Goal: Task Accomplishment & Management: Use online tool/utility

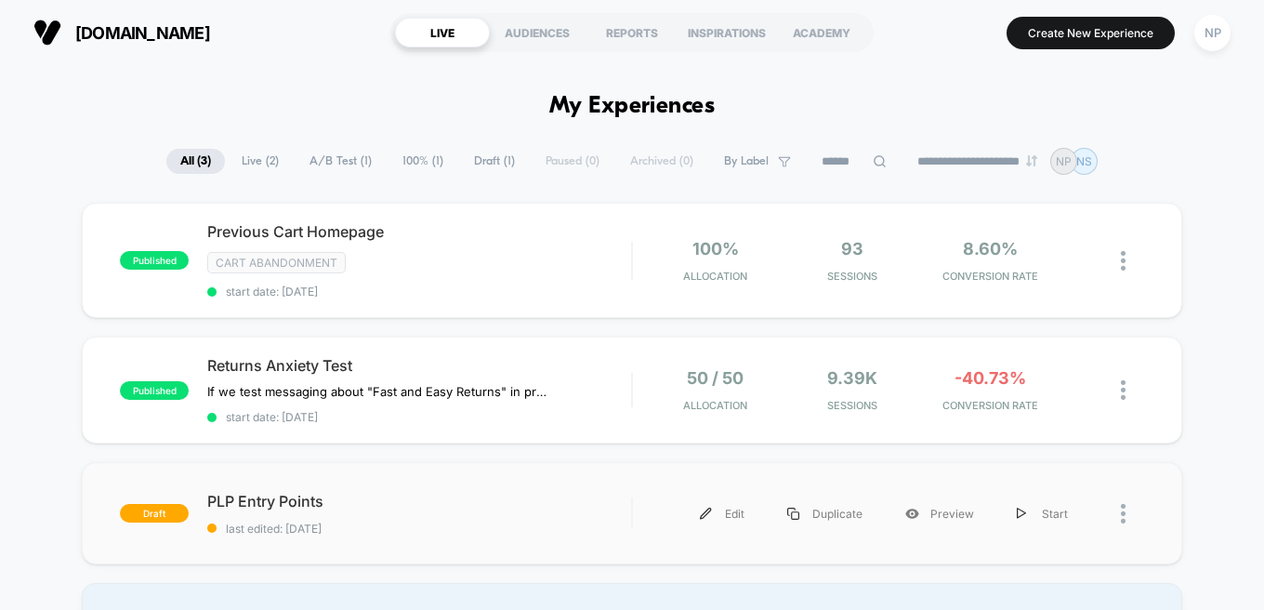
scroll to position [57, 0]
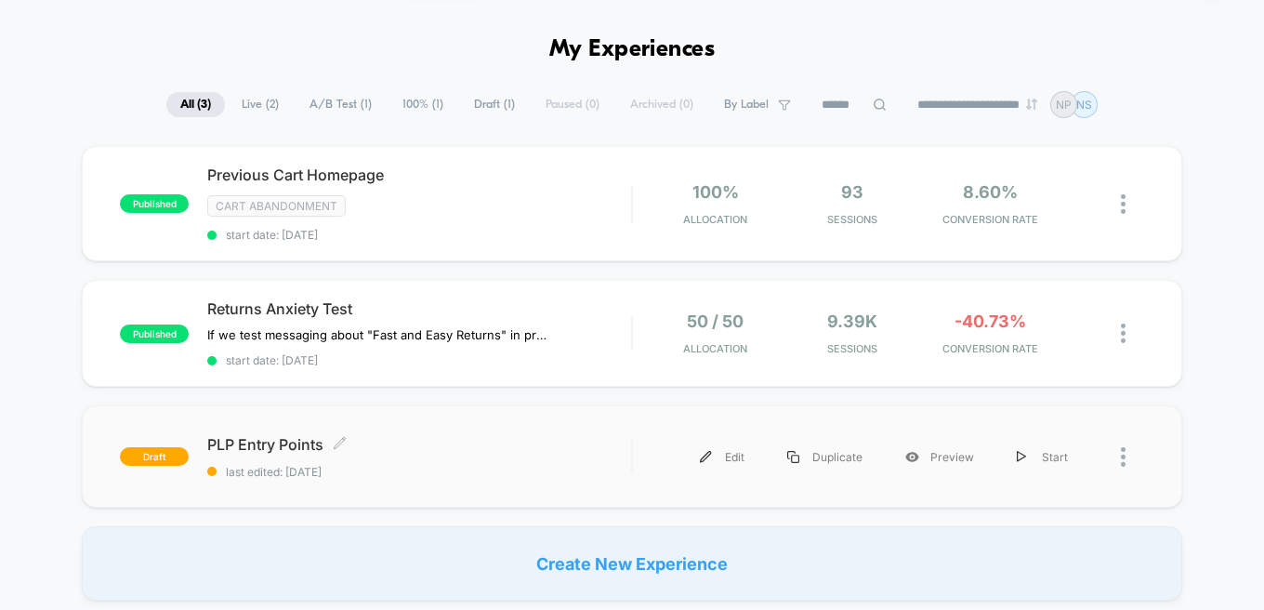
click at [504, 448] on span "PLP Entry Points Click to edit experience details" at bounding box center [419, 444] width 424 height 19
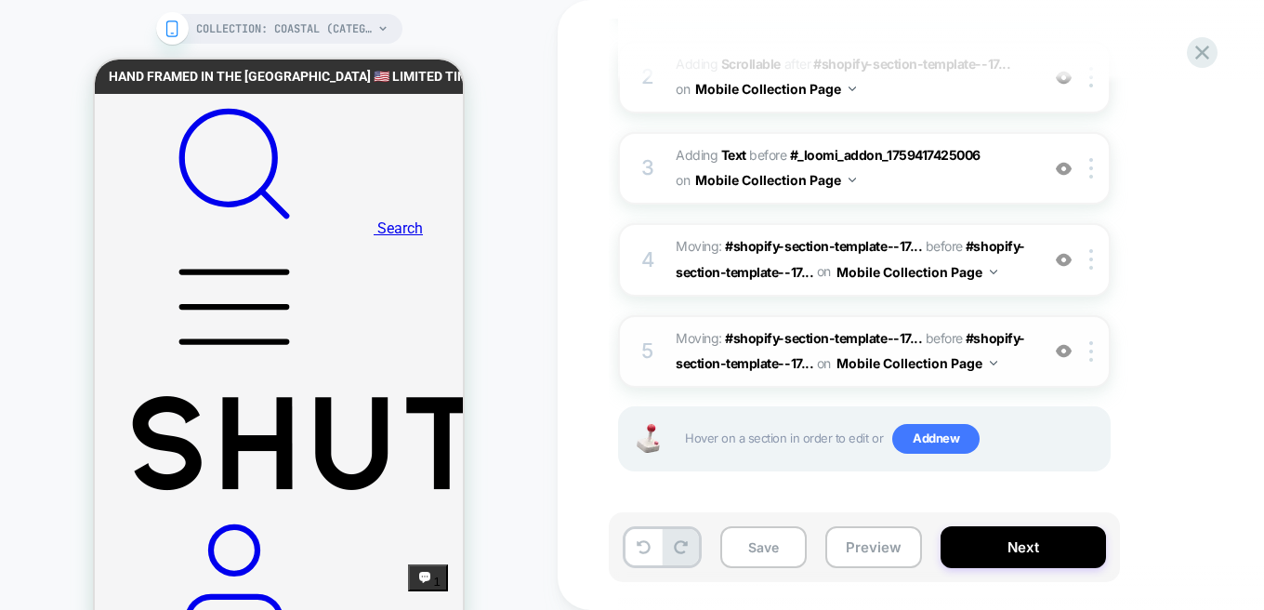
scroll to position [367, 0]
click at [876, 549] on button "Preview" at bounding box center [874, 547] width 97 height 42
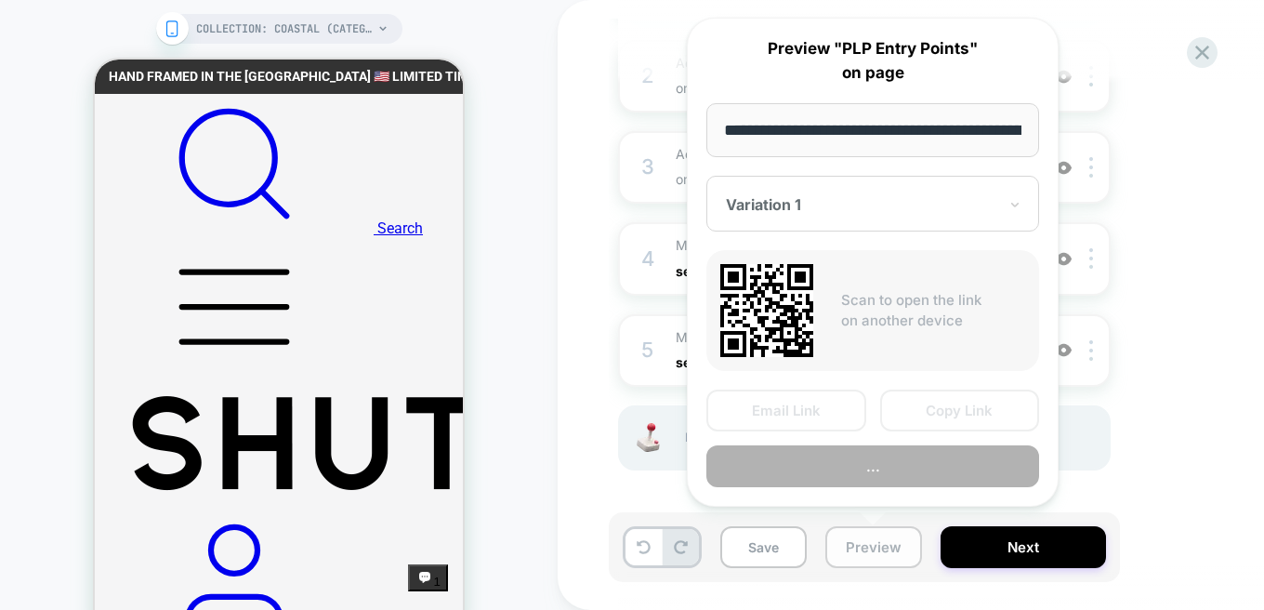
scroll to position [0, 312]
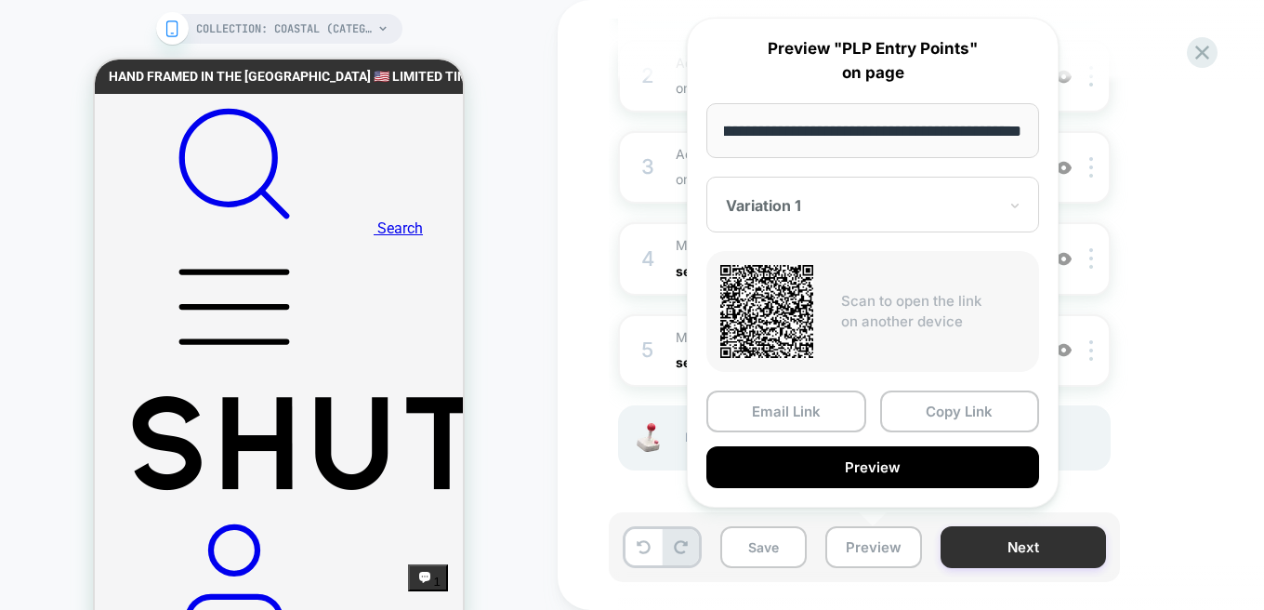
click at [1057, 538] on button "Next" at bounding box center [1023, 547] width 165 height 42
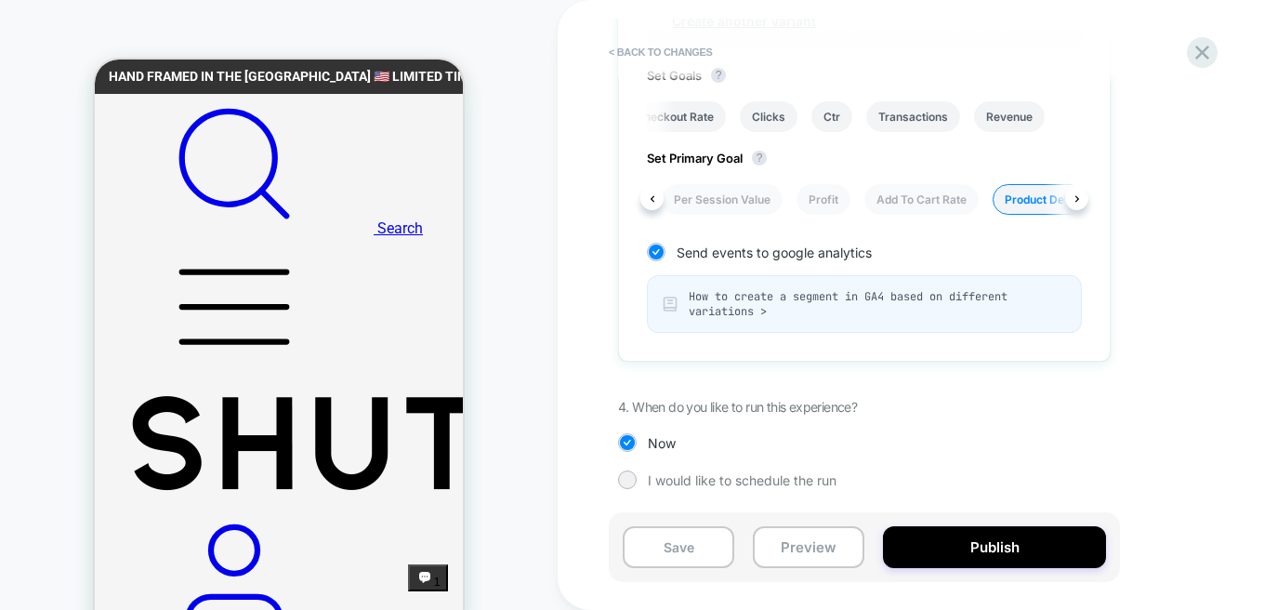
scroll to position [0, 102]
click at [929, 195] on li "Add To Cart Rate" at bounding box center [931, 199] width 114 height 31
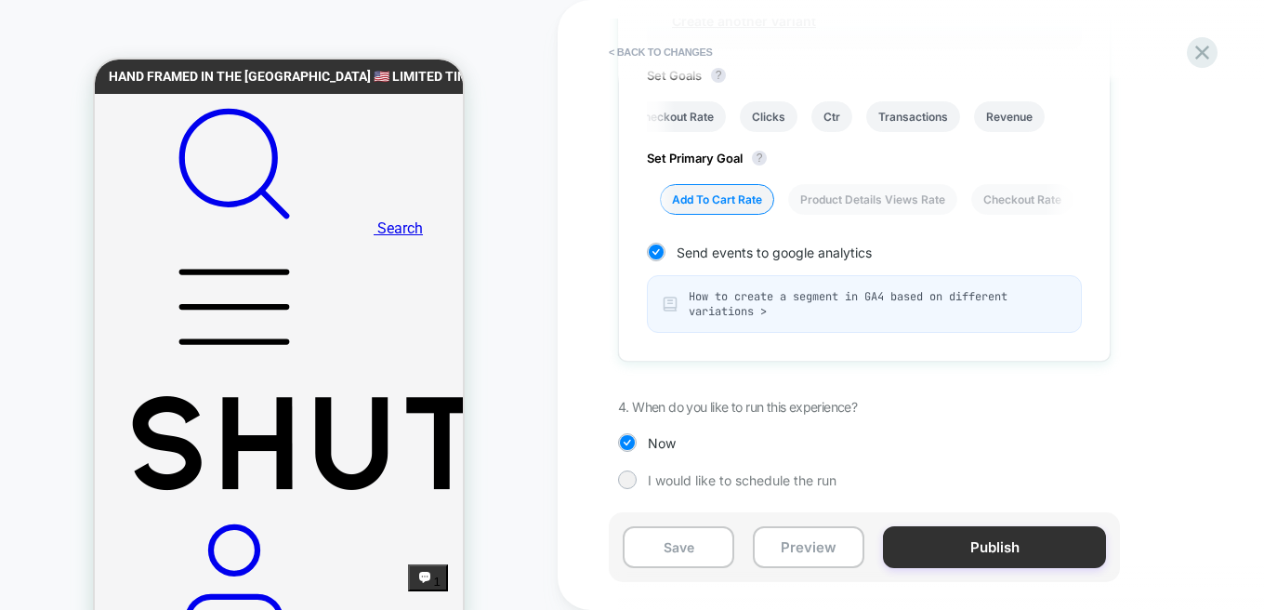
click at [998, 539] on button "Publish" at bounding box center [994, 547] width 223 height 42
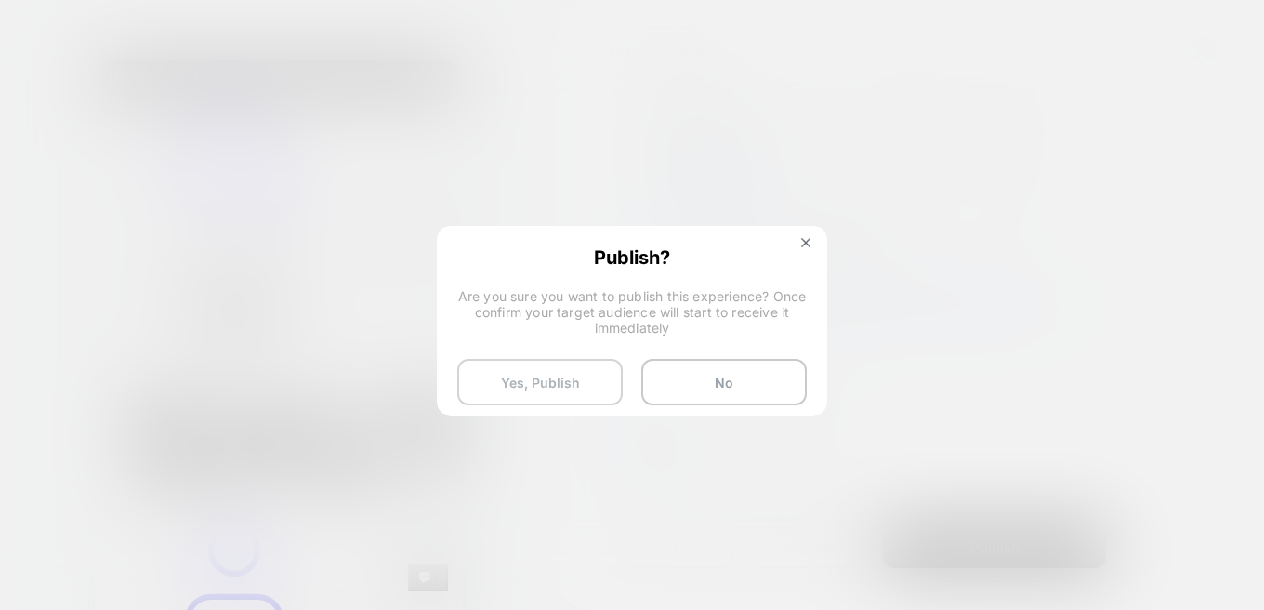
click at [544, 363] on button "Yes, Publish" at bounding box center [539, 382] width 165 height 46
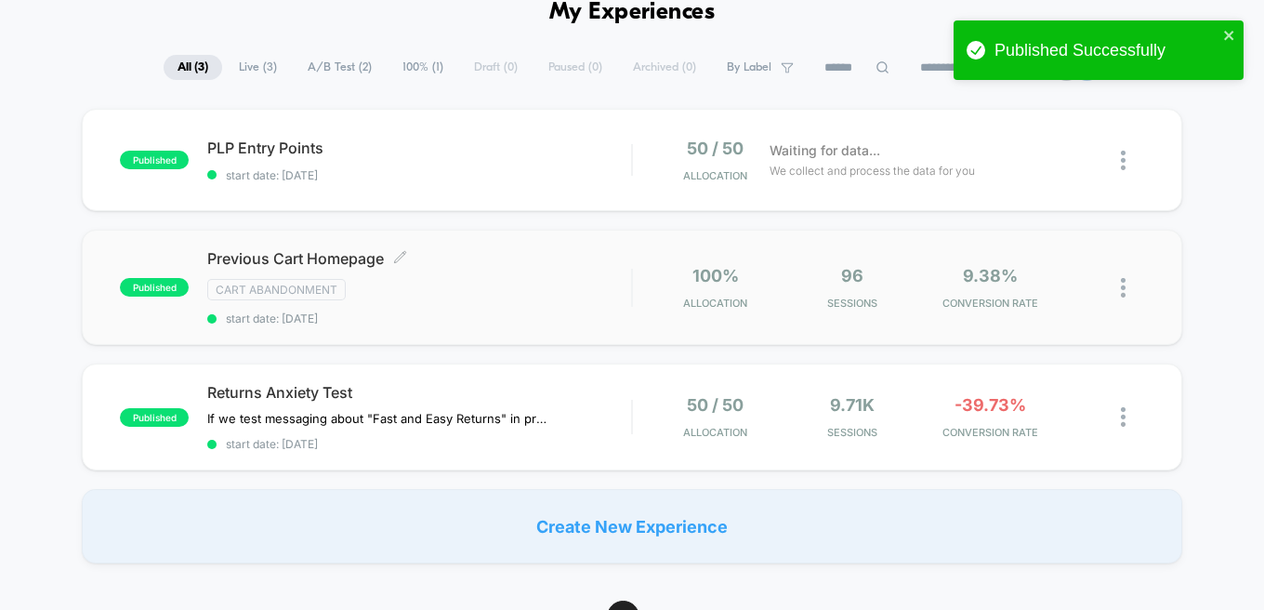
scroll to position [108, 0]
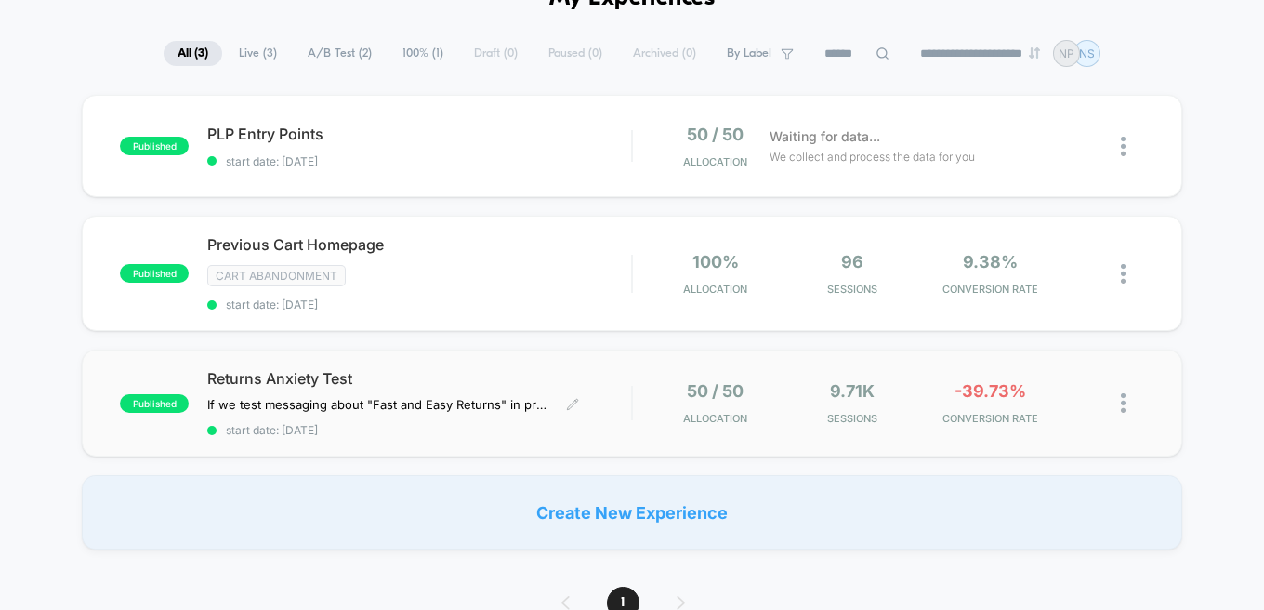
click at [430, 389] on div "Returns Anxiety Test If we test messaging about "Fast and Easy Returns" in prox…" at bounding box center [419, 403] width 424 height 68
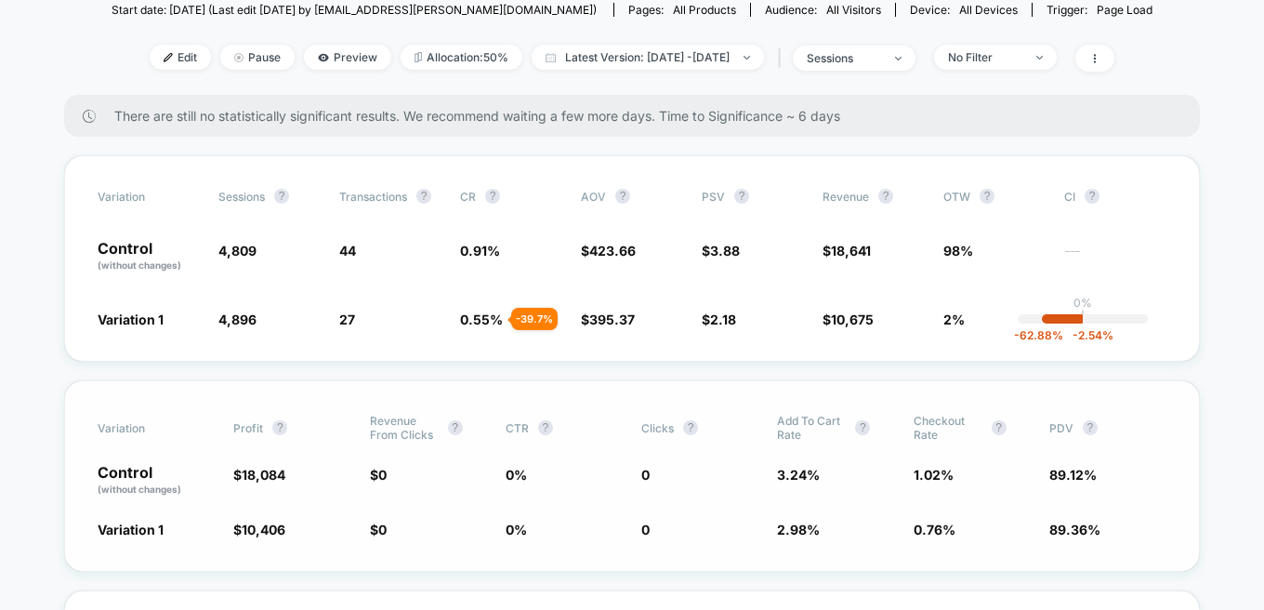
scroll to position [239, 0]
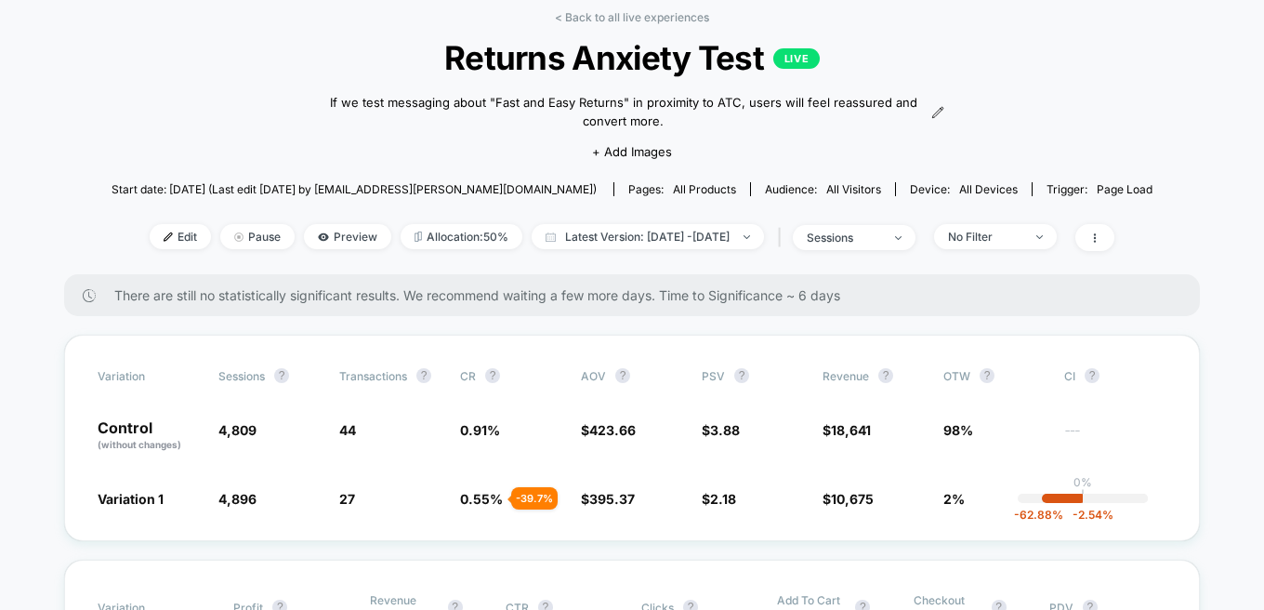
scroll to position [0, 0]
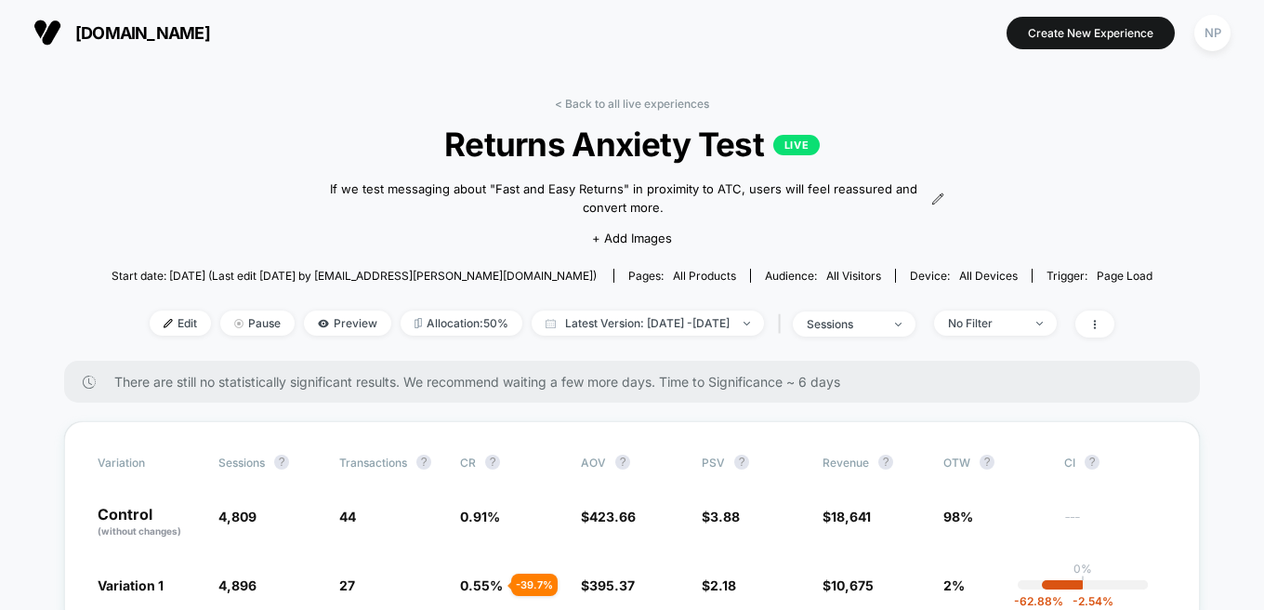
click at [665, 114] on div "< Back to all live experiences Returns Anxiety Test LIVE If we test messaging a…" at bounding box center [632, 229] width 1041 height 264
click at [662, 103] on link "< Back to all live experiences" at bounding box center [632, 104] width 154 height 14
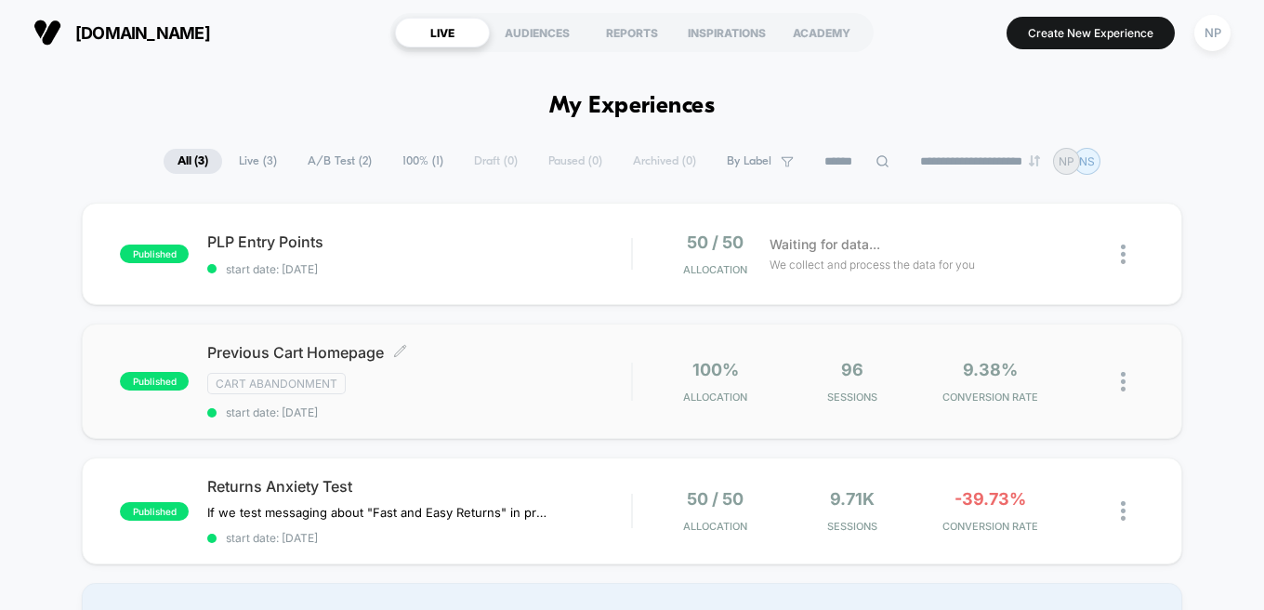
click at [441, 352] on span "Previous Cart Homepage Click to edit experience details" at bounding box center [419, 352] width 424 height 19
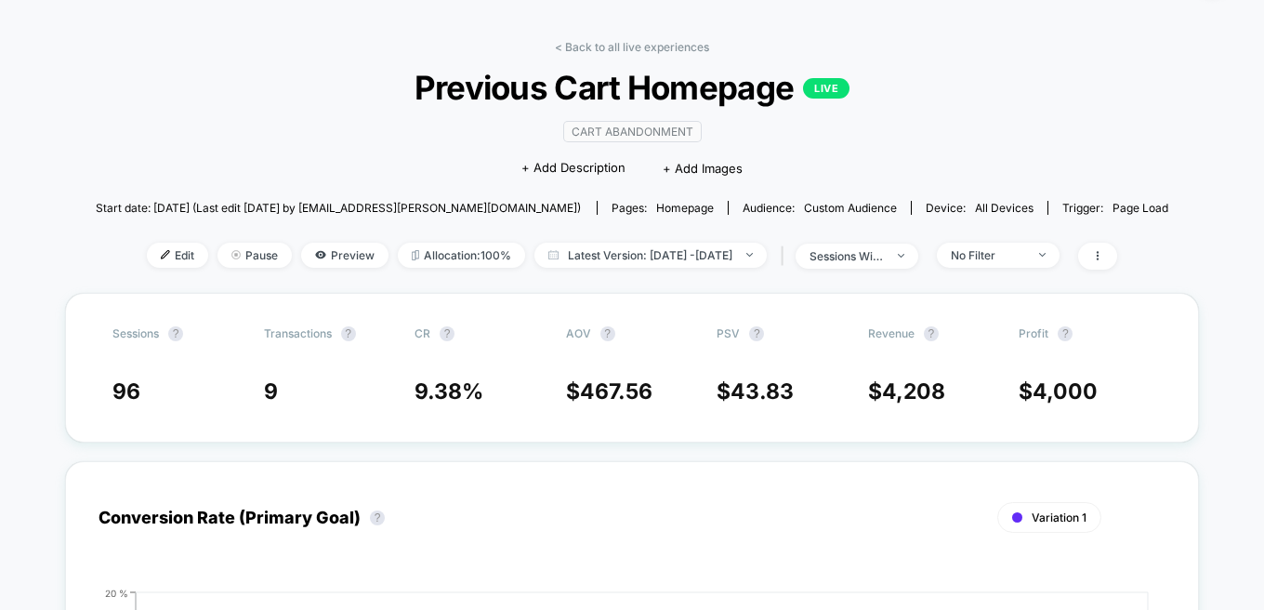
scroll to position [42, 0]
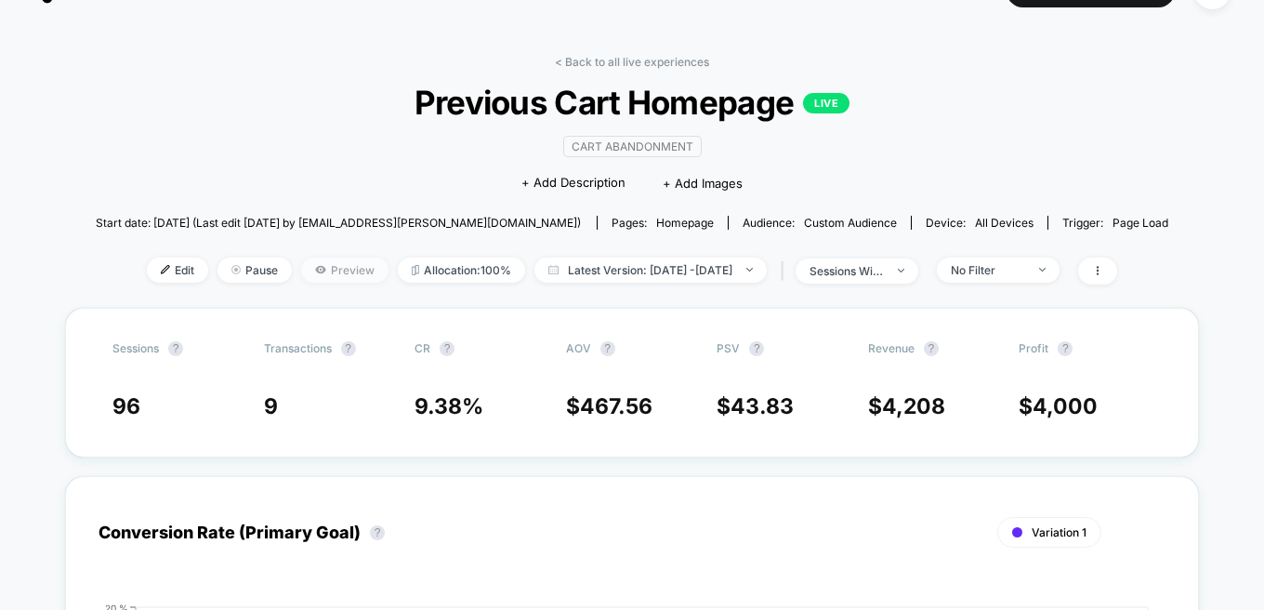
click at [310, 263] on span "Preview" at bounding box center [344, 270] width 87 height 25
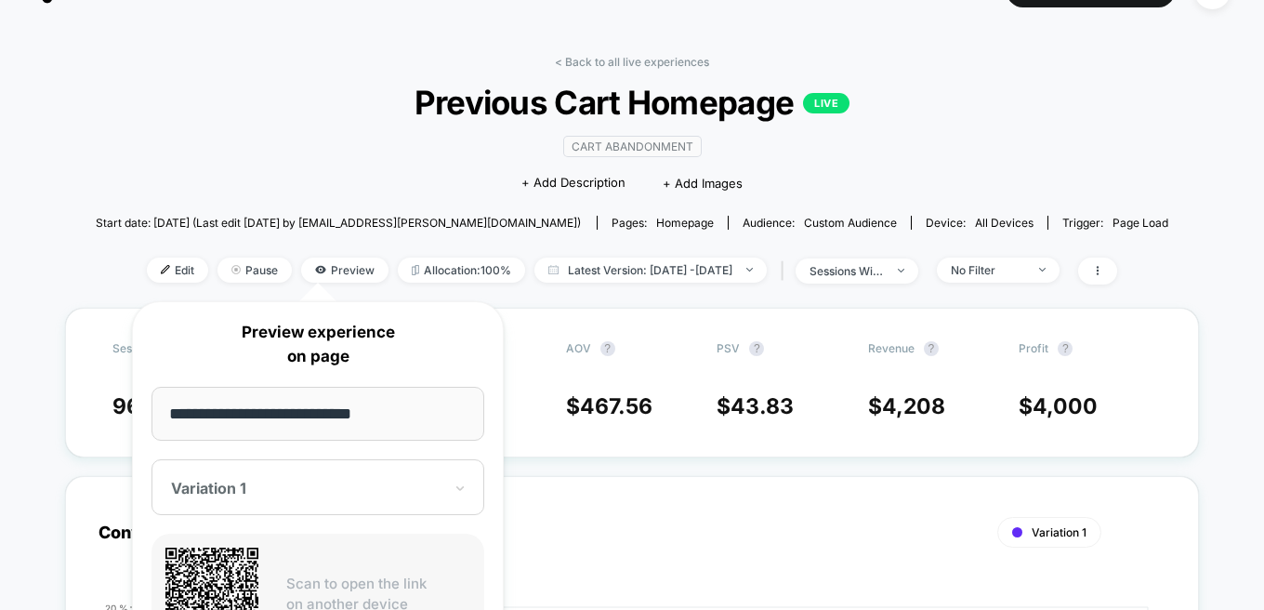
scroll to position [607, 0]
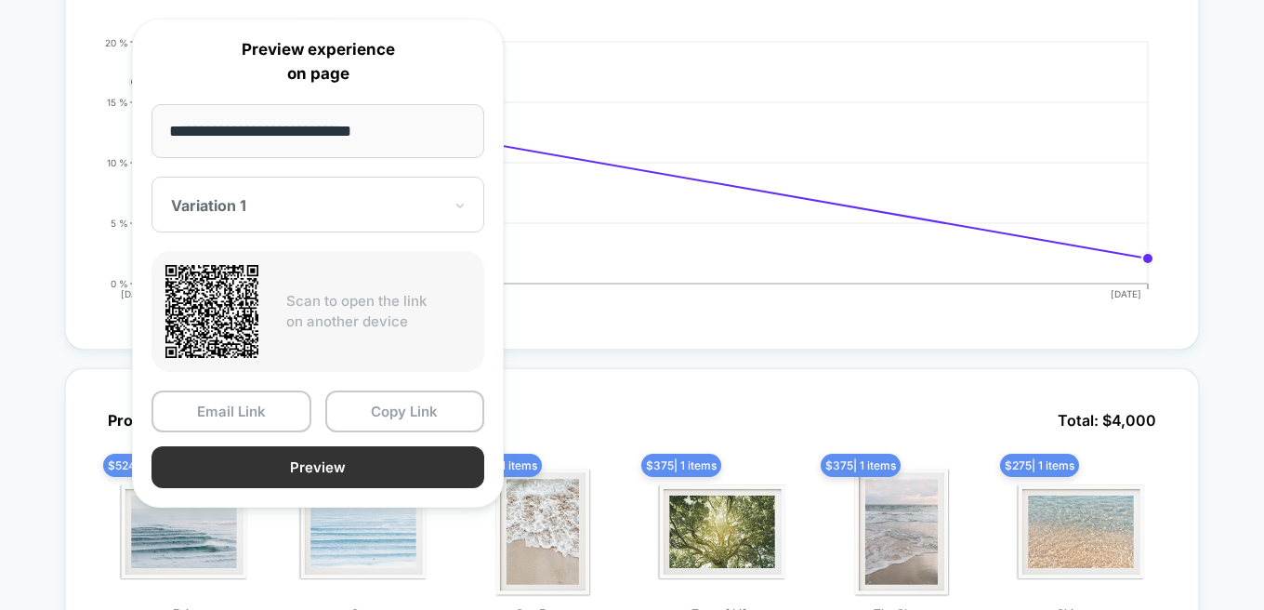
click at [367, 469] on button "Preview" at bounding box center [318, 467] width 333 height 42
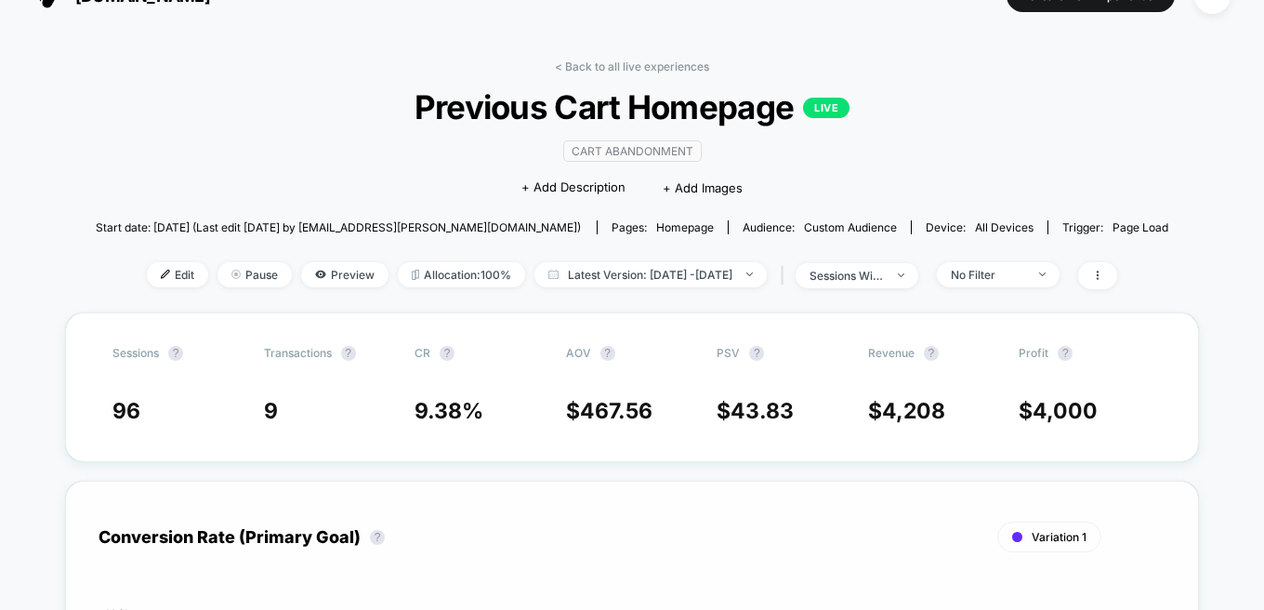
scroll to position [33, 0]
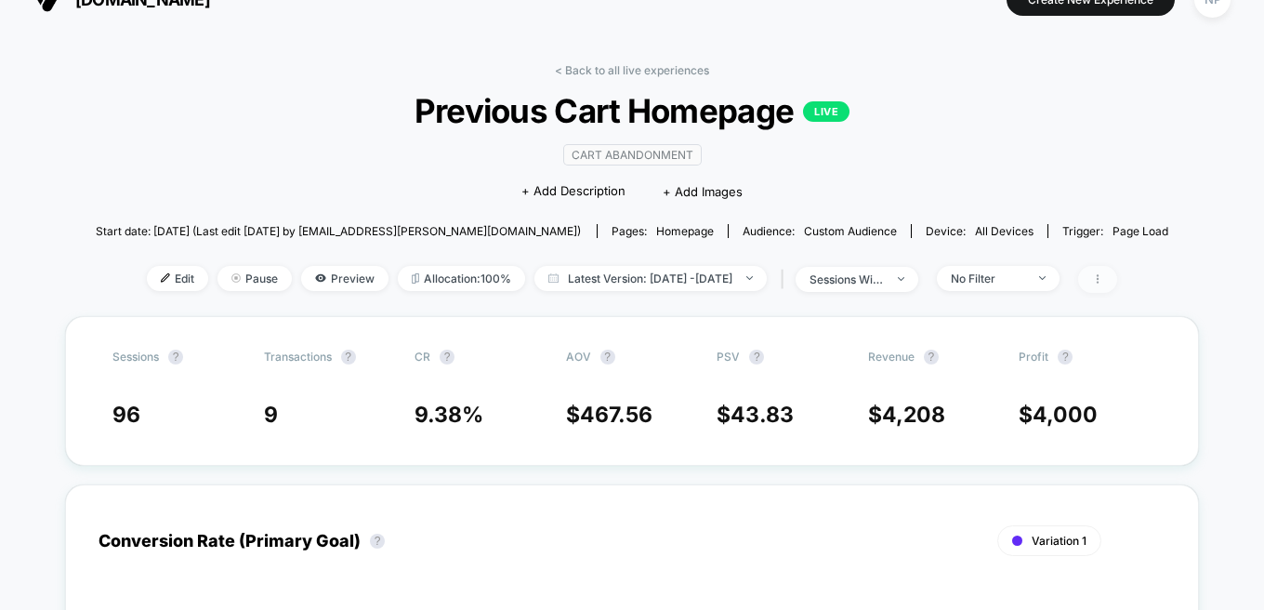
click at [1115, 280] on span at bounding box center [1097, 279] width 39 height 27
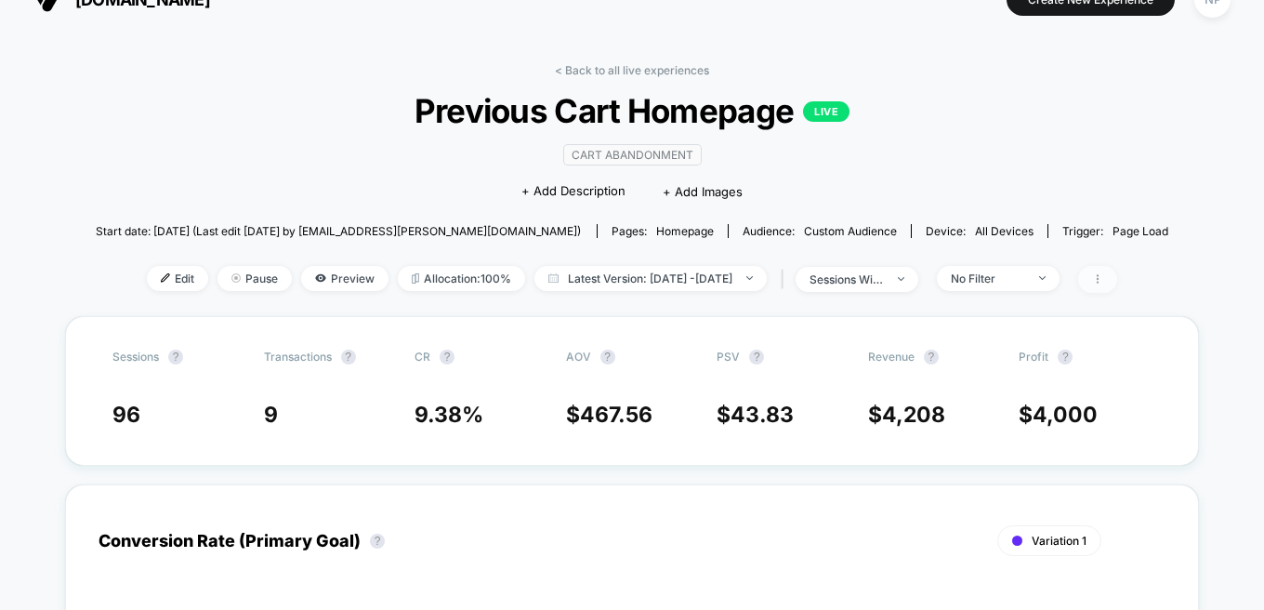
click at [1117, 271] on span at bounding box center [1097, 279] width 39 height 27
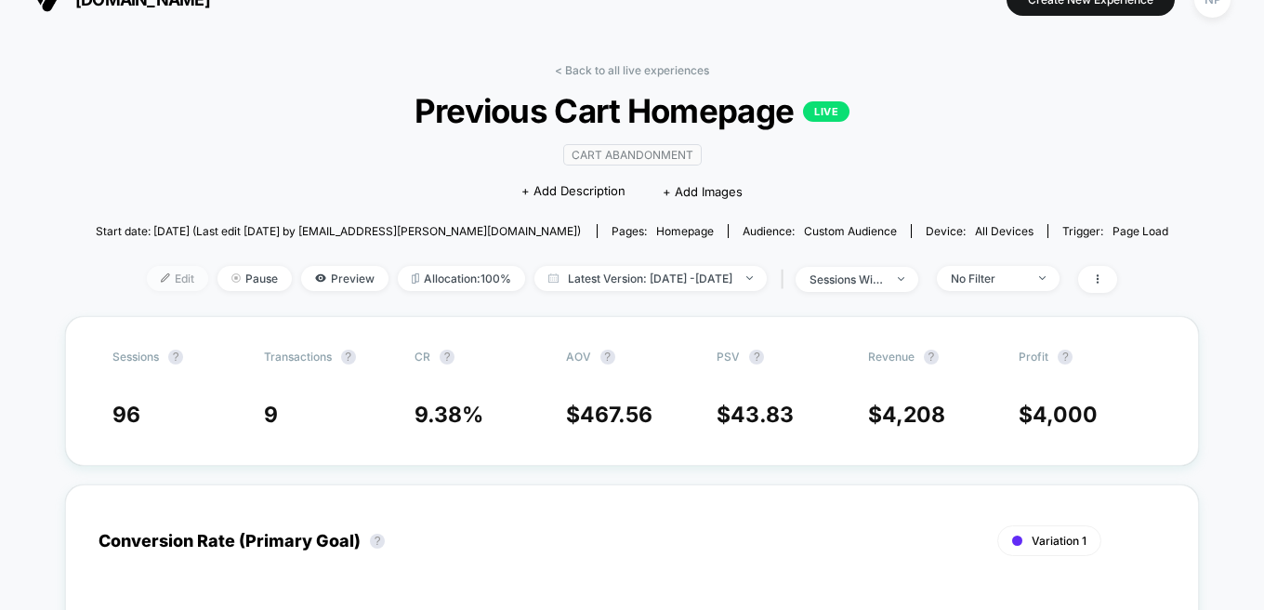
click at [147, 281] on span "Edit" at bounding box center [177, 278] width 61 height 25
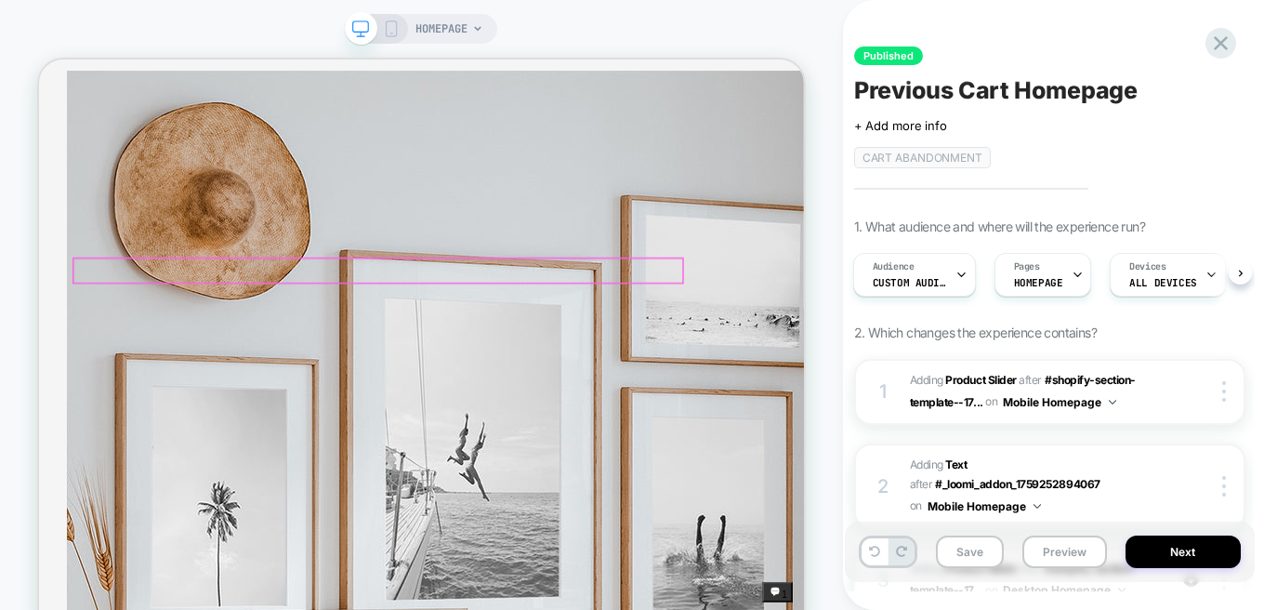
scroll to position [1435, 0]
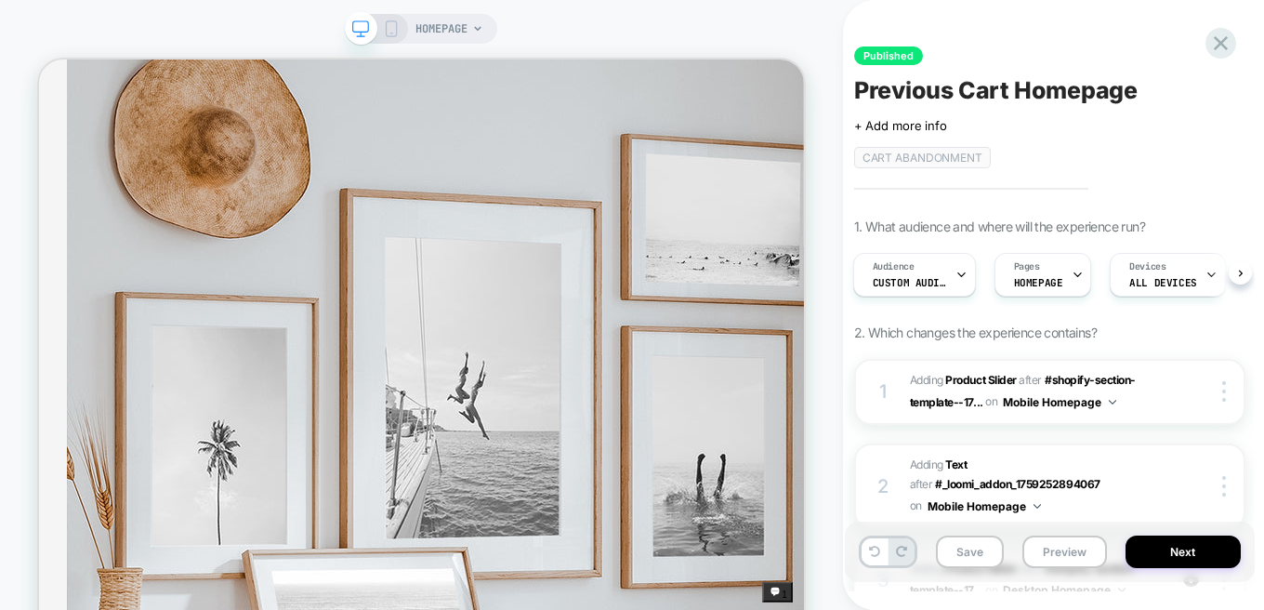
click at [452, 24] on span "HOMEPAGE" at bounding box center [442, 29] width 52 height 30
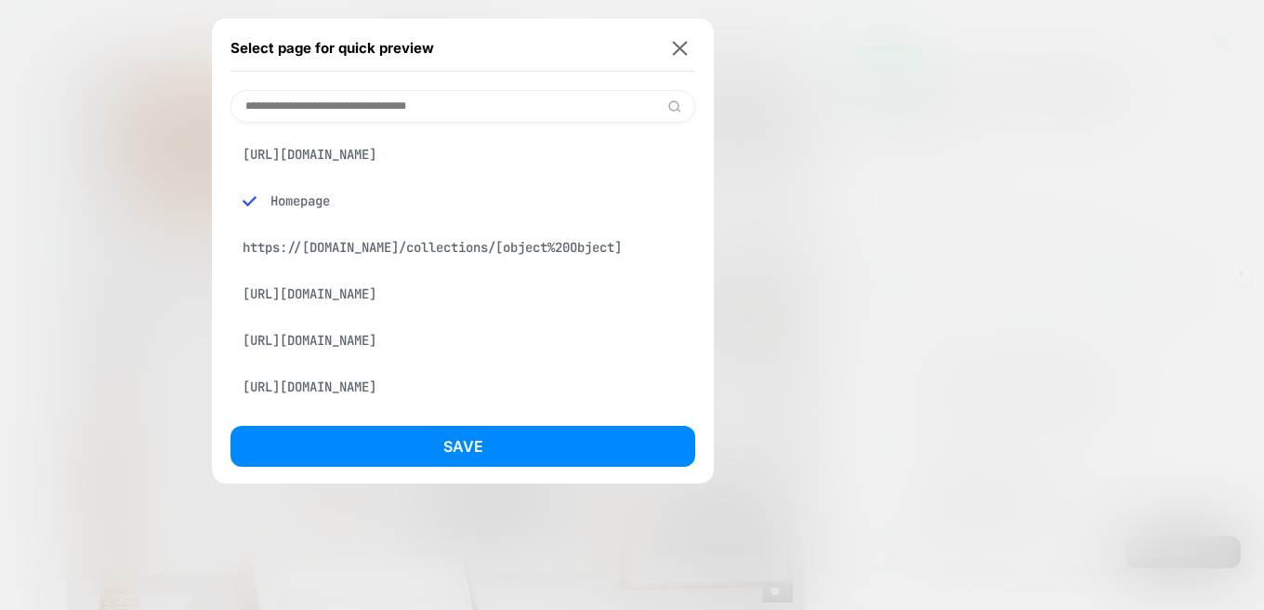
click at [416, 311] on div "[URL][DOMAIN_NAME]" at bounding box center [463, 293] width 465 height 35
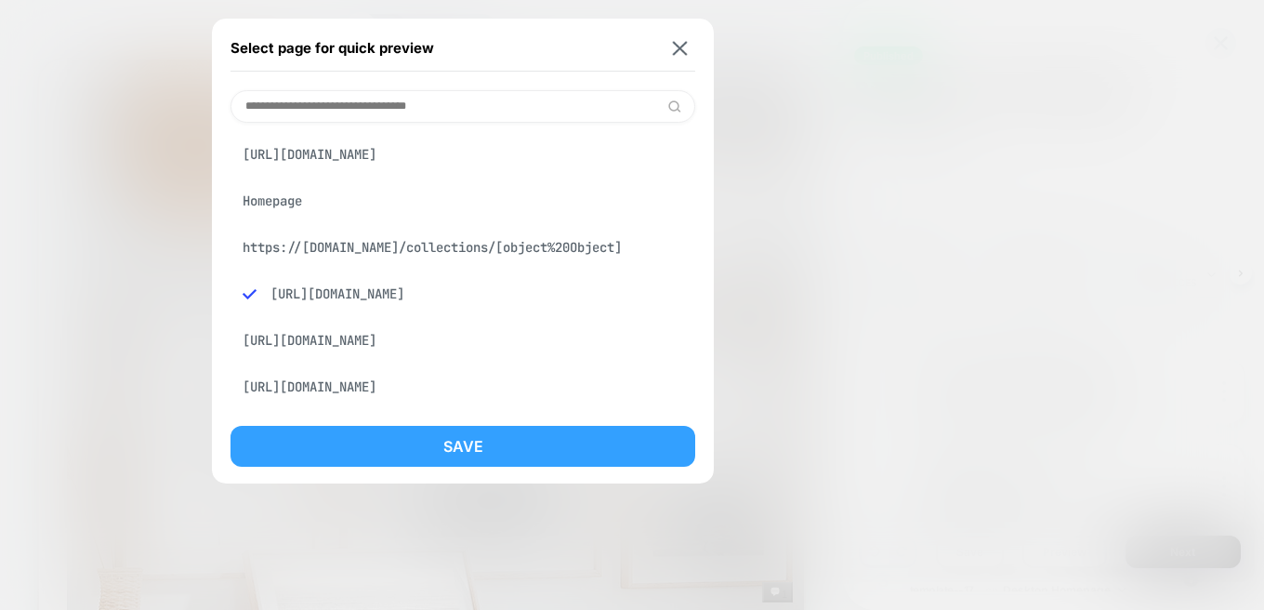
click at [422, 446] on button "Save" at bounding box center [463, 446] width 465 height 41
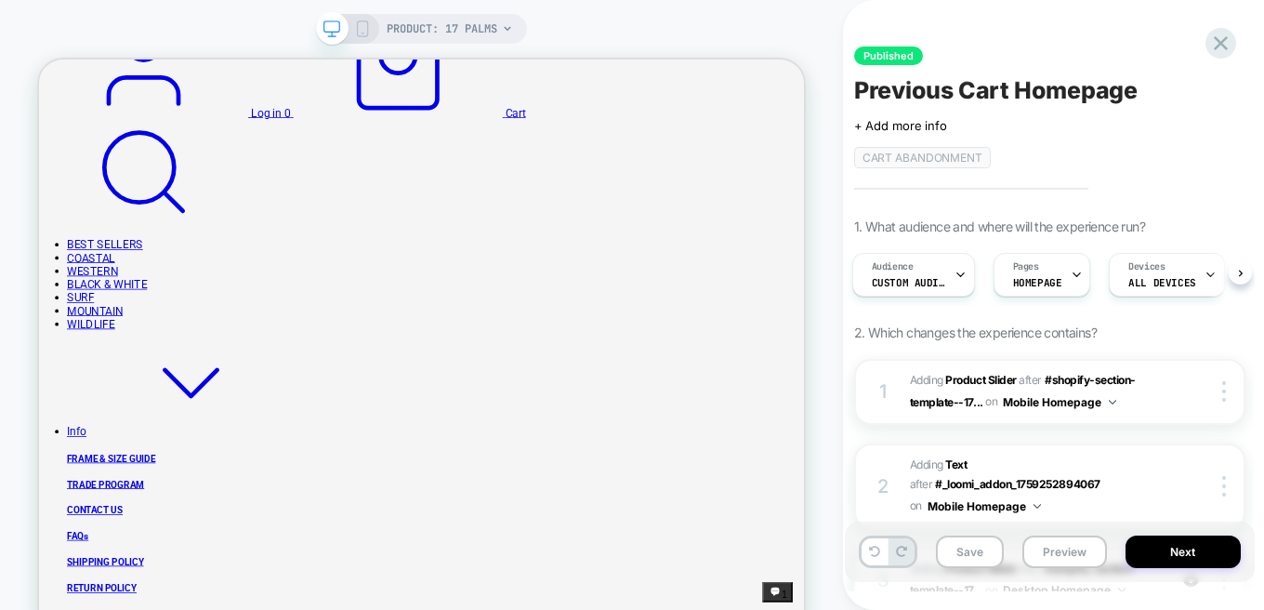
scroll to position [414, 0]
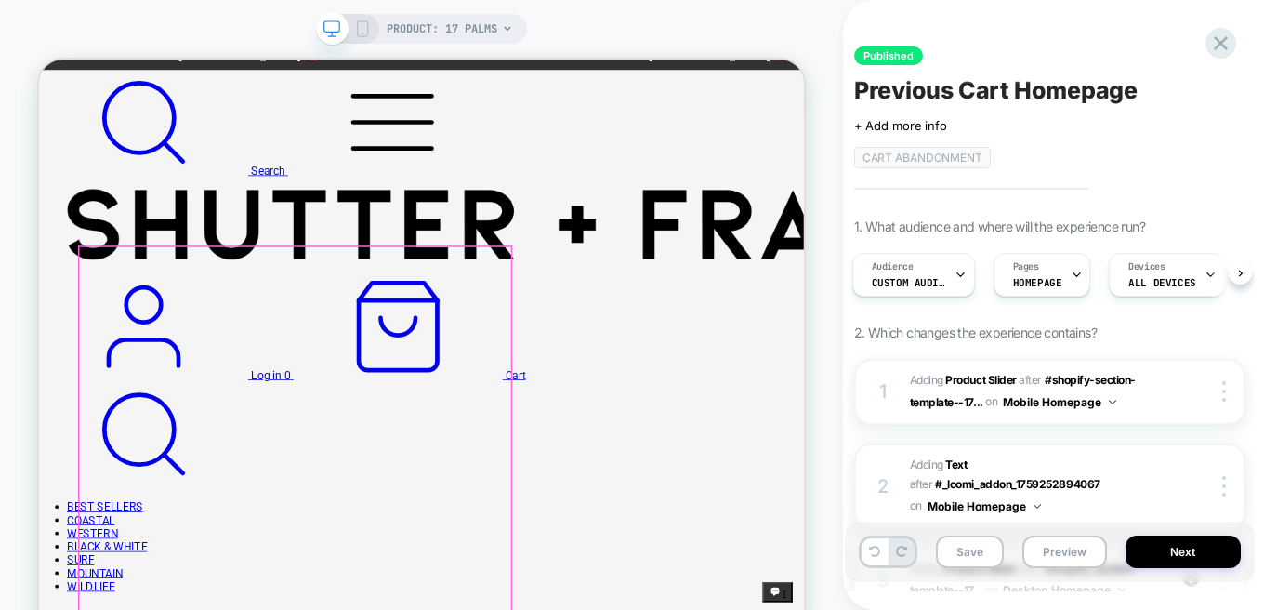
scroll to position [0, 0]
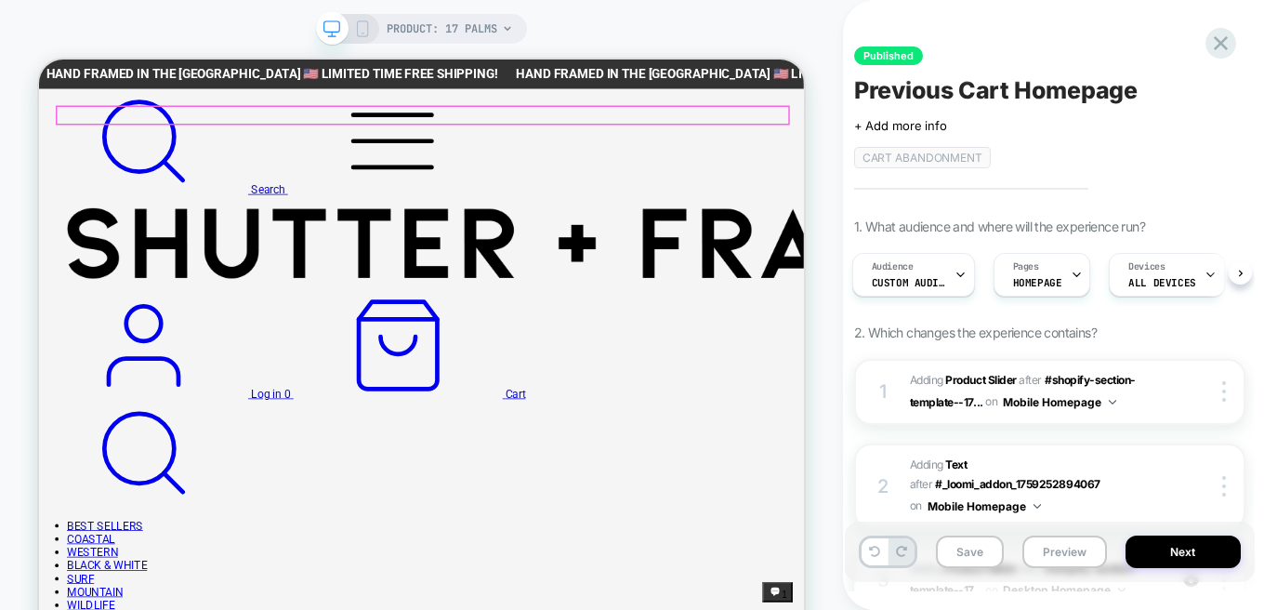
click at [511, 257] on img at bounding box center [678, 305] width 1204 height 96
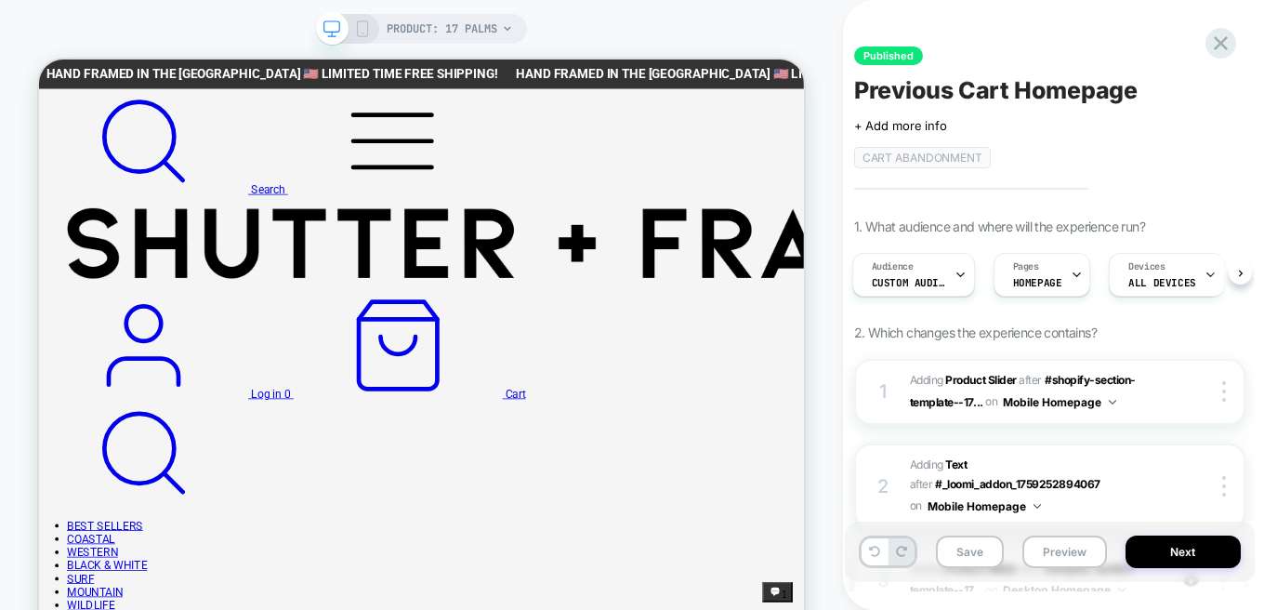
click at [507, 29] on icon at bounding box center [507, 28] width 11 height 11
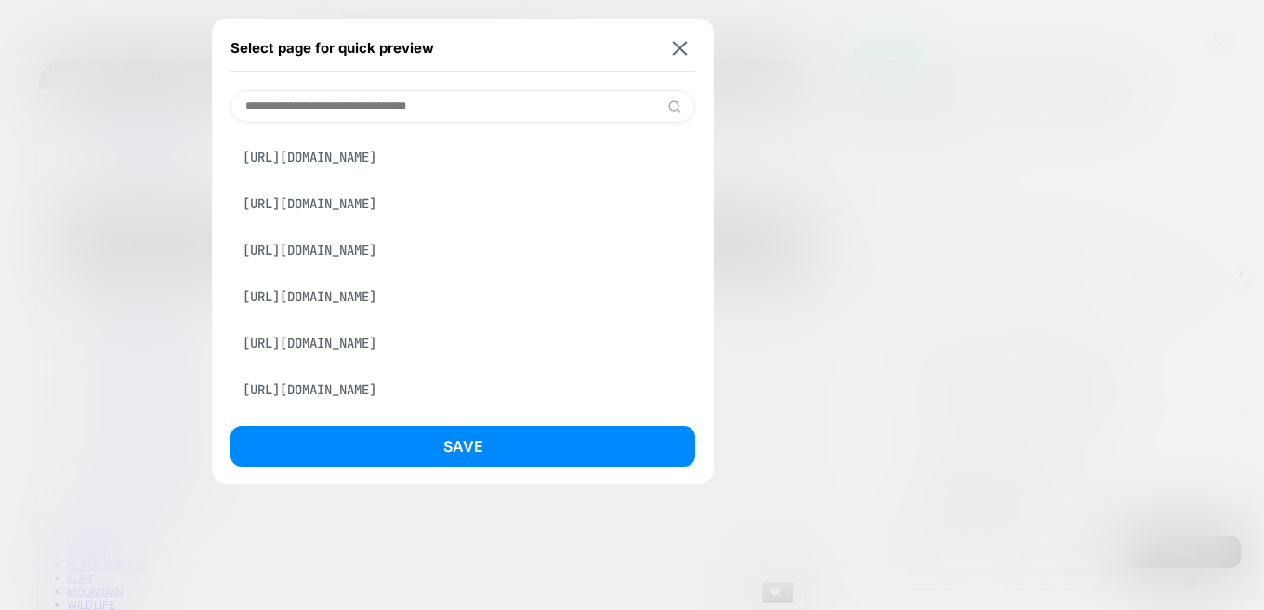
scroll to position [297, 0]
click at [398, 390] on div "[URL][DOMAIN_NAME]" at bounding box center [463, 389] width 465 height 35
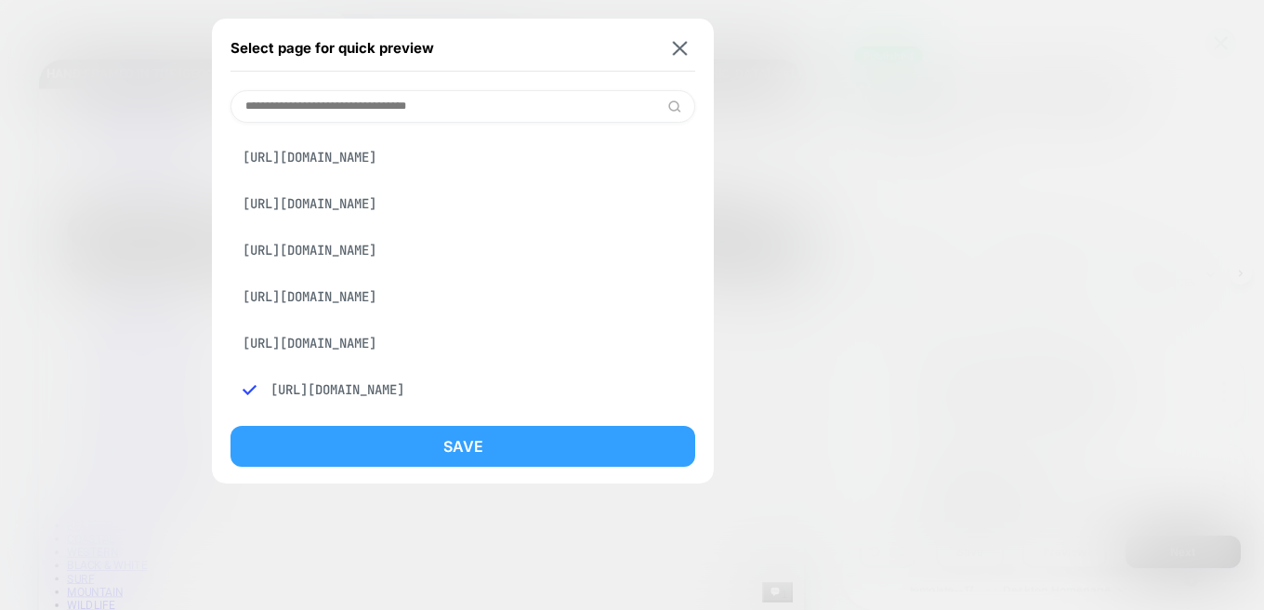
click at [517, 438] on button "Save" at bounding box center [463, 446] width 465 height 41
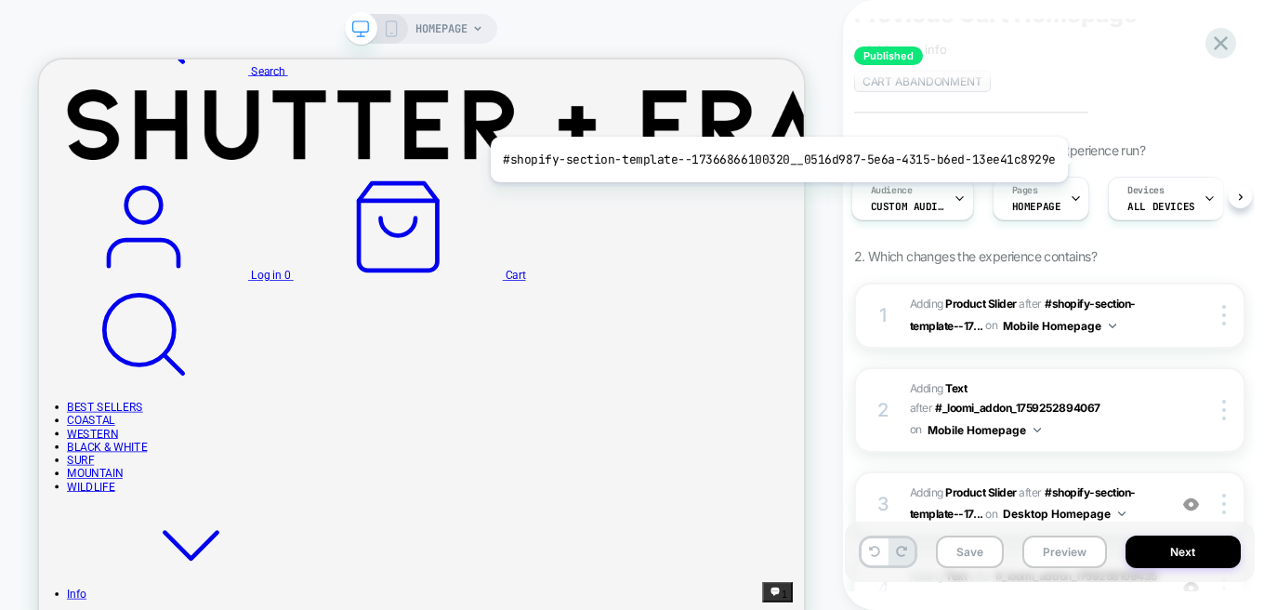
scroll to position [0, 0]
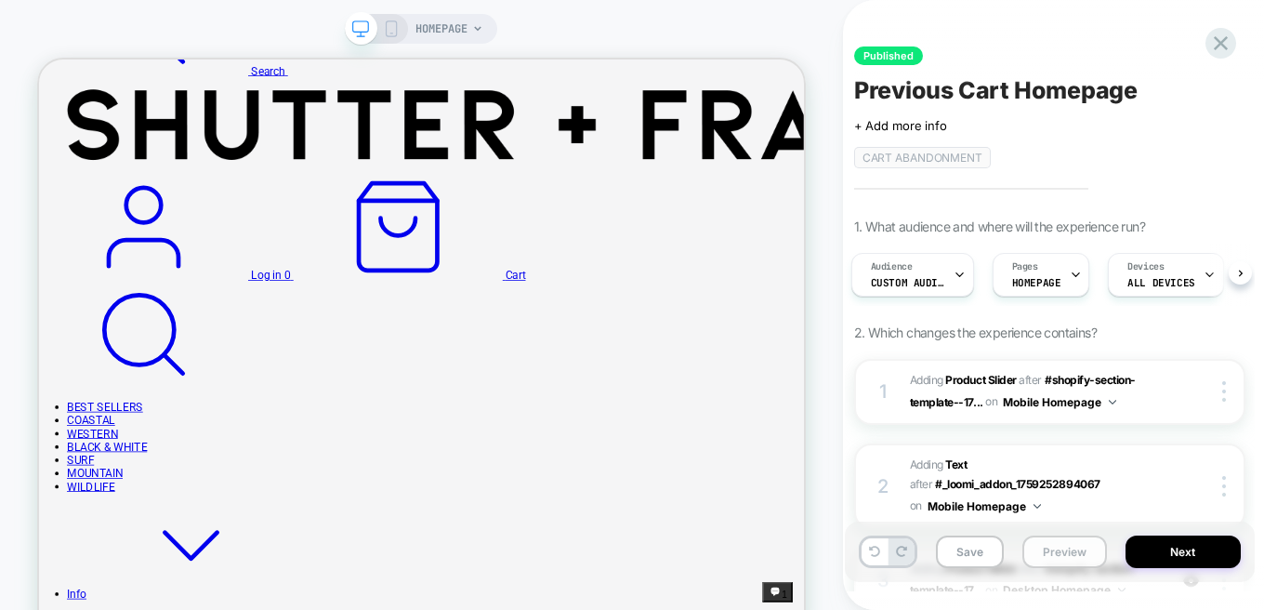
click at [1042, 556] on button "Preview" at bounding box center [1065, 551] width 85 height 33
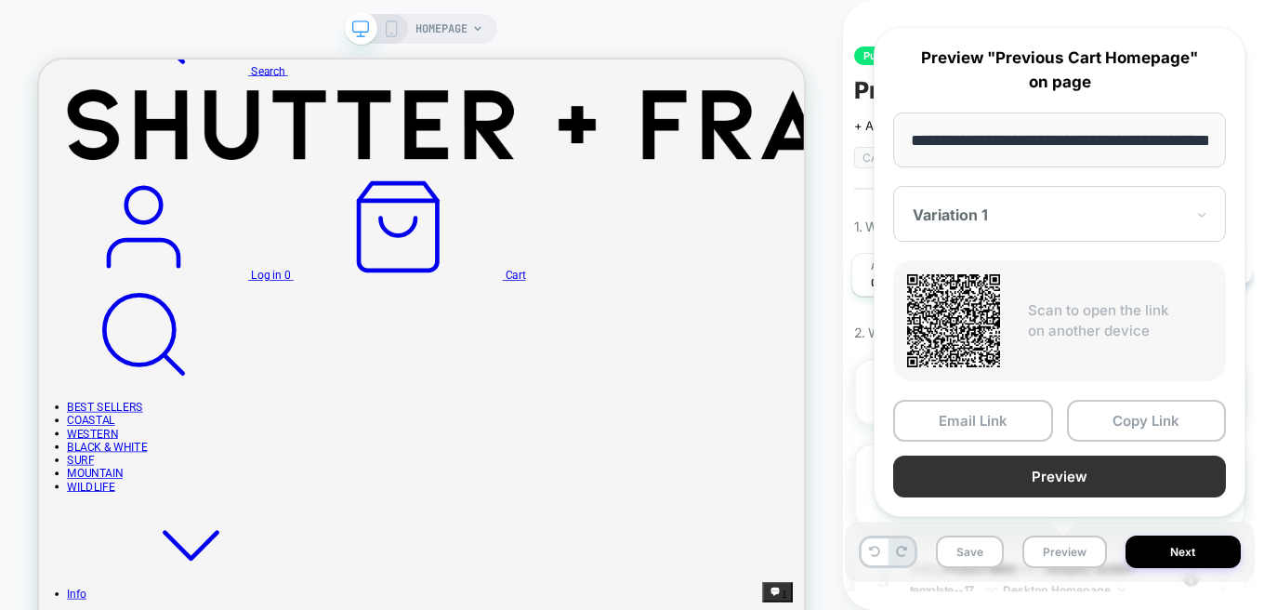
click at [981, 467] on button "Preview" at bounding box center [1059, 477] width 333 height 42
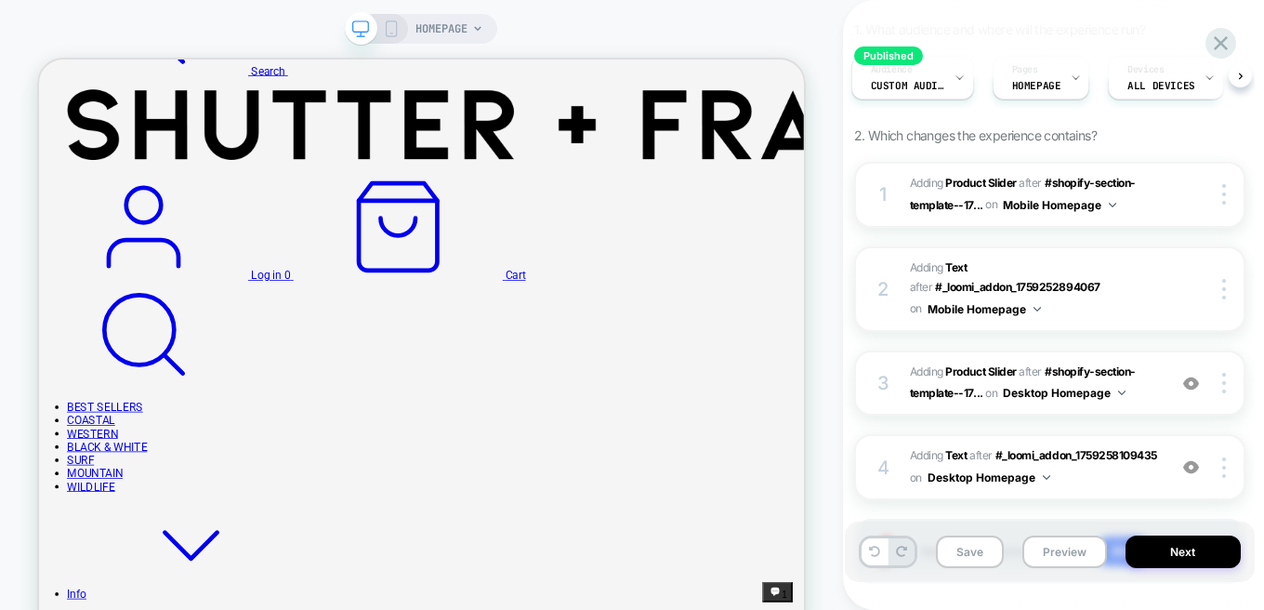
scroll to position [0, 3]
click at [1227, 198] on div at bounding box center [1226, 194] width 35 height 20
click at [858, 116] on div "1. What audience and where will the experience run? Audience Custom Audience Pa…" at bounding box center [1049, 325] width 391 height 609
click at [1224, 190] on img at bounding box center [1224, 194] width 4 height 20
click at [846, 100] on div "Audience Custom Audience Pages HOMEPAGE Devices ALL DEVICES Trigger Page Load" at bounding box center [1040, 77] width 391 height 62
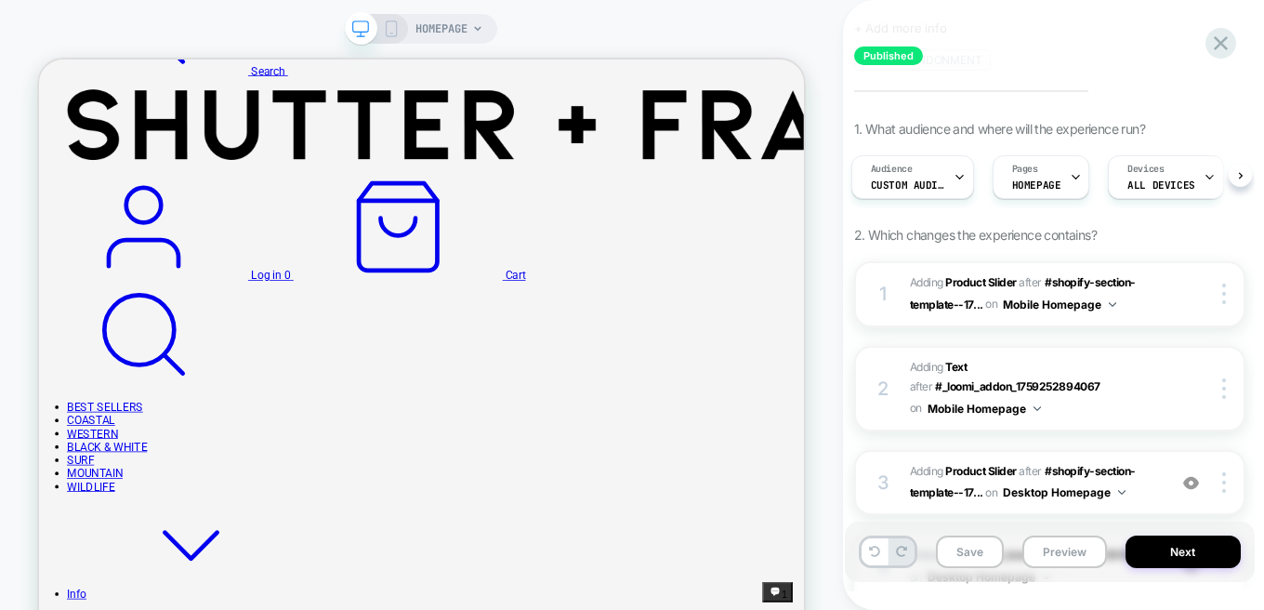
scroll to position [81, 0]
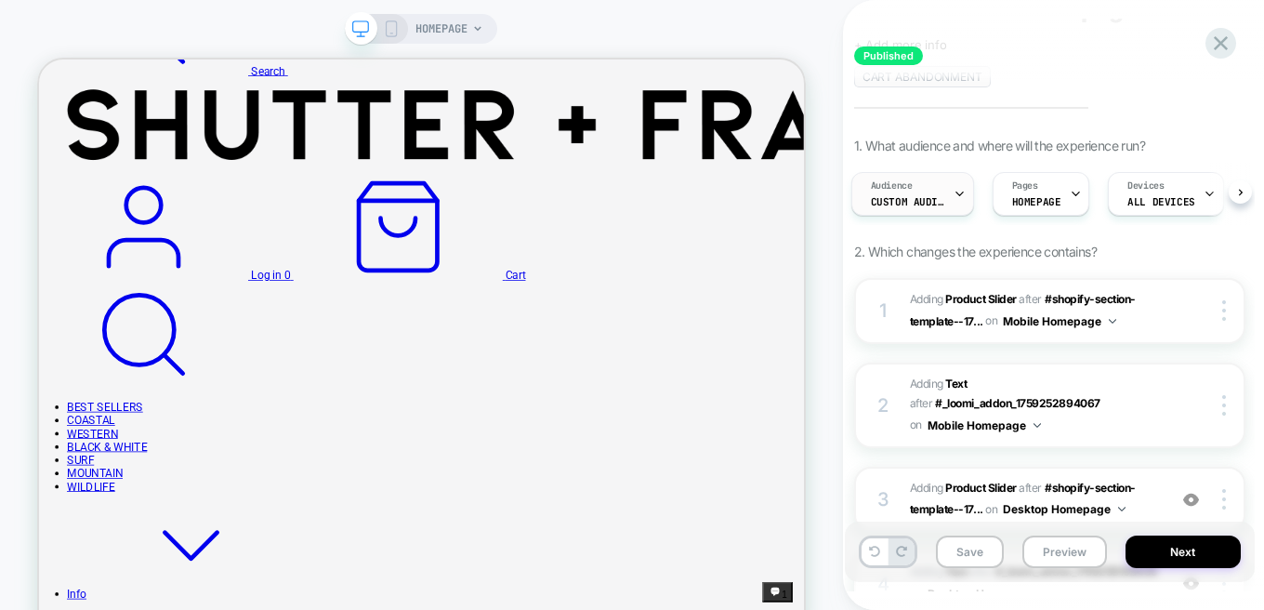
click at [928, 191] on div "Audience Custom Audience" at bounding box center [908, 194] width 112 height 42
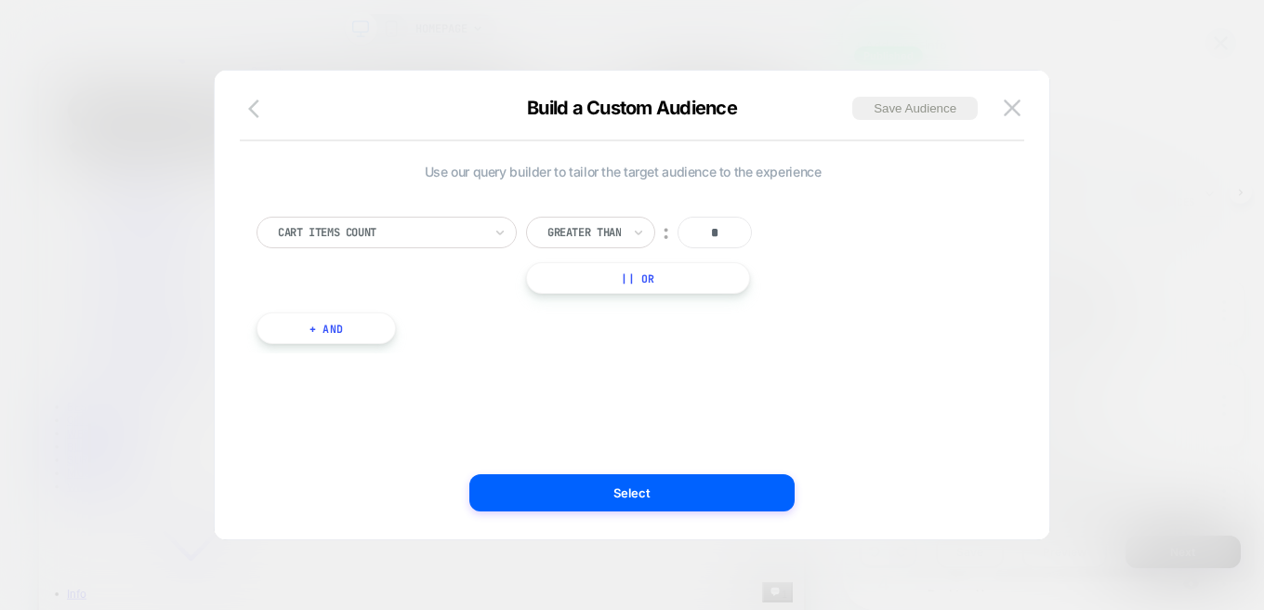
click at [248, 101] on icon "button" at bounding box center [259, 109] width 22 height 22
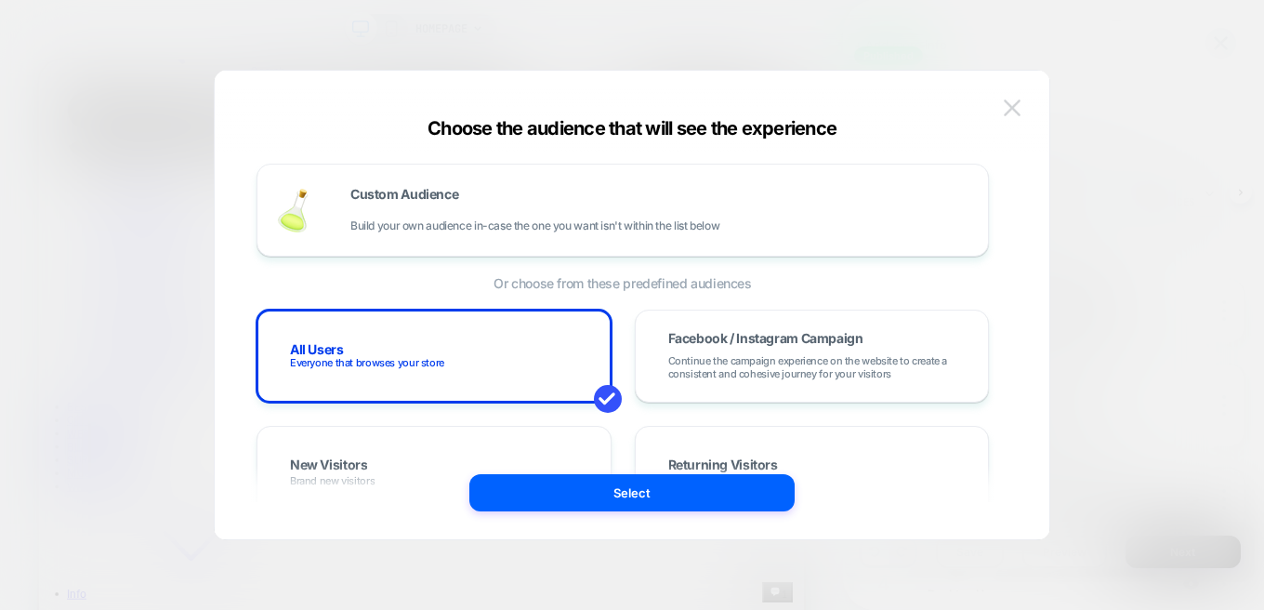
click at [1010, 100] on img at bounding box center [1012, 107] width 17 height 16
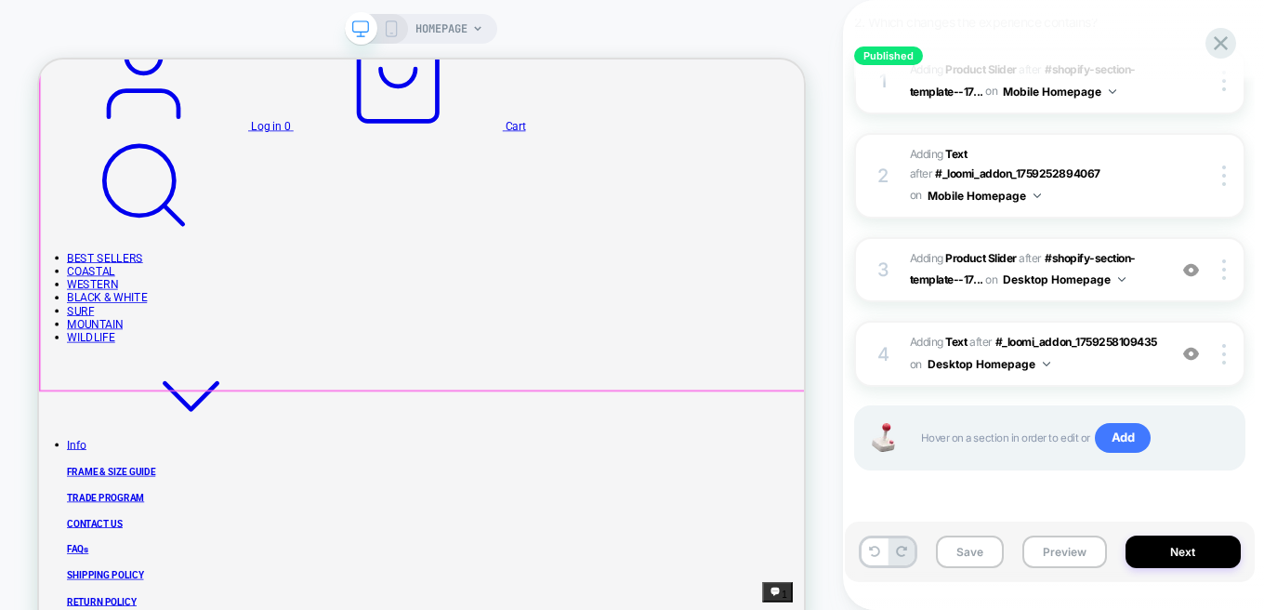
scroll to position [389, 0]
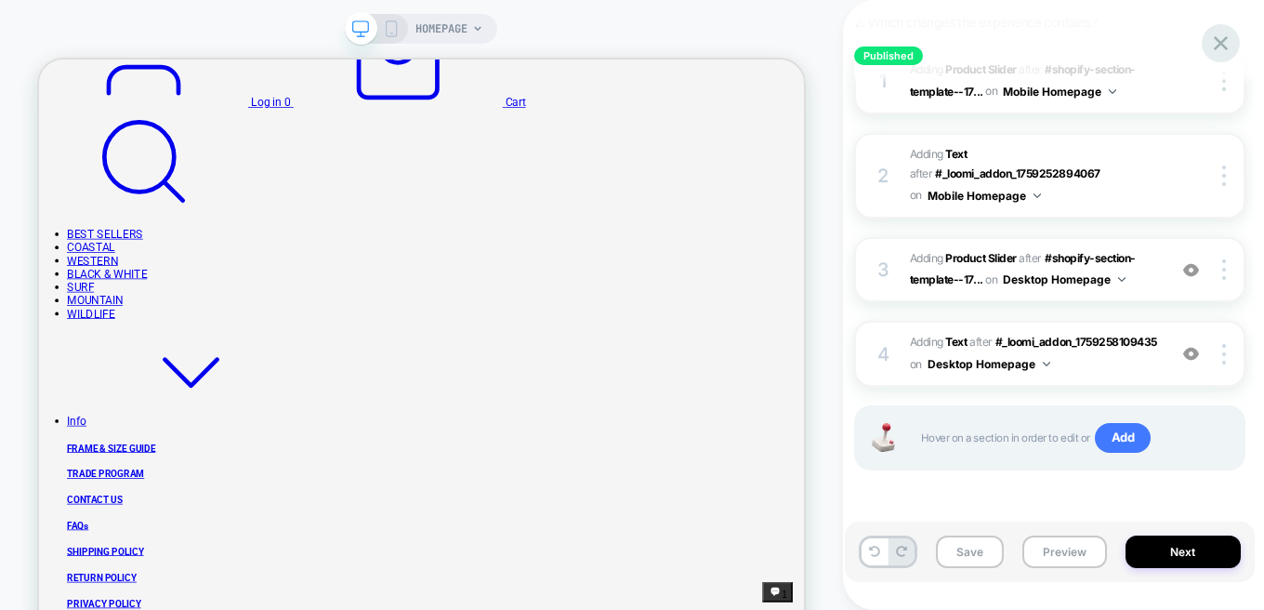
click at [1221, 42] on icon at bounding box center [1221, 43] width 14 height 14
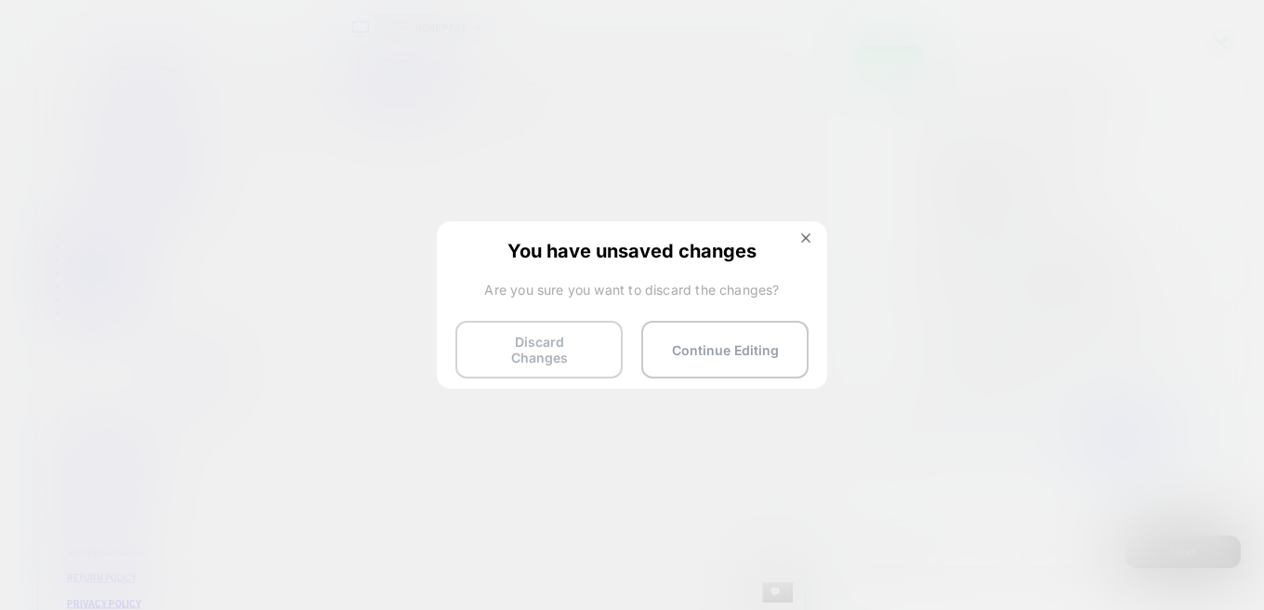
click at [529, 336] on button "Discard Changes" at bounding box center [539, 350] width 167 height 58
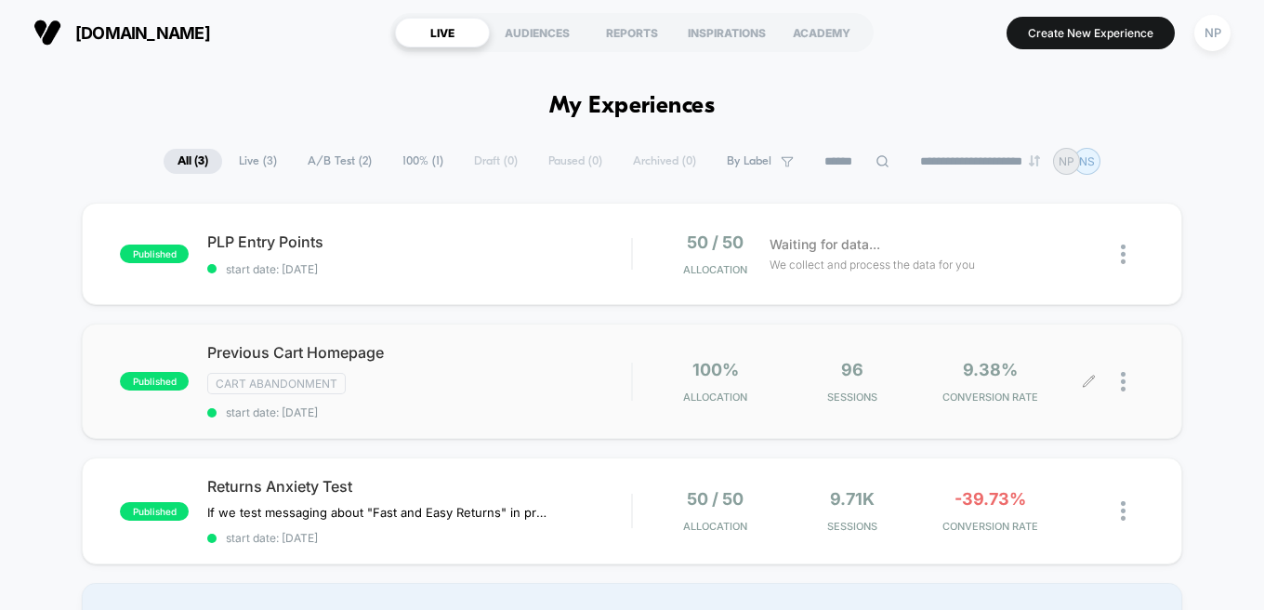
click at [1136, 382] on div at bounding box center [1132, 382] width 23 height 44
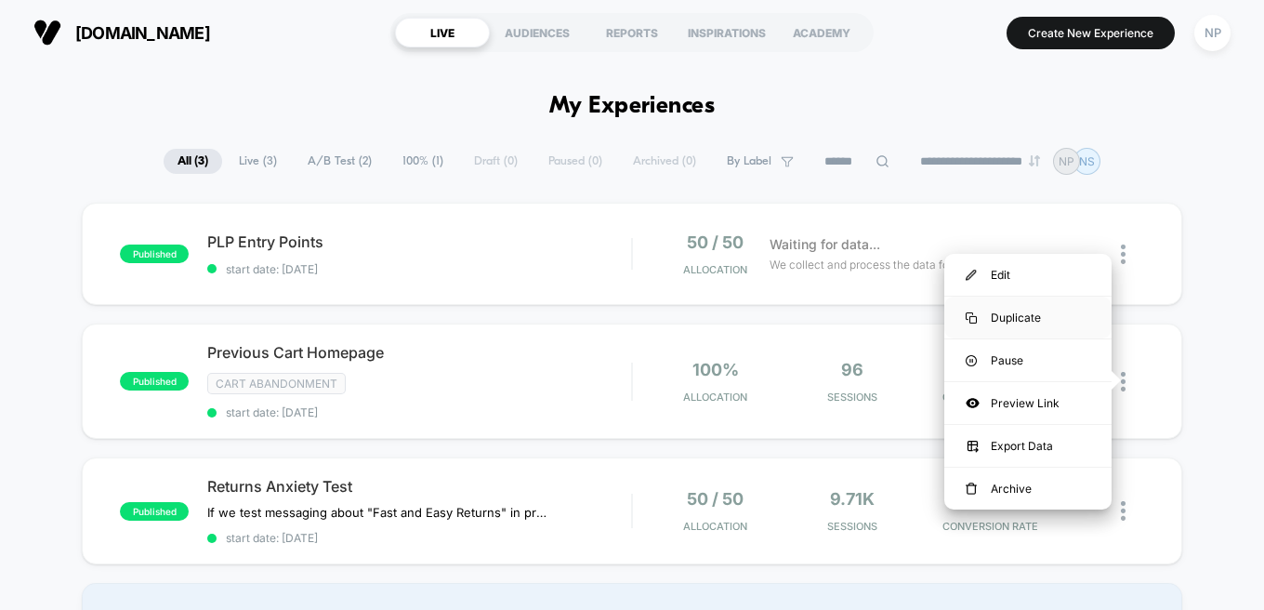
click at [997, 309] on div "Duplicate" at bounding box center [1027, 318] width 167 height 42
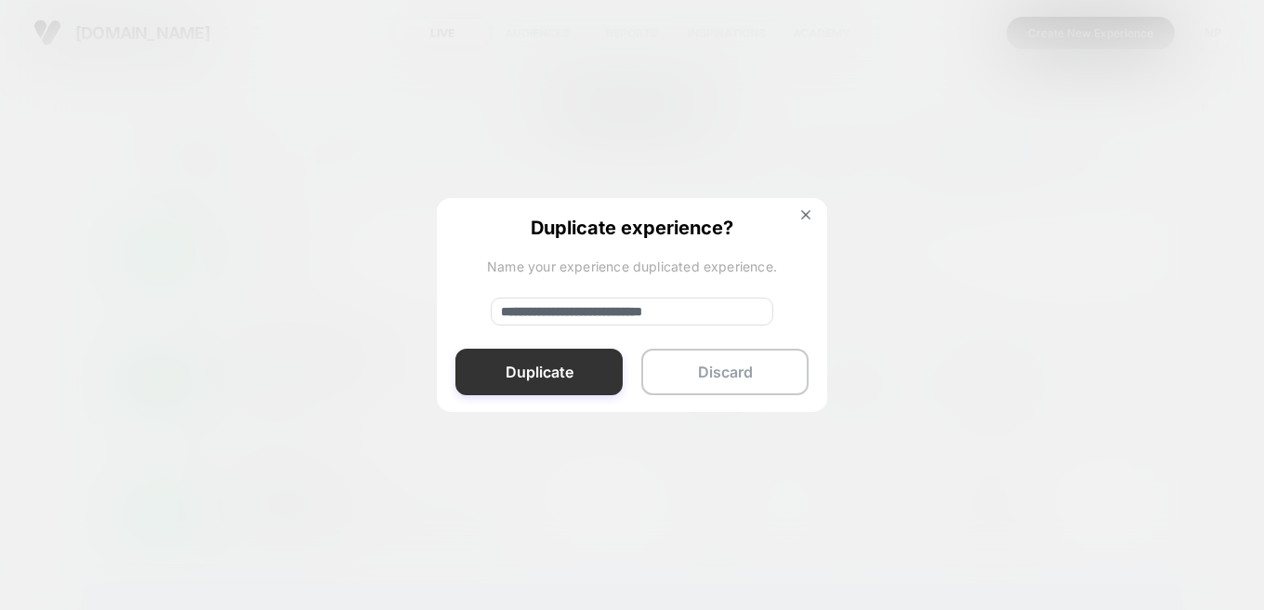
click at [482, 376] on button "Duplicate" at bounding box center [539, 372] width 167 height 46
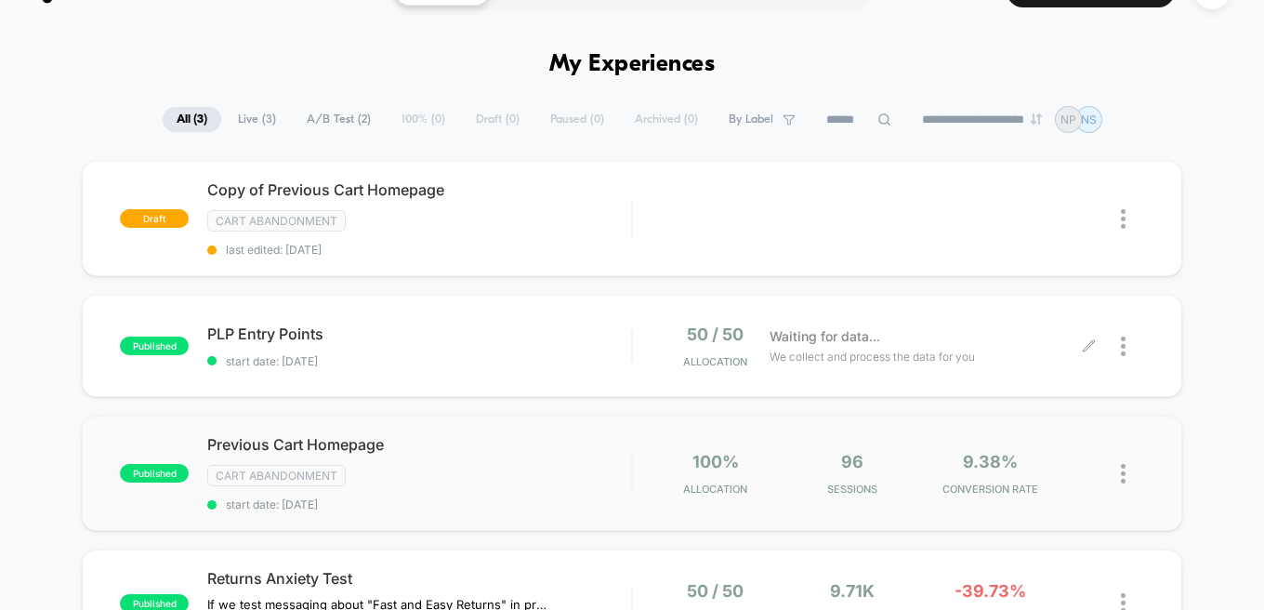
scroll to position [84, 0]
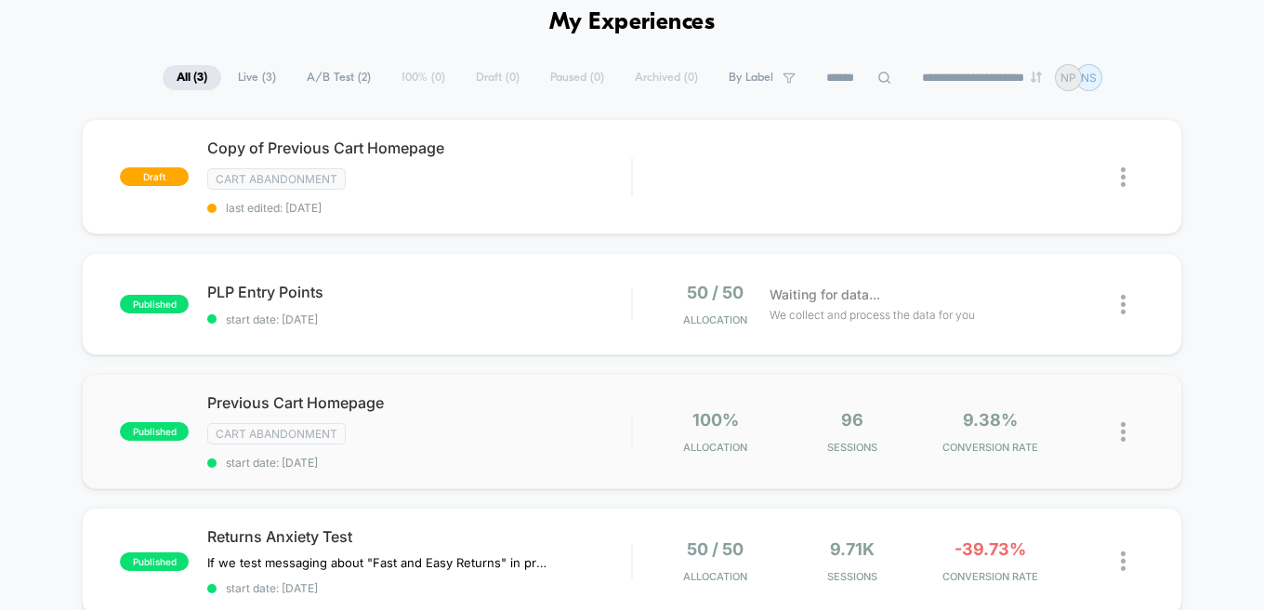
click at [1123, 425] on img at bounding box center [1123, 432] width 5 height 20
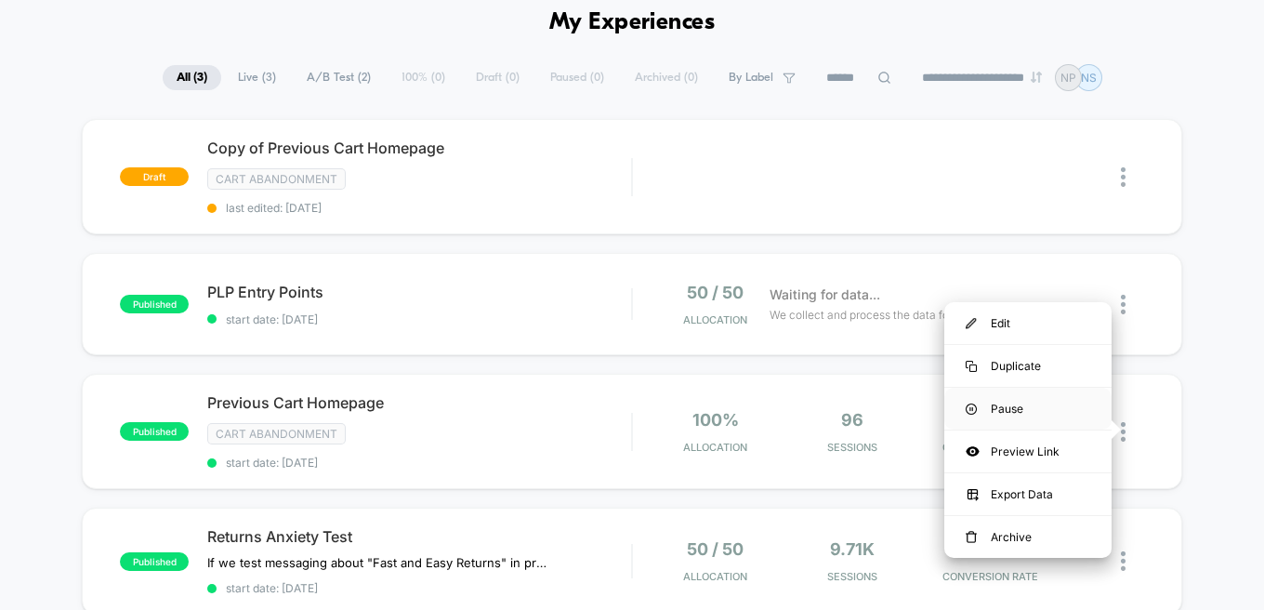
click at [999, 400] on div "Pause" at bounding box center [1027, 409] width 167 height 42
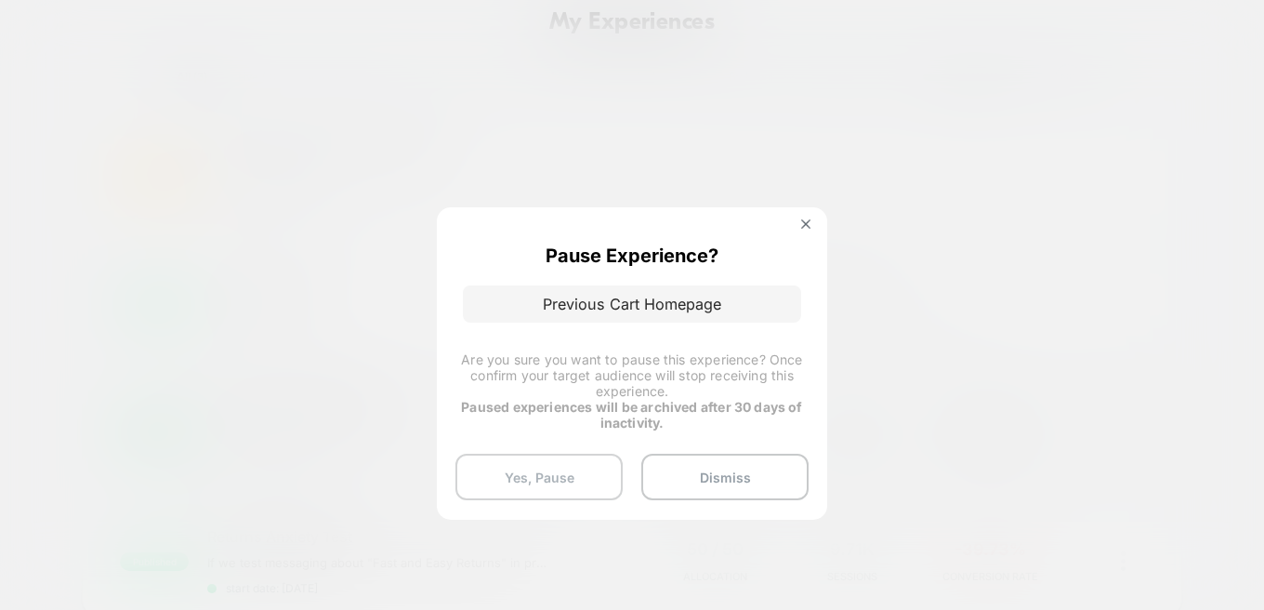
click at [535, 474] on button "Yes, Pause" at bounding box center [539, 477] width 167 height 46
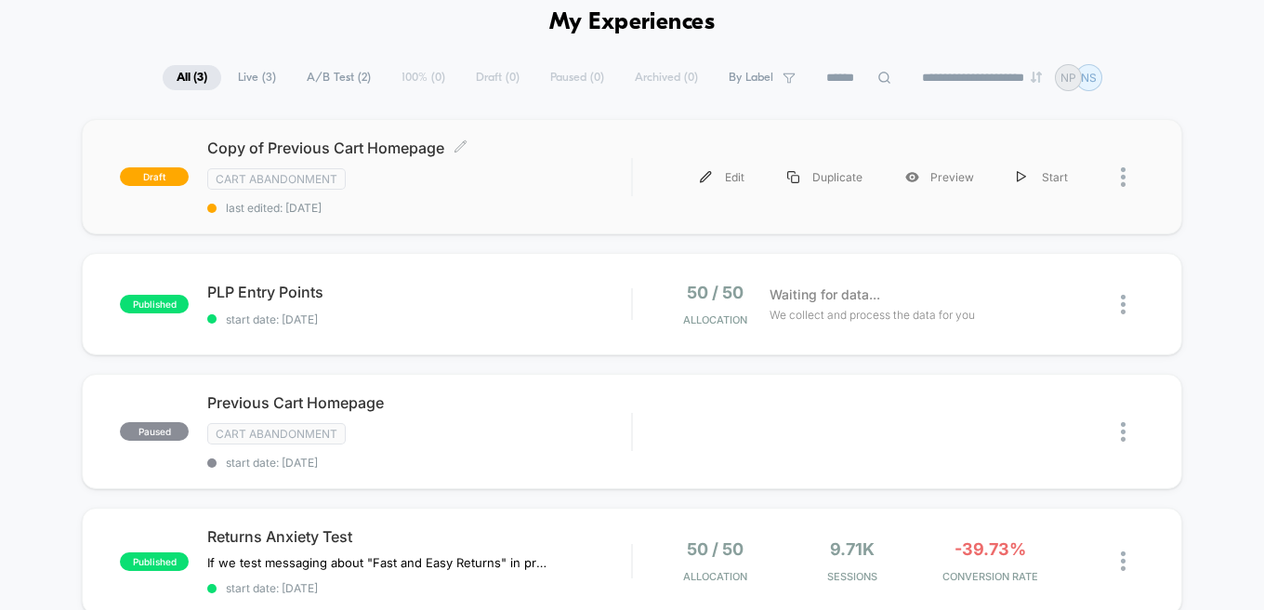
click at [347, 169] on div "Cart Abandonment" at bounding box center [419, 178] width 424 height 21
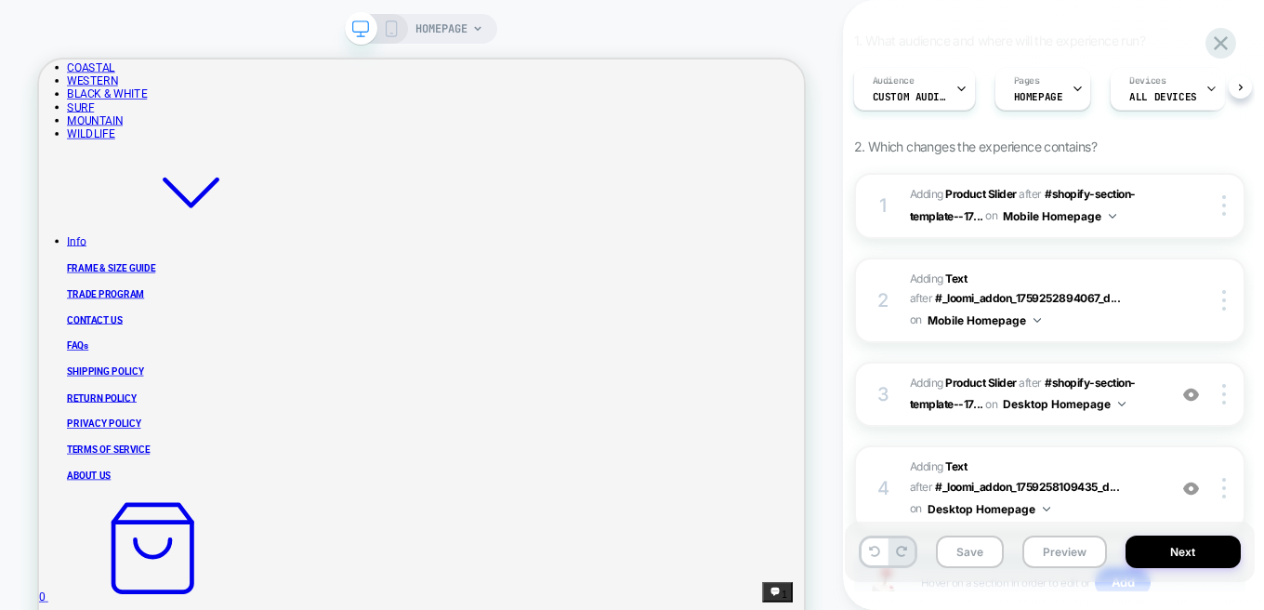
scroll to position [135, 0]
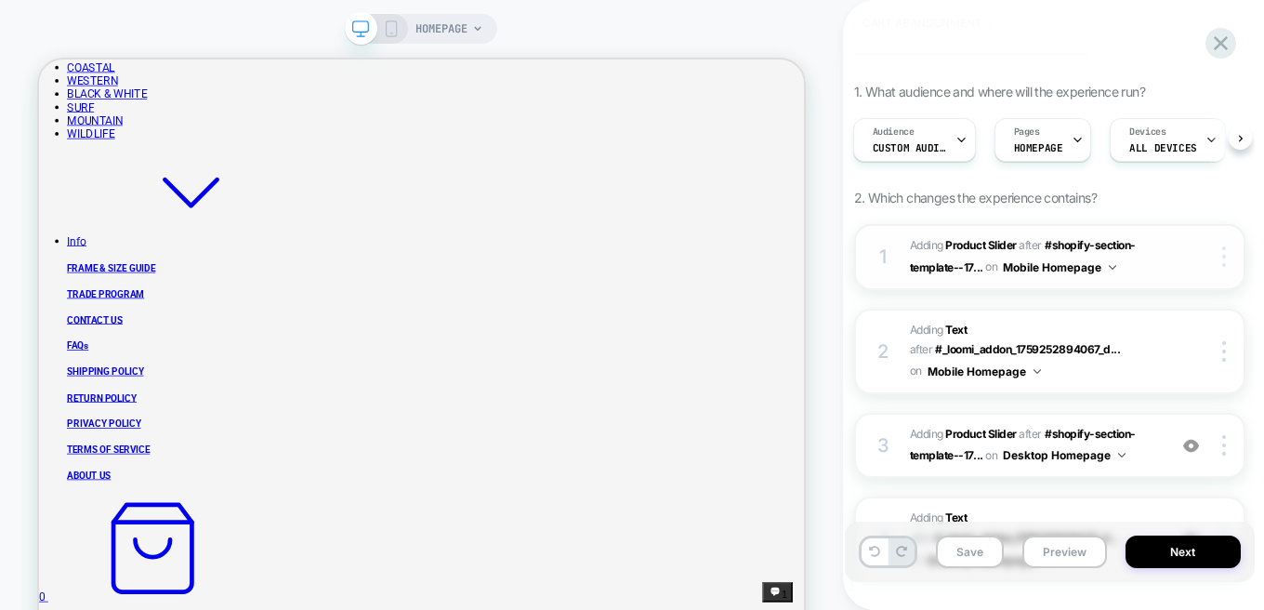
click at [1226, 256] on div at bounding box center [1226, 256] width 35 height 20
click at [1222, 260] on img at bounding box center [1224, 256] width 4 height 20
click at [852, 303] on div "Copy of Previous Cart Homepage Click to edit experience details + Add more info…" at bounding box center [1050, 305] width 410 height 573
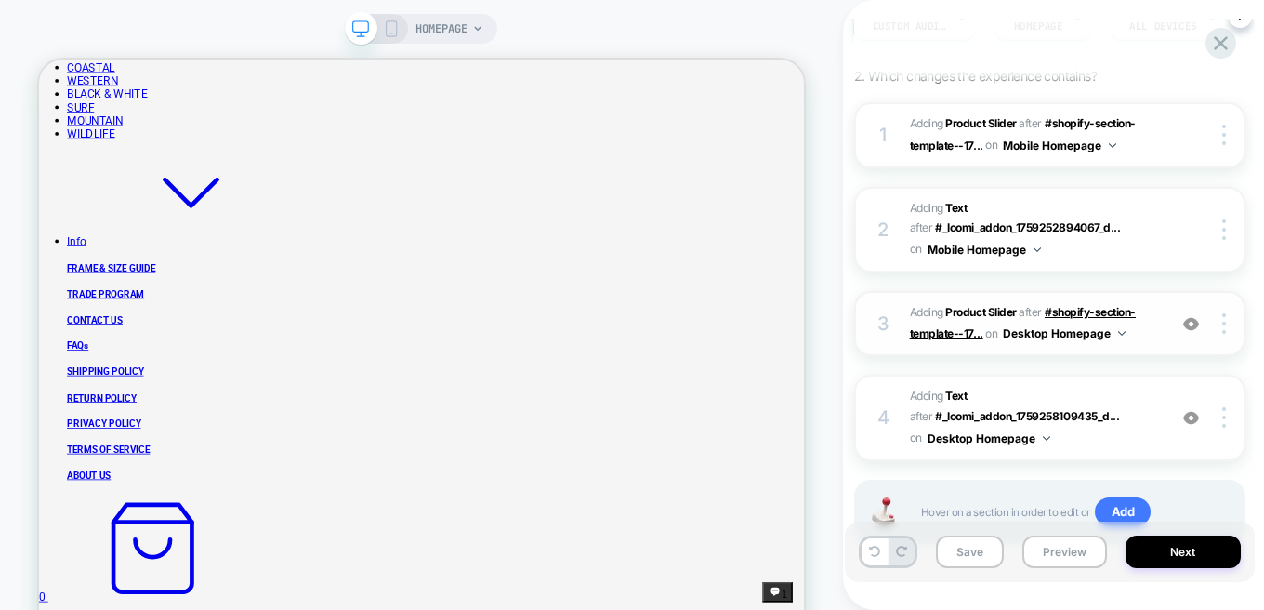
scroll to position [255, 0]
click at [1227, 137] on div at bounding box center [1226, 136] width 35 height 20
click at [857, 184] on div "1 #_loomi_addon_1759252894067_dup1759436517 Adding Product Slider AFTER #shopif…" at bounding box center [1049, 348] width 391 height 489
click at [1018, 144] on button "Mobile Homepage" at bounding box center [1059, 147] width 113 height 23
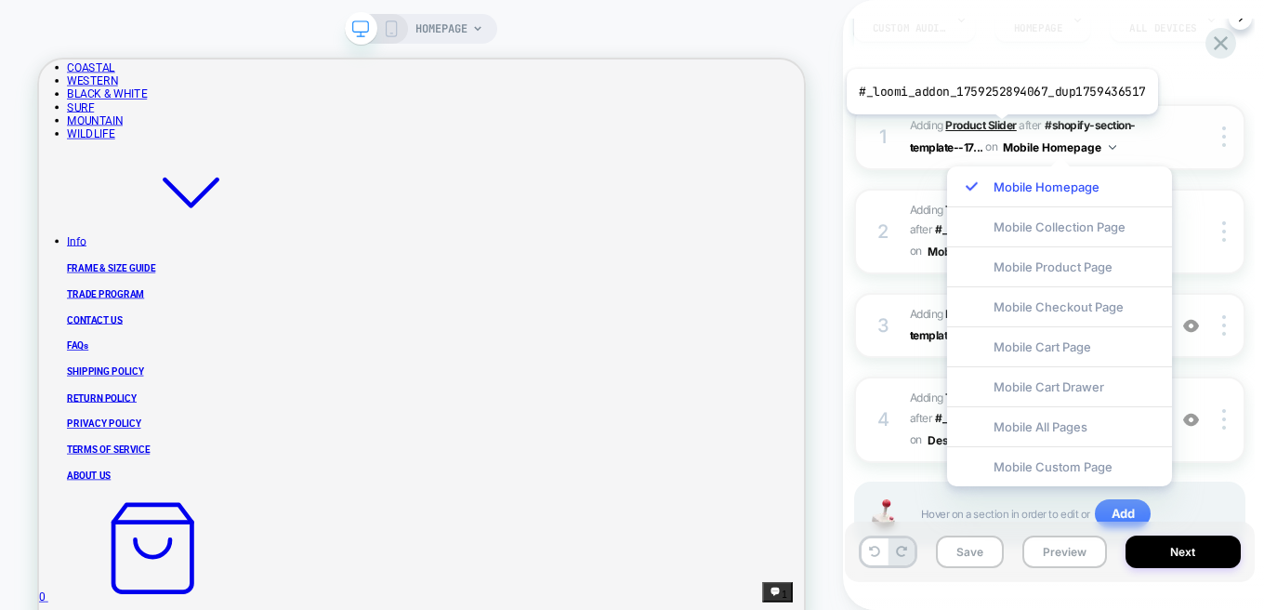
click at [998, 128] on b "Product Slider" at bounding box center [980, 125] width 71 height 14
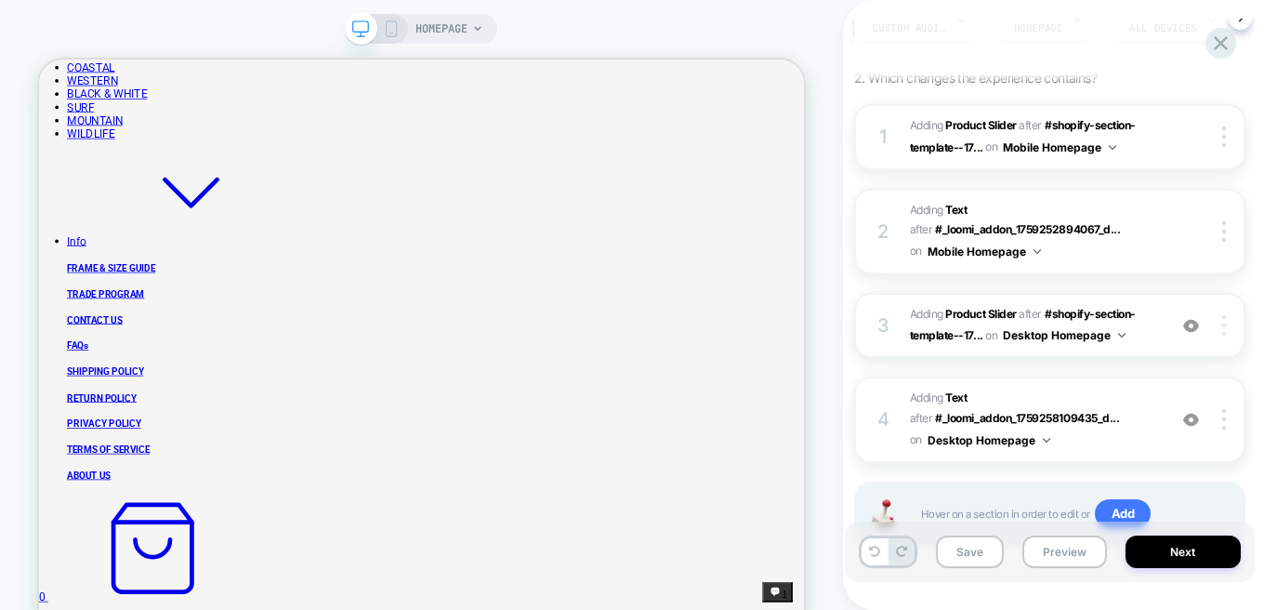
click at [1222, 325] on img at bounding box center [1224, 325] width 4 height 20
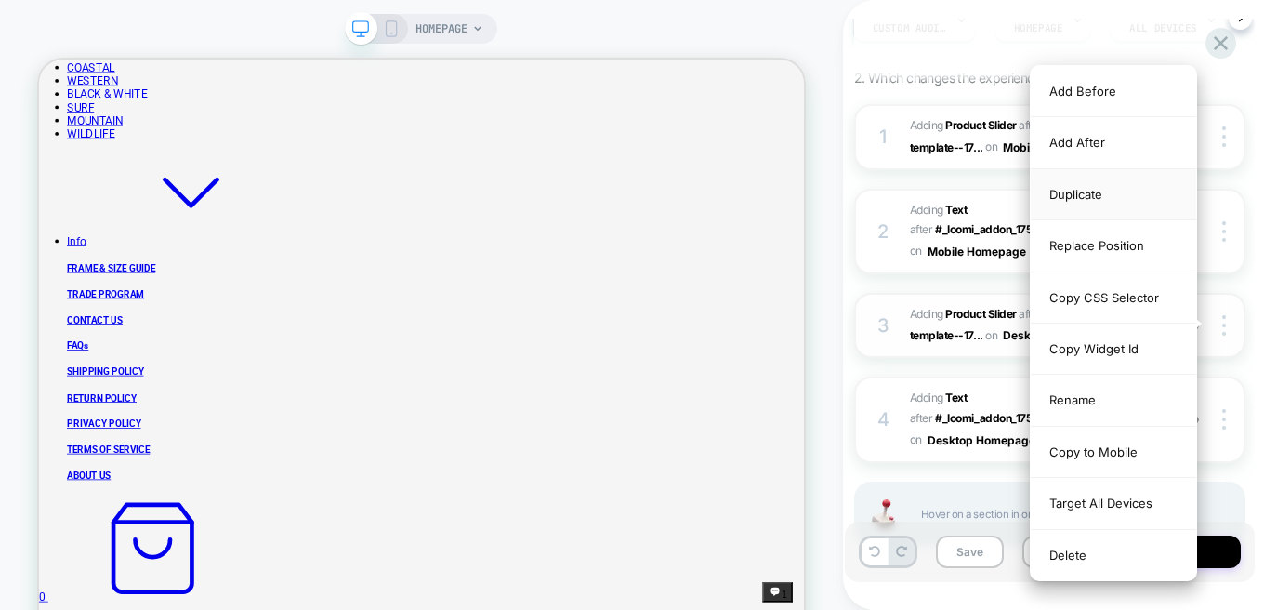
click at [1066, 193] on div "Duplicate" at bounding box center [1113, 194] width 165 height 51
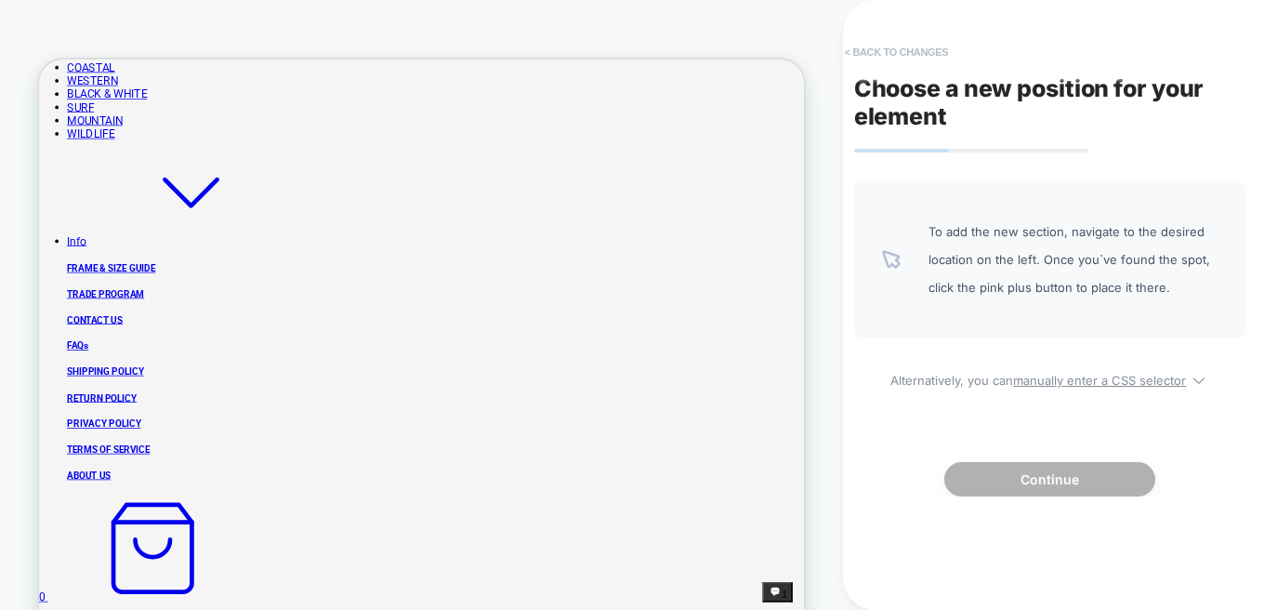
click at [910, 57] on button "< Back to changes" at bounding box center [897, 52] width 123 height 30
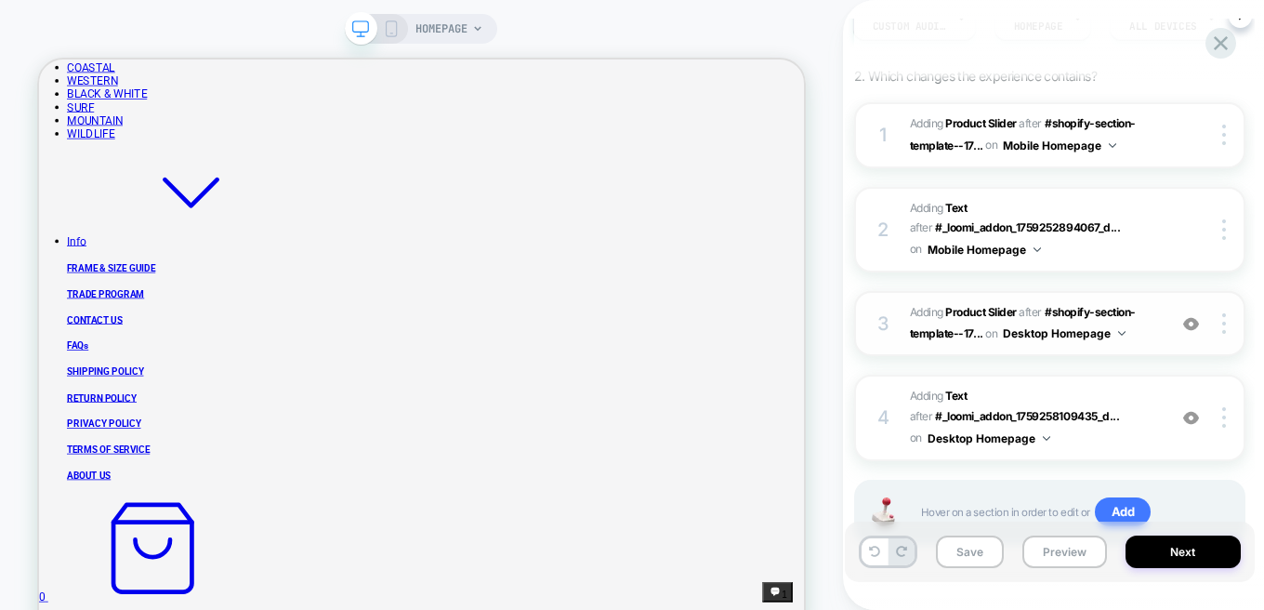
scroll to position [276, 0]
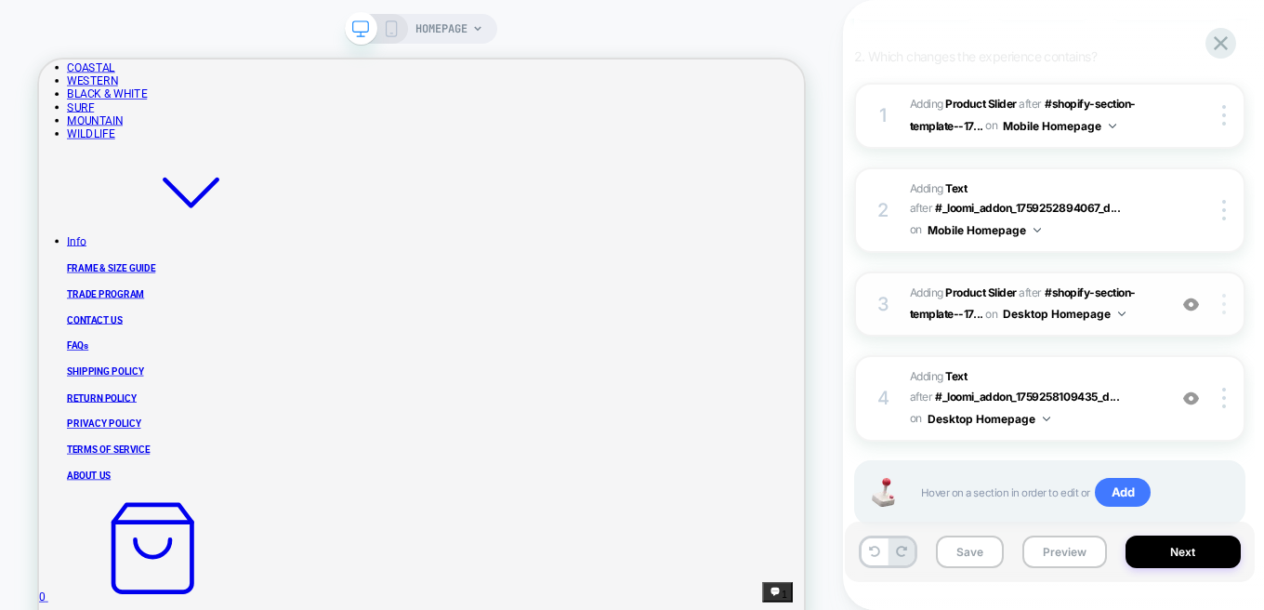
click at [1230, 304] on div at bounding box center [1226, 304] width 35 height 20
click at [1225, 301] on div at bounding box center [1226, 304] width 35 height 20
click at [1225, 303] on img at bounding box center [1224, 304] width 4 height 20
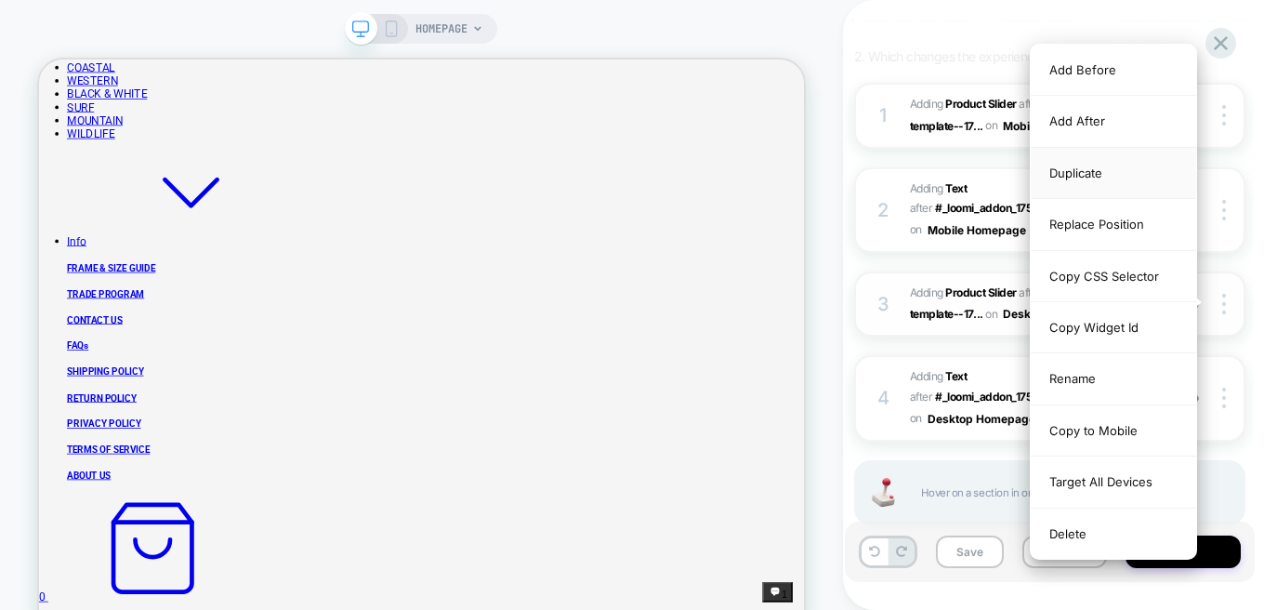
click at [1096, 175] on div "Duplicate" at bounding box center [1113, 173] width 165 height 51
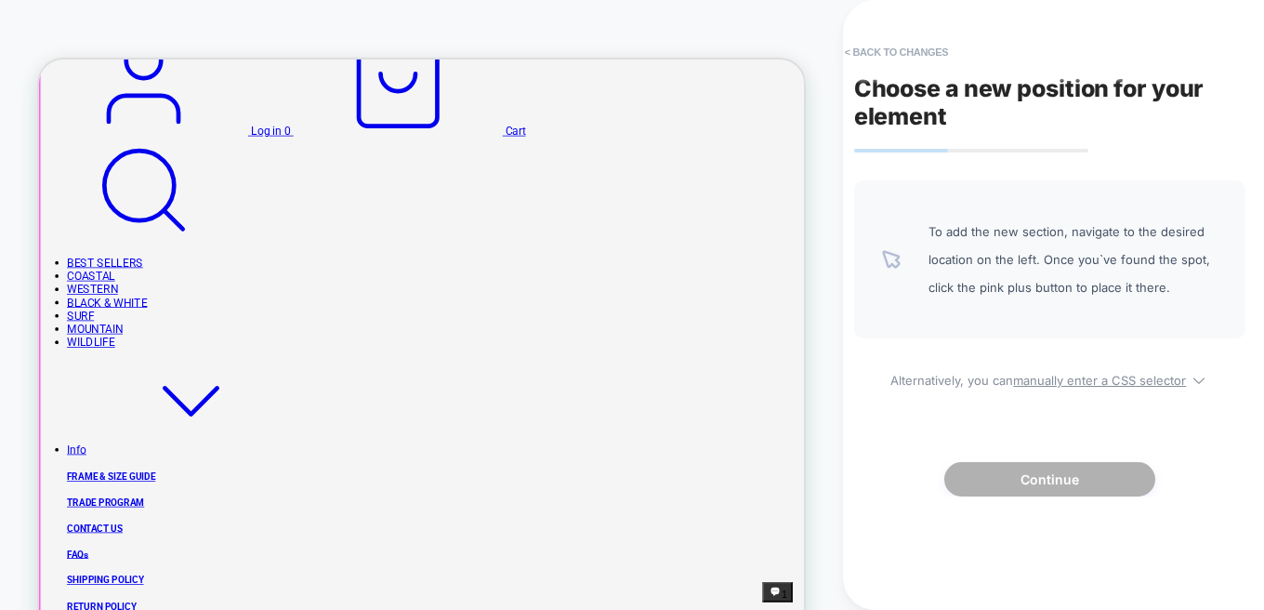
scroll to position [231, 0]
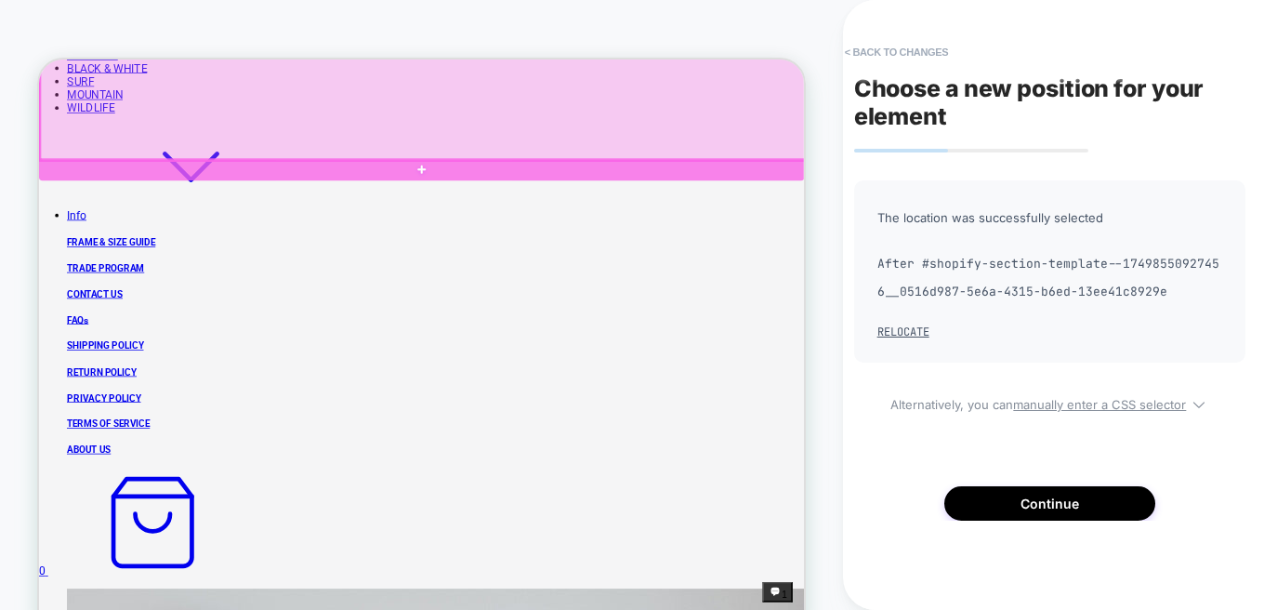
scroll to position [668, 0]
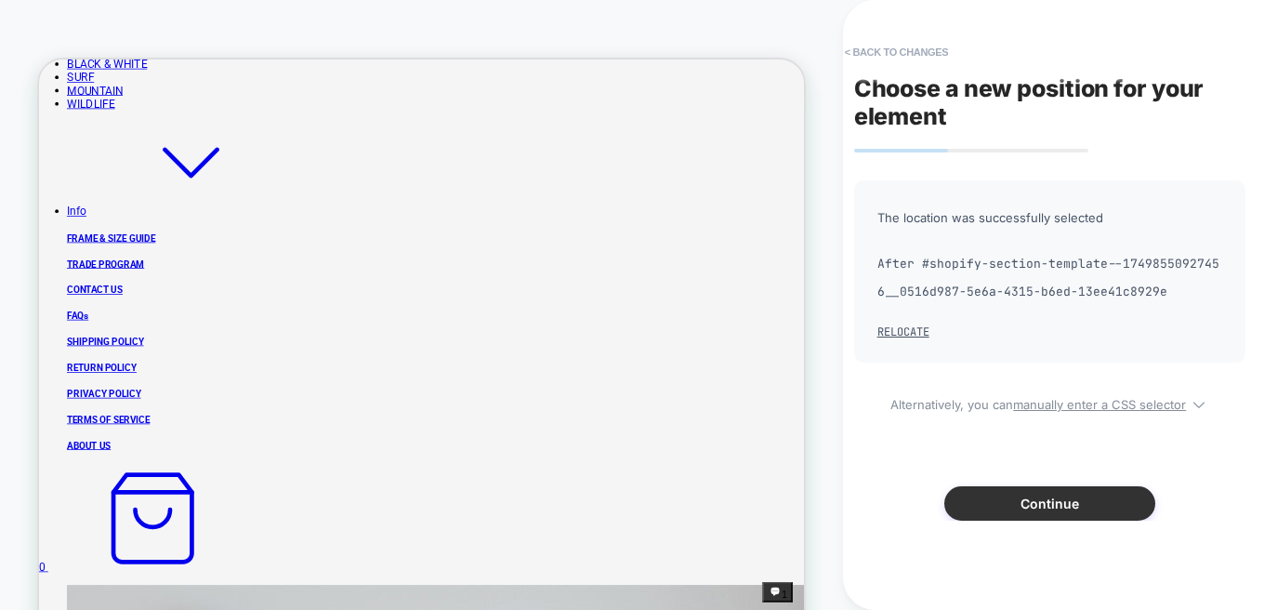
click at [1047, 496] on button "Continue" at bounding box center [1049, 503] width 211 height 34
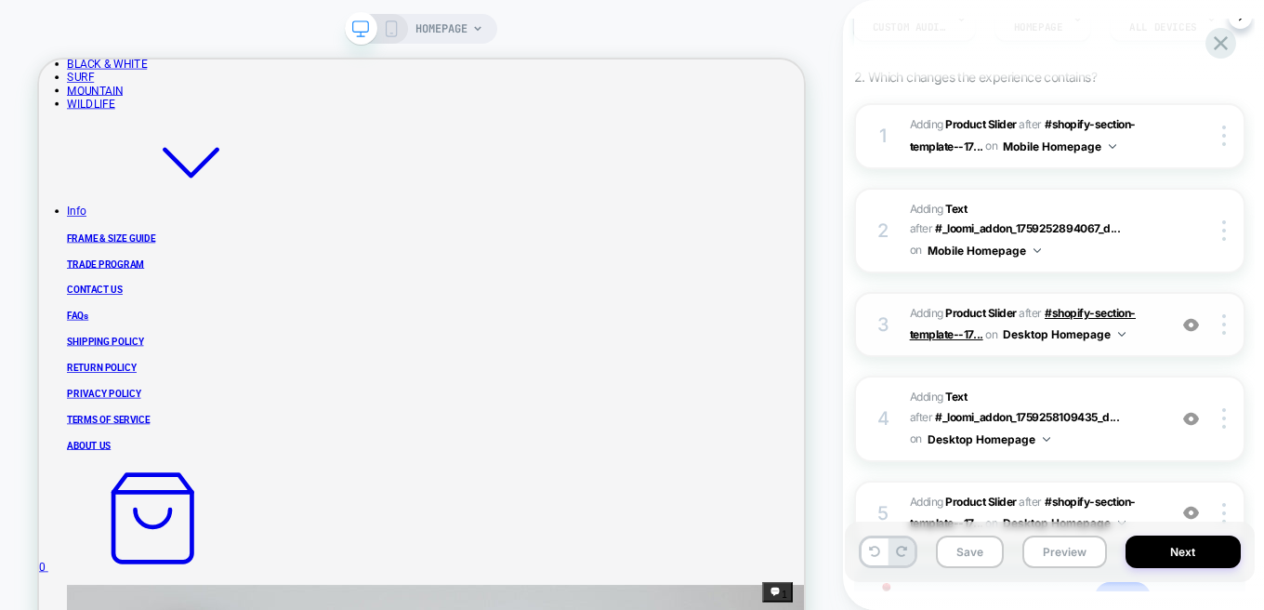
scroll to position [320, 0]
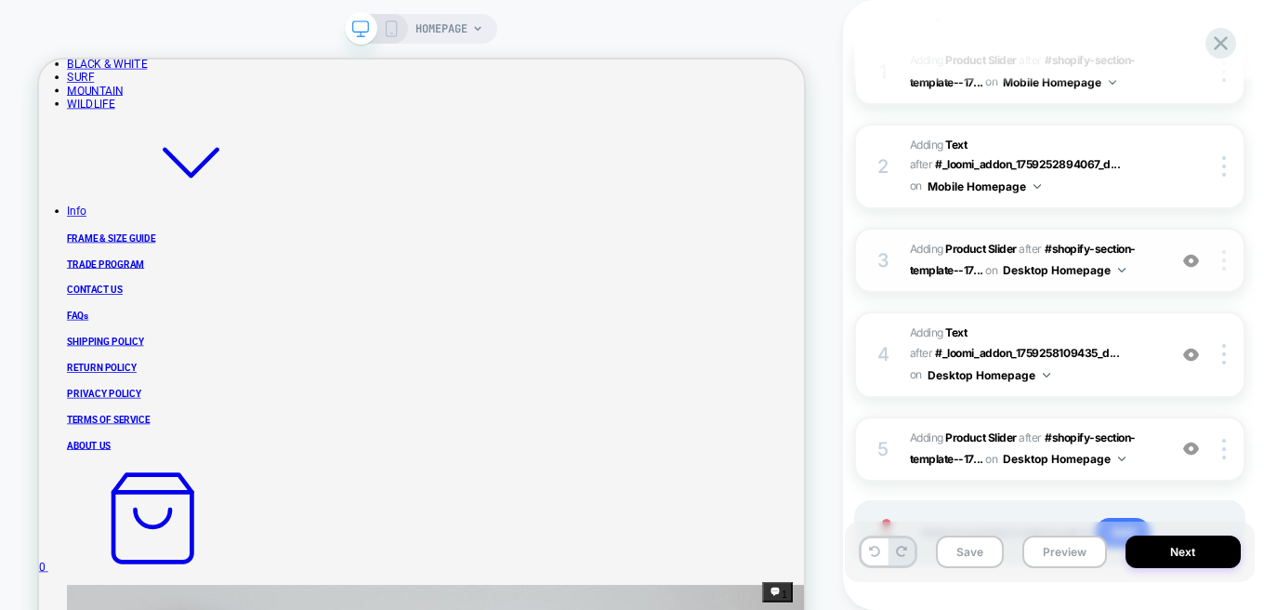
click at [1223, 250] on img at bounding box center [1224, 260] width 4 height 20
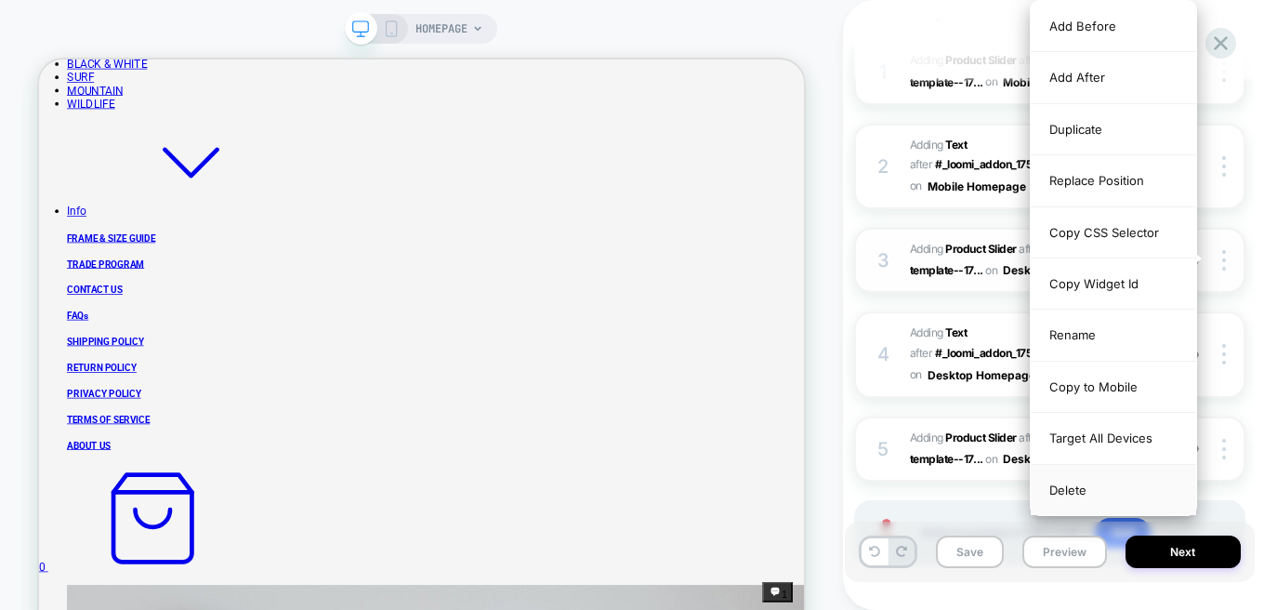
click at [1088, 485] on div "Delete" at bounding box center [1113, 490] width 165 height 50
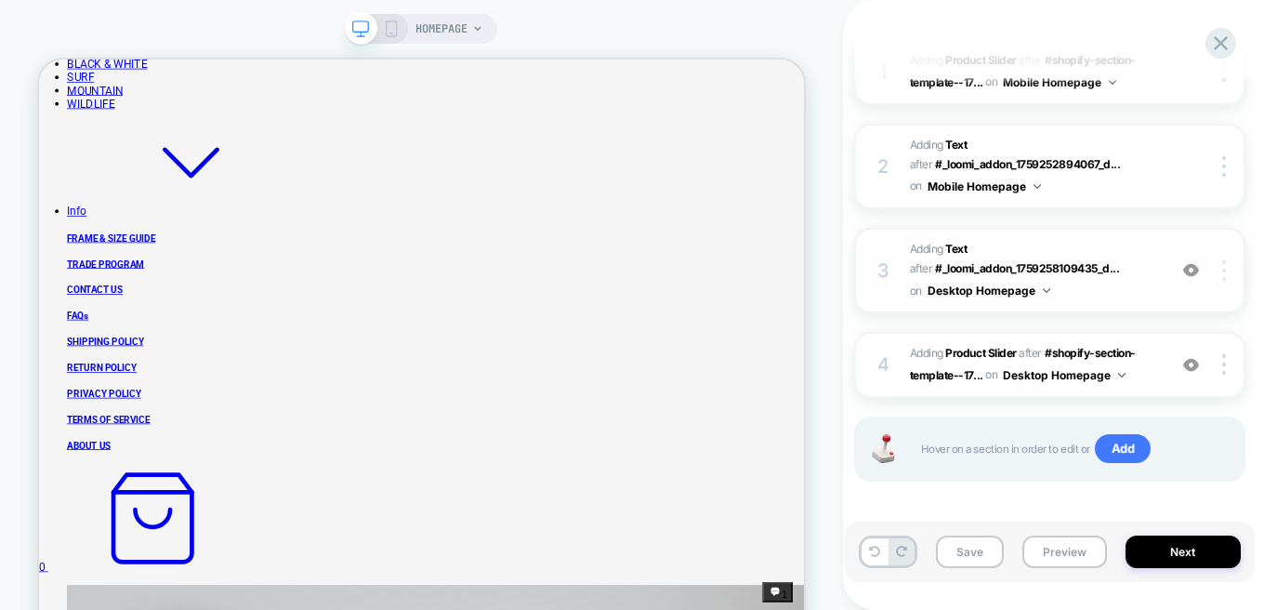
click at [1226, 271] on div at bounding box center [1226, 270] width 35 height 20
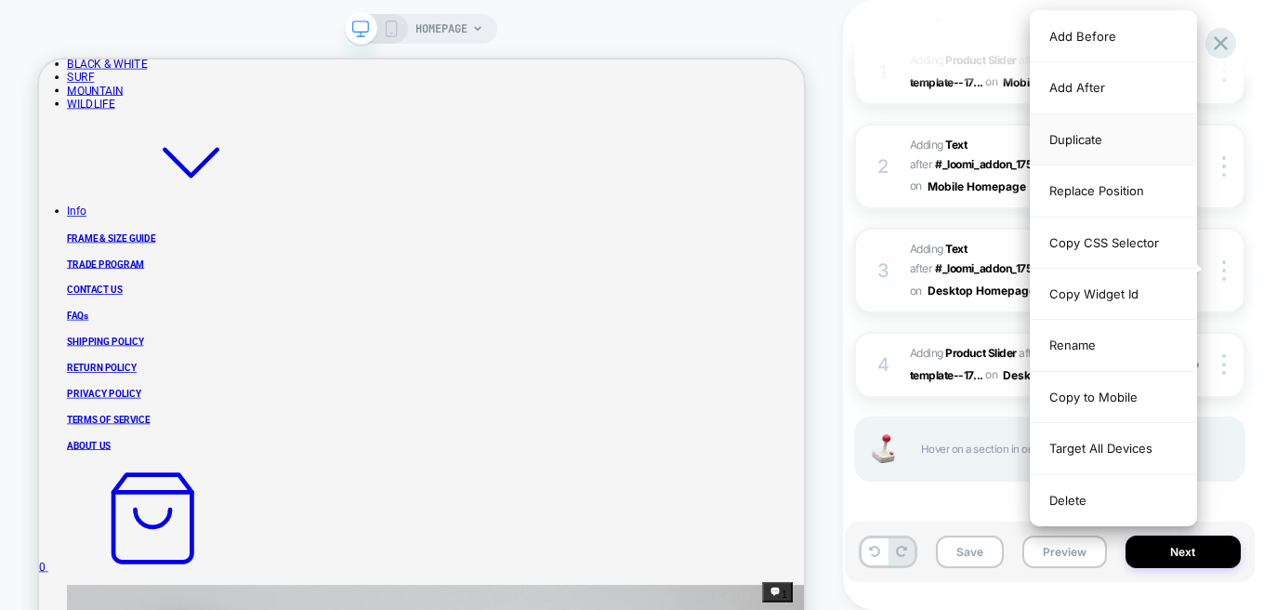
click at [1075, 144] on div "Duplicate" at bounding box center [1113, 139] width 165 height 51
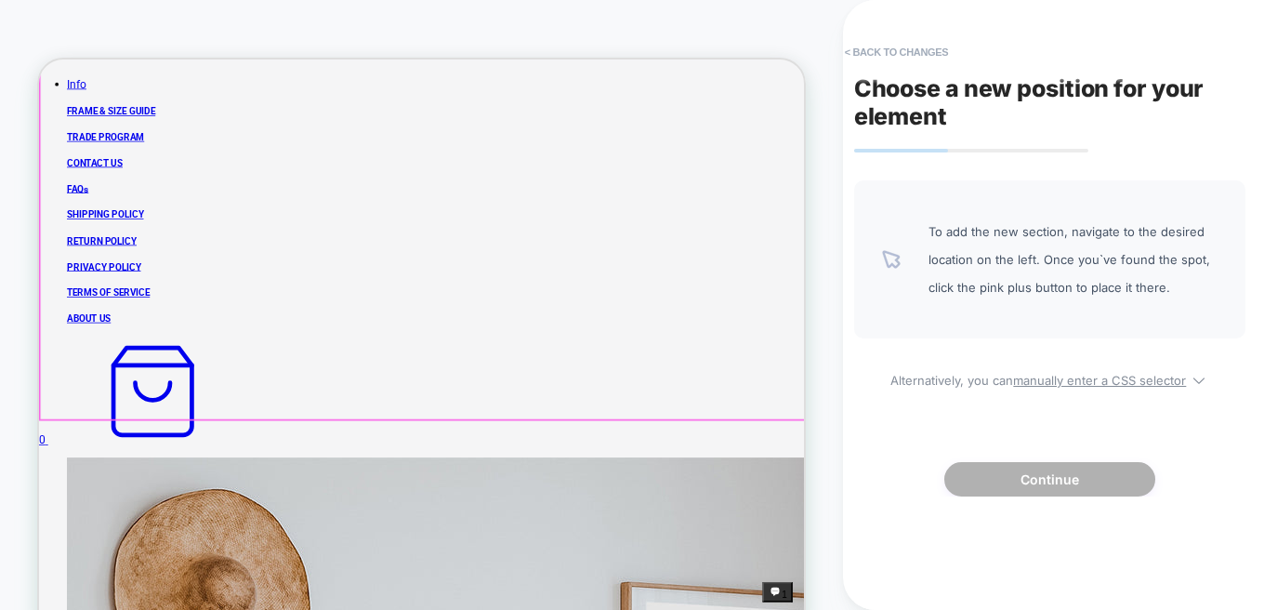
scroll to position [848, 0]
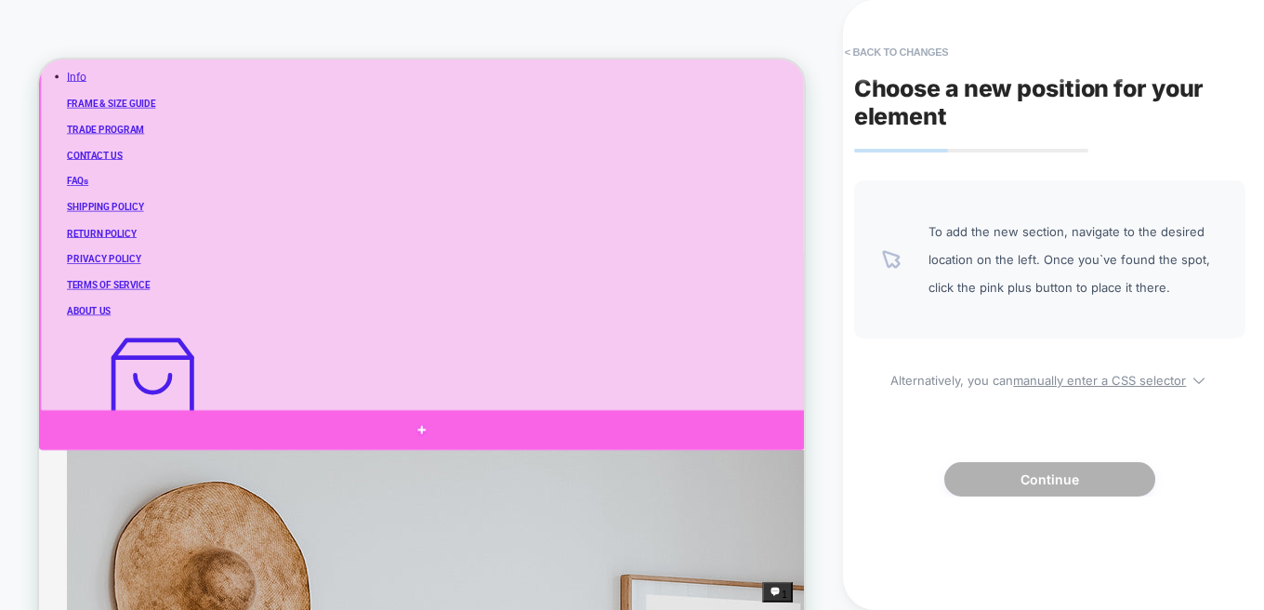
click at [494, 530] on div at bounding box center [549, 553] width 1021 height 53
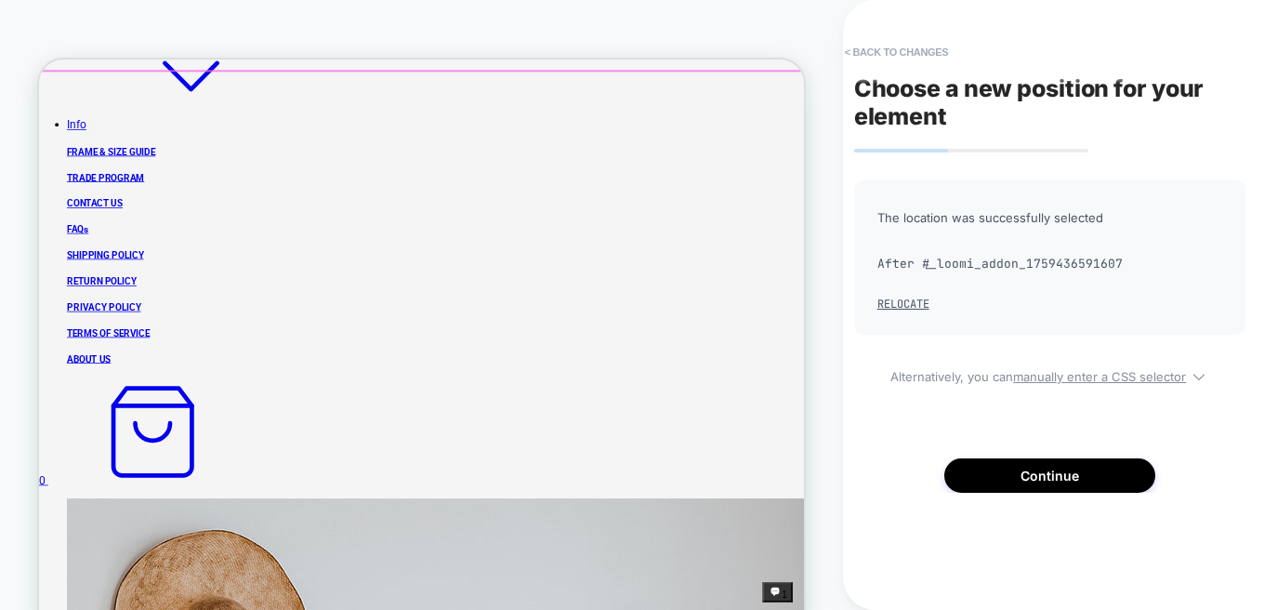
scroll to position [892, 0]
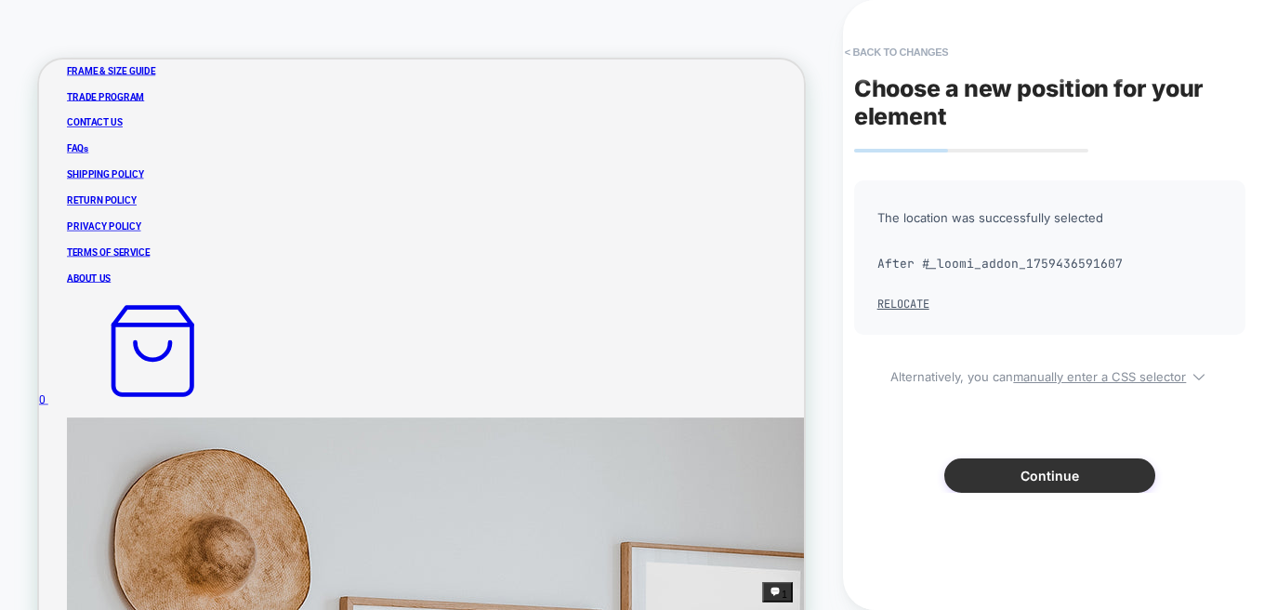
click at [1067, 470] on button "Continue" at bounding box center [1049, 475] width 211 height 34
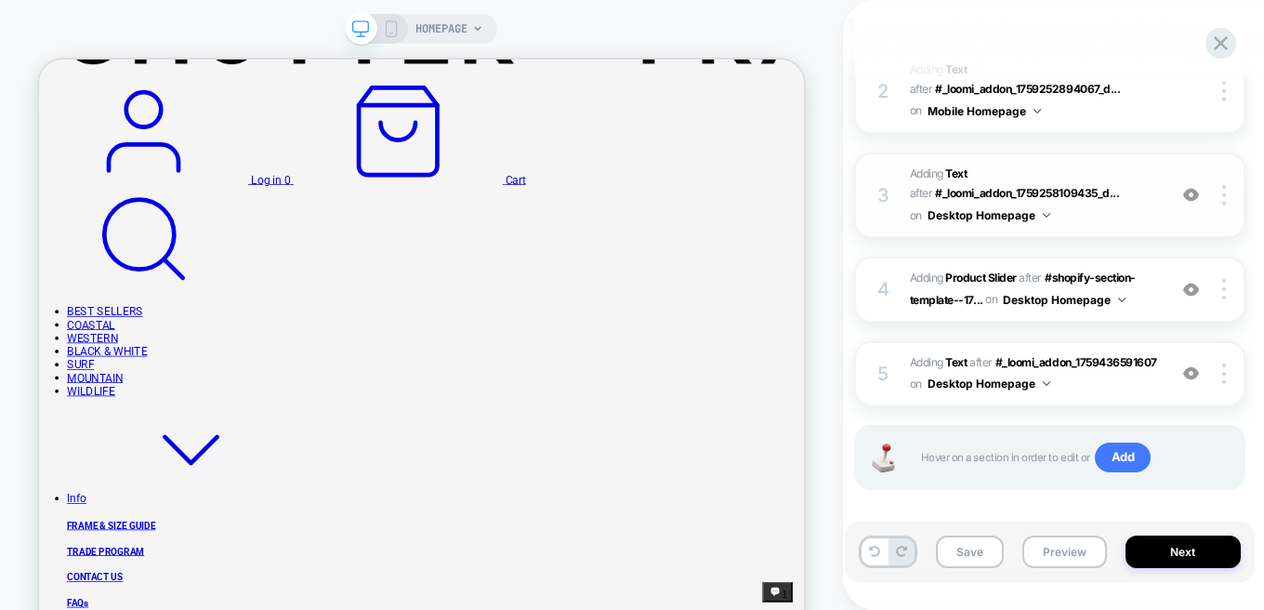
scroll to position [388, 0]
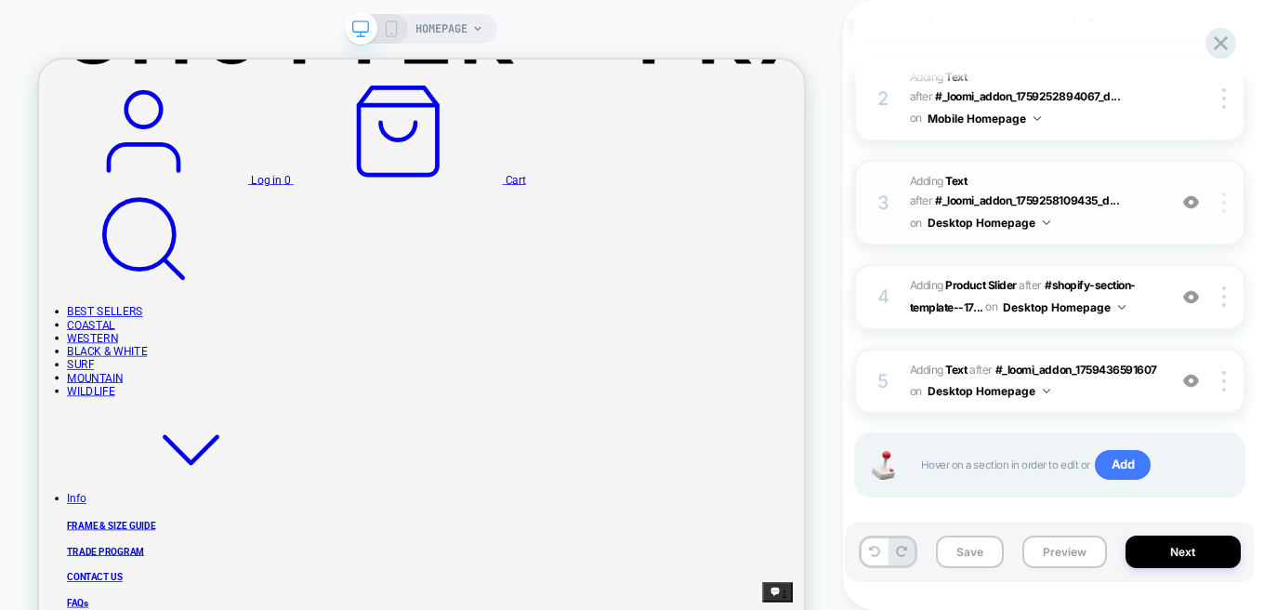
click at [1225, 202] on img at bounding box center [1224, 202] width 4 height 20
click at [850, 248] on div "Copy of Previous Cart Homepage Click to edit experience details + Add more info…" at bounding box center [1050, 305] width 410 height 573
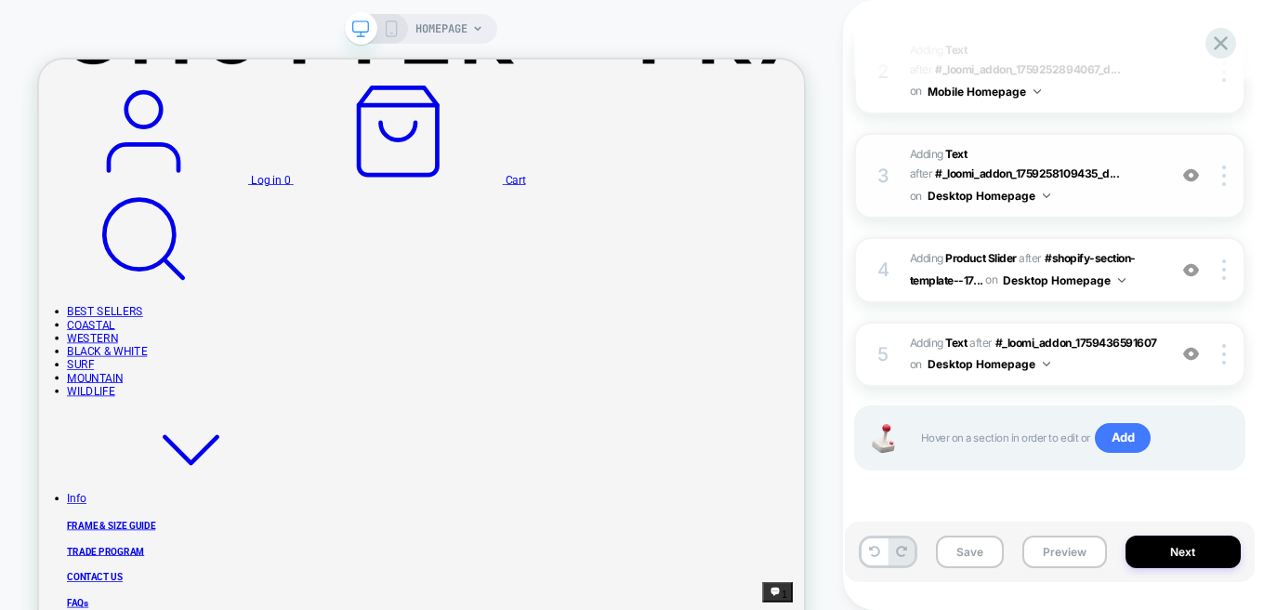
scroll to position [431, 0]
click at [1222, 344] on img at bounding box center [1224, 354] width 4 height 20
click at [1227, 165] on div at bounding box center [1226, 175] width 35 height 20
click at [1225, 165] on img at bounding box center [1224, 175] width 4 height 20
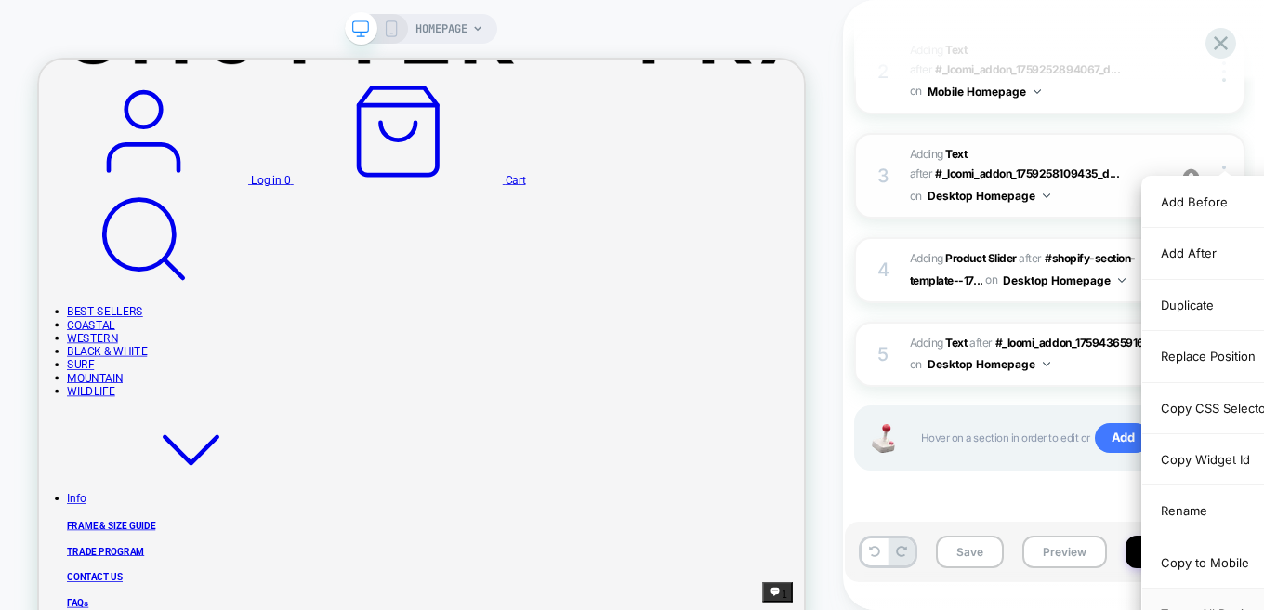
click at [1190, 596] on div "Target All Devices" at bounding box center [1225, 613] width 165 height 51
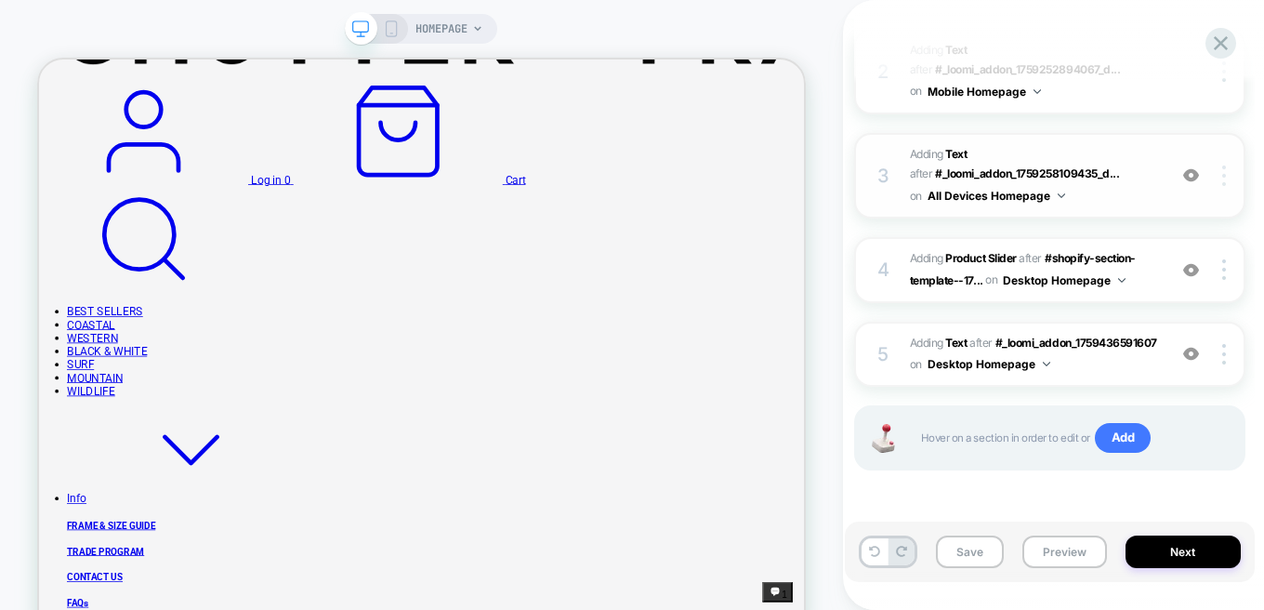
click at [1225, 165] on img at bounding box center [1224, 175] width 4 height 20
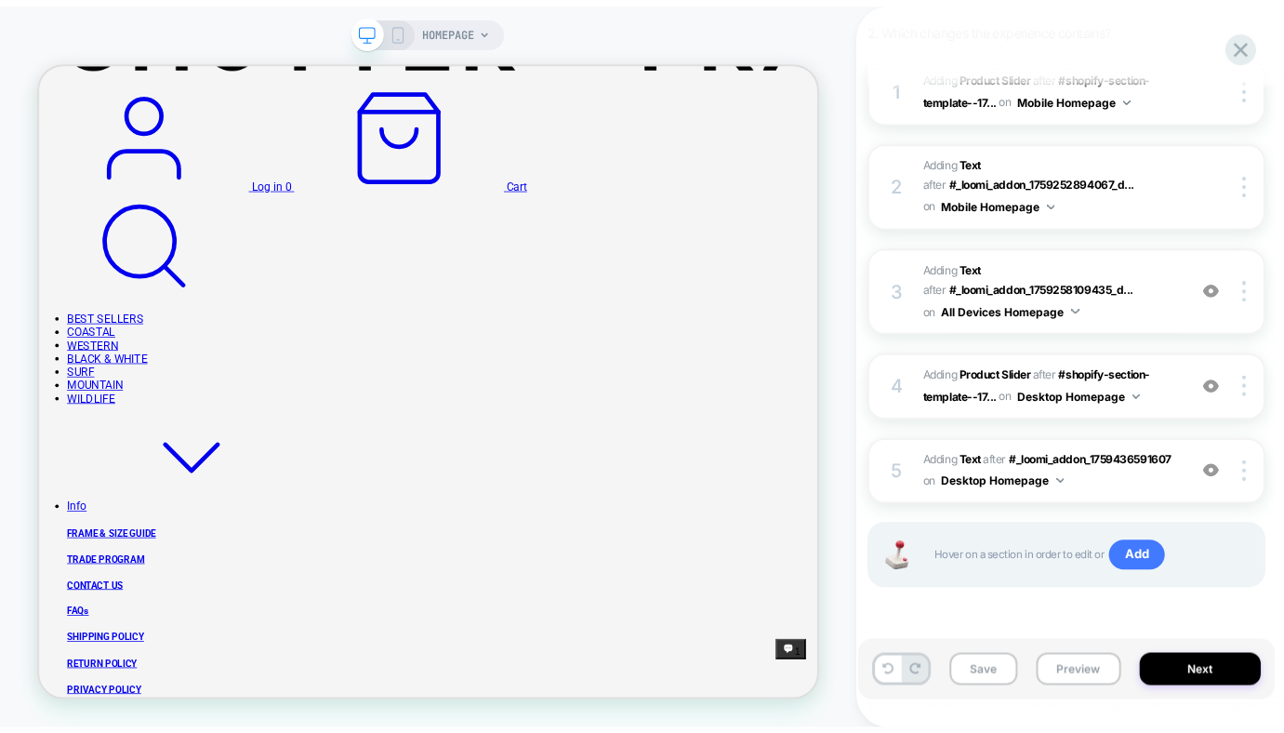
scroll to position [288, 0]
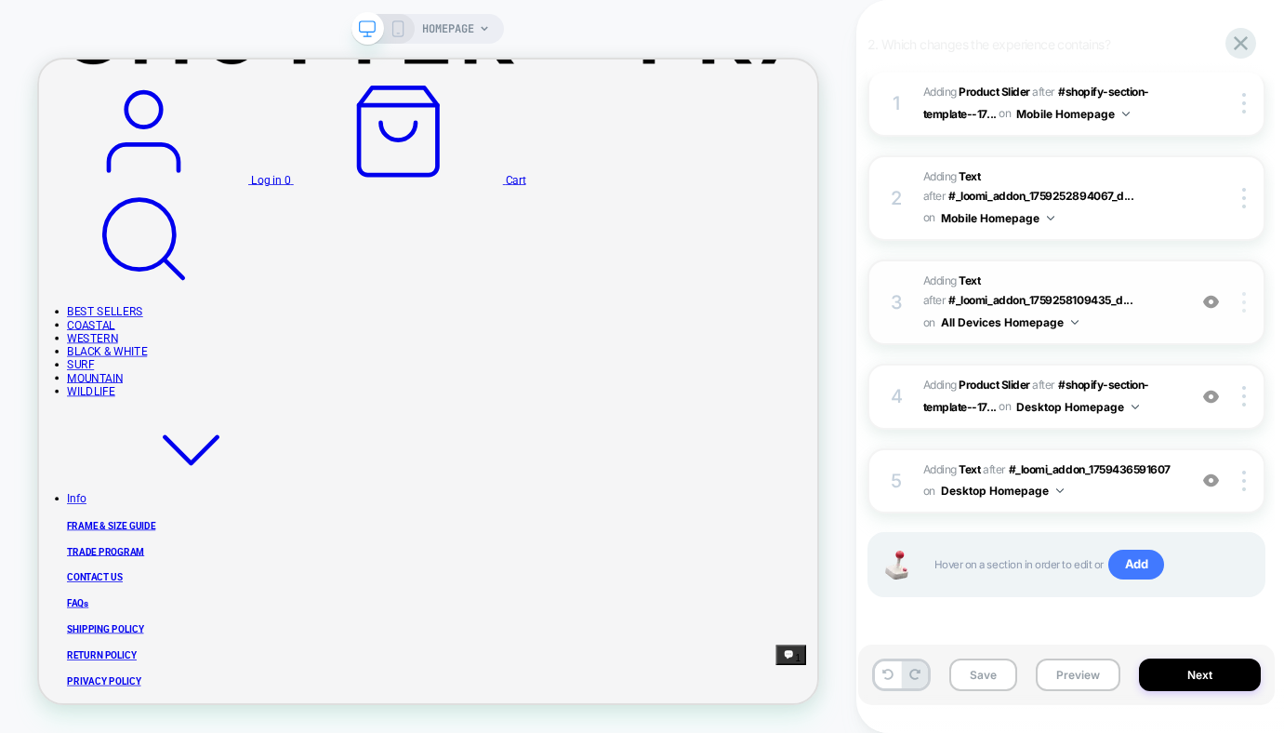
click at [1242, 307] on img at bounding box center [1244, 302] width 4 height 20
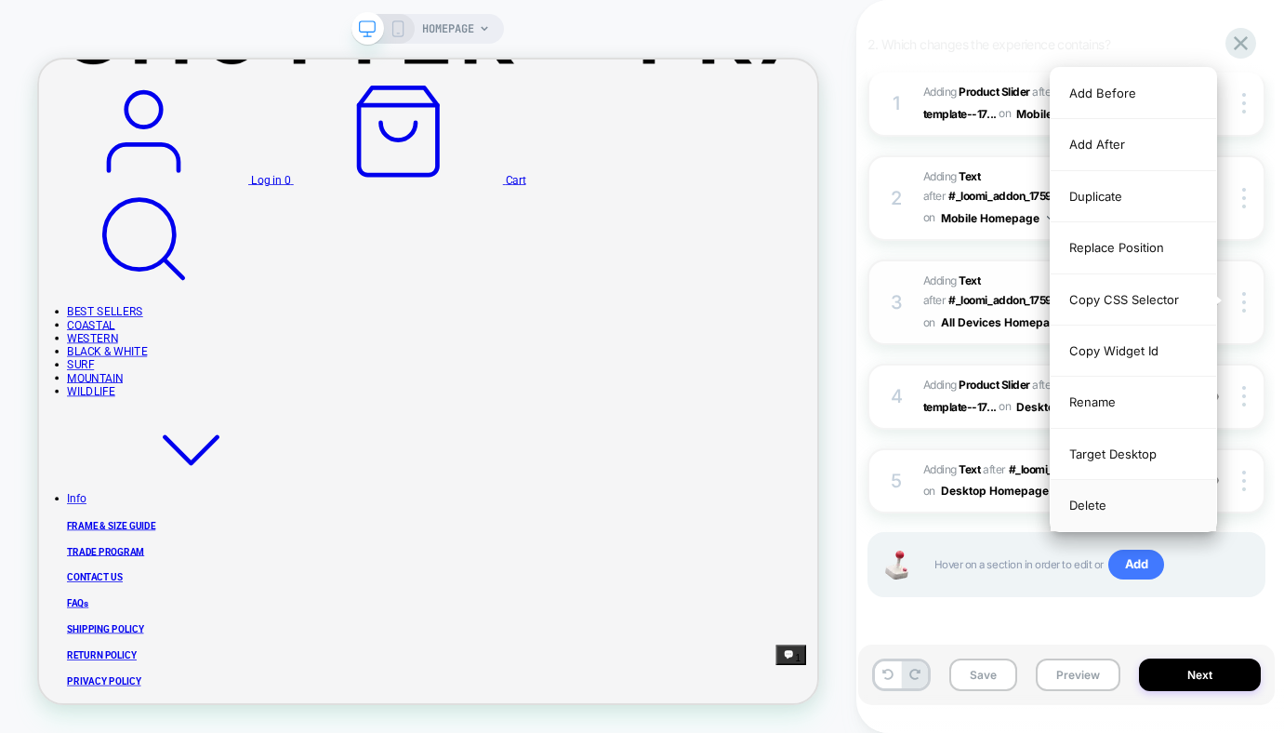
click at [1109, 495] on div "Delete" at bounding box center [1132, 505] width 165 height 50
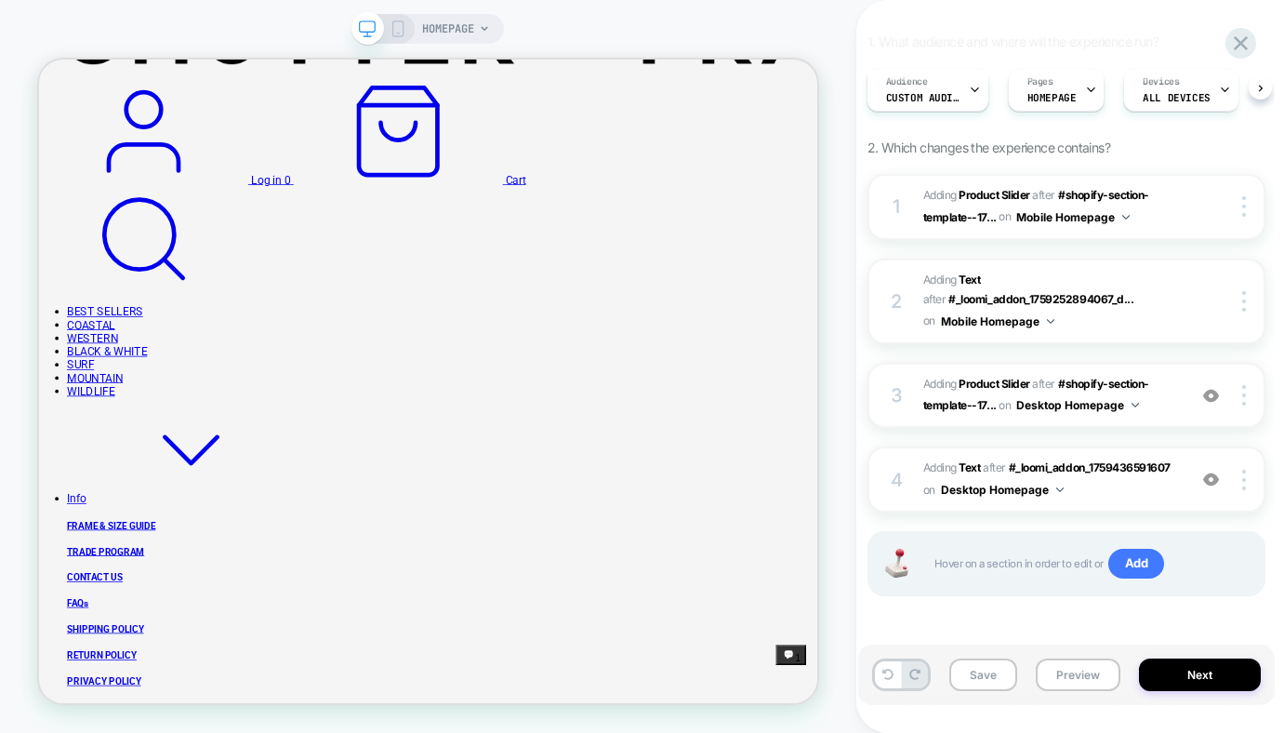
click at [404, 26] on icon at bounding box center [398, 28] width 17 height 17
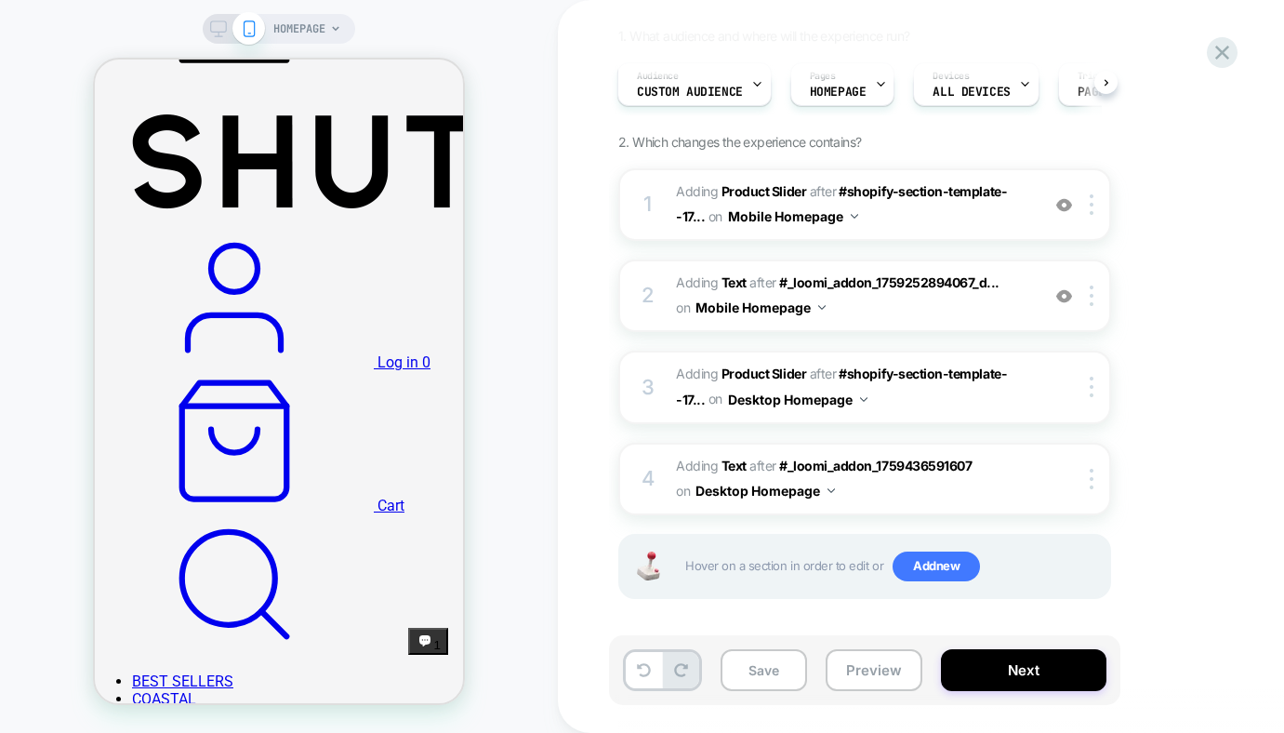
scroll to position [195, 0]
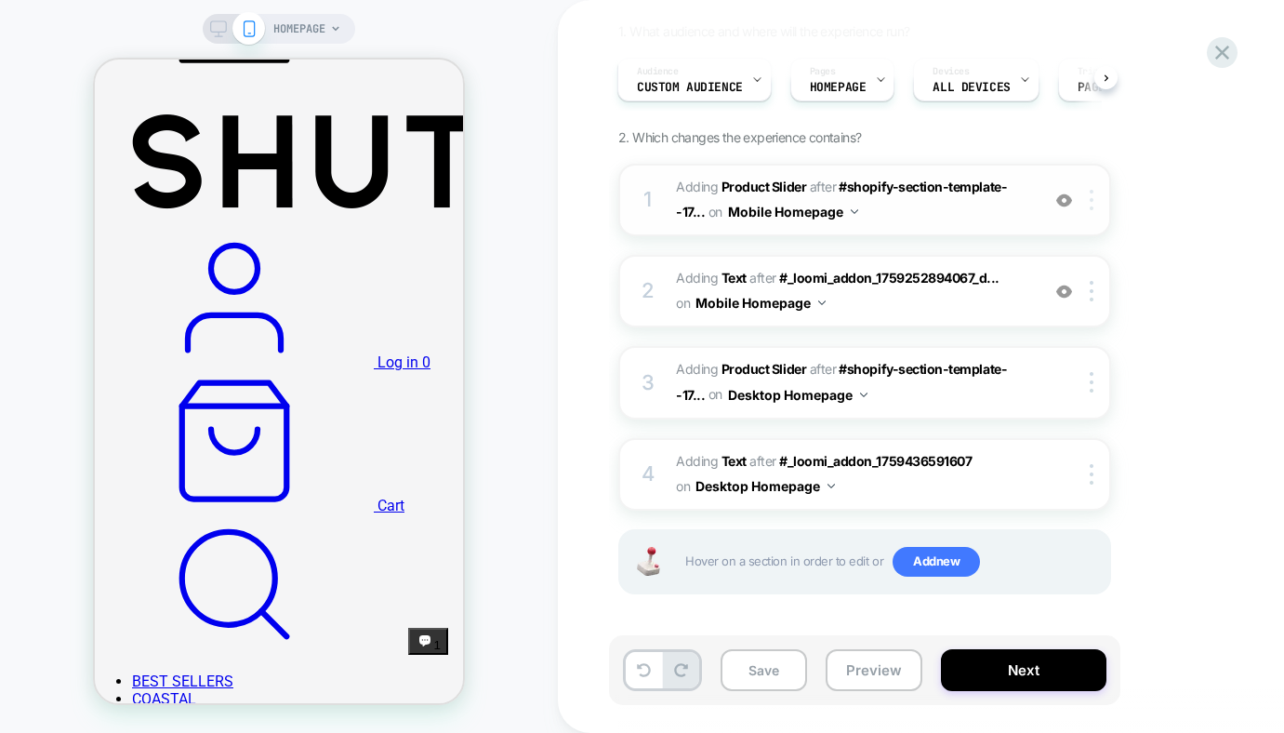
click at [1098, 192] on div at bounding box center [1094, 200] width 31 height 20
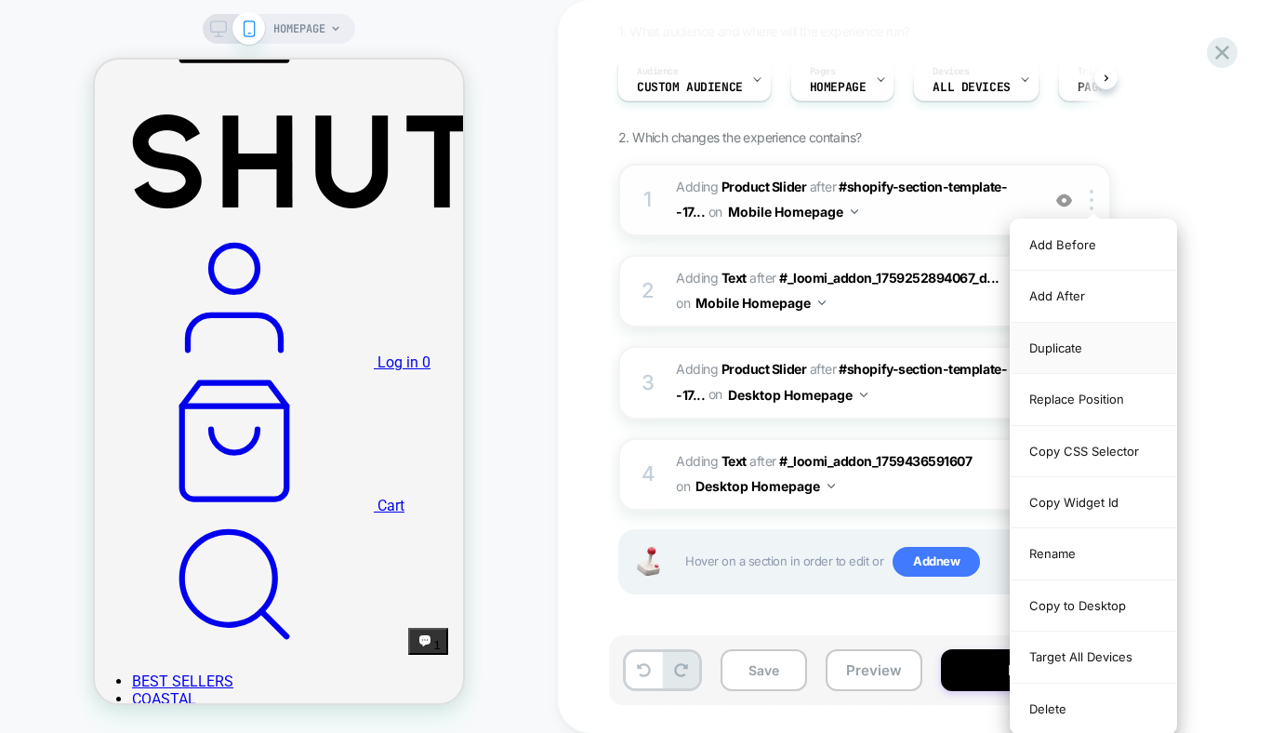
click at [1048, 342] on div "Duplicate" at bounding box center [1093, 348] width 165 height 51
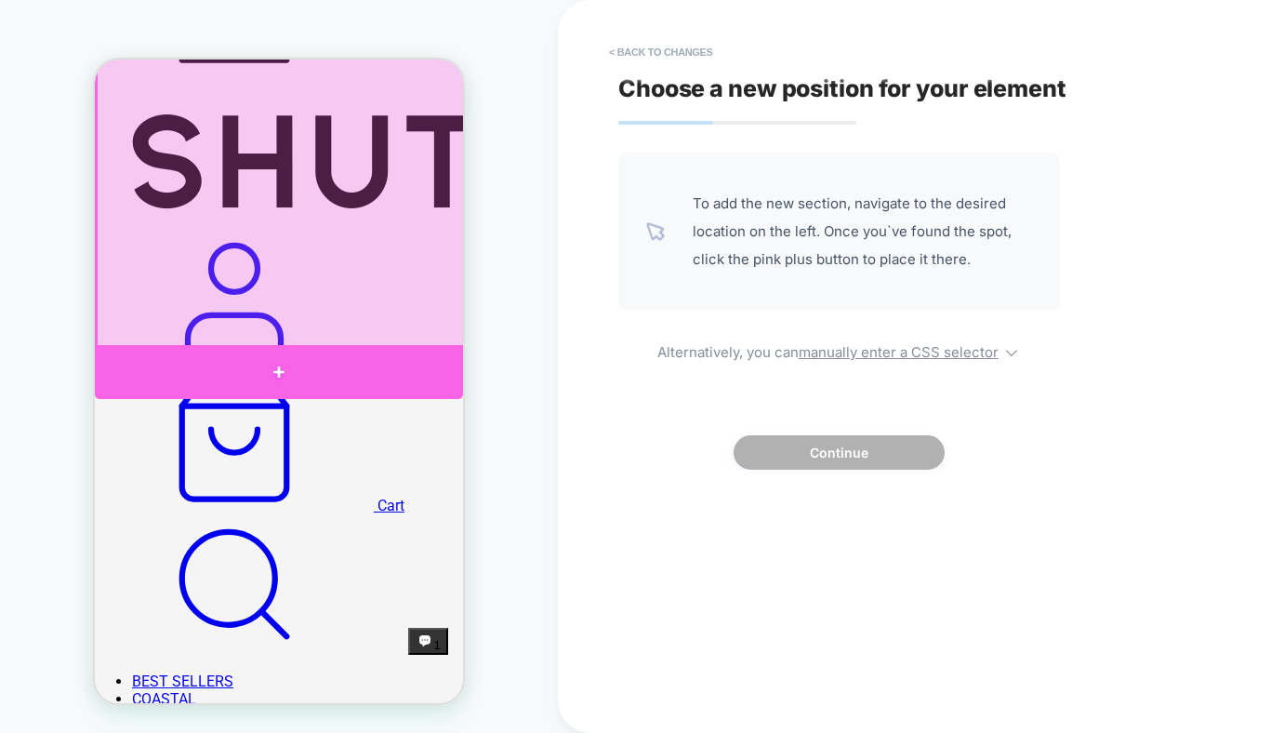
click at [305, 361] on div at bounding box center [279, 372] width 368 height 54
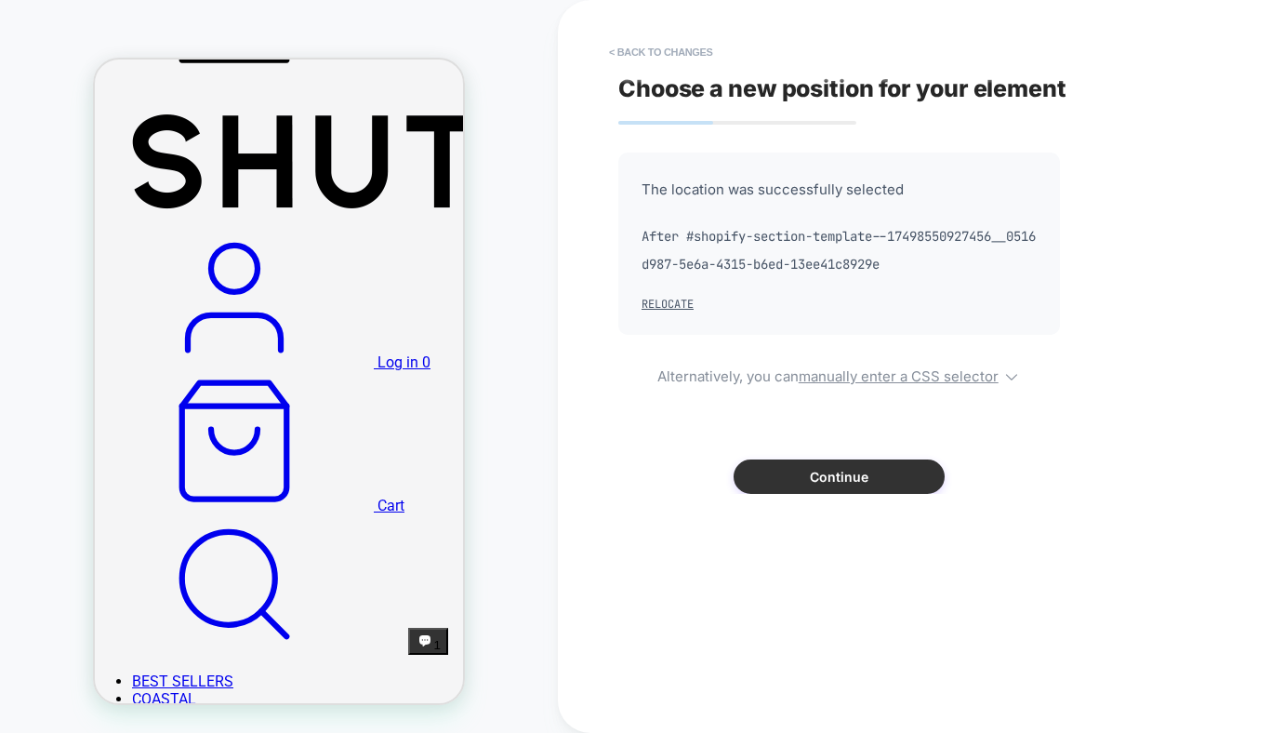
click at [861, 473] on button "Continue" at bounding box center [838, 476] width 211 height 34
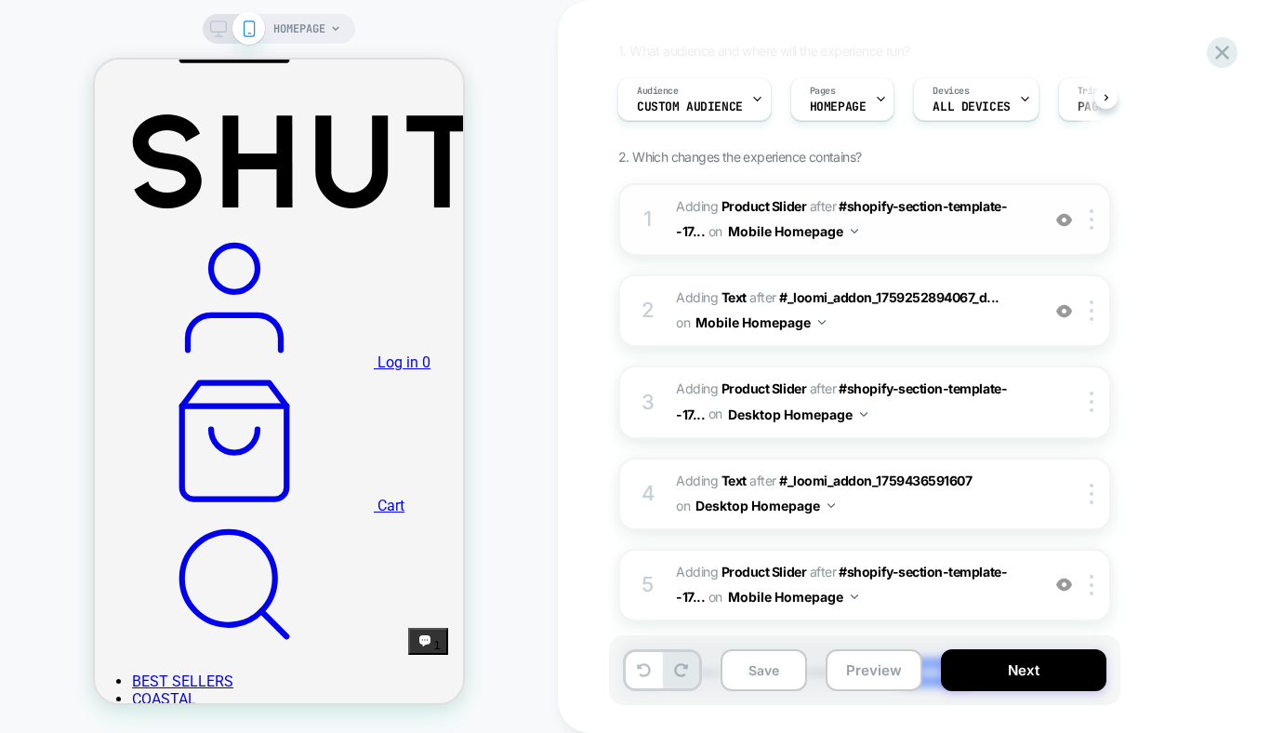
scroll to position [219, 0]
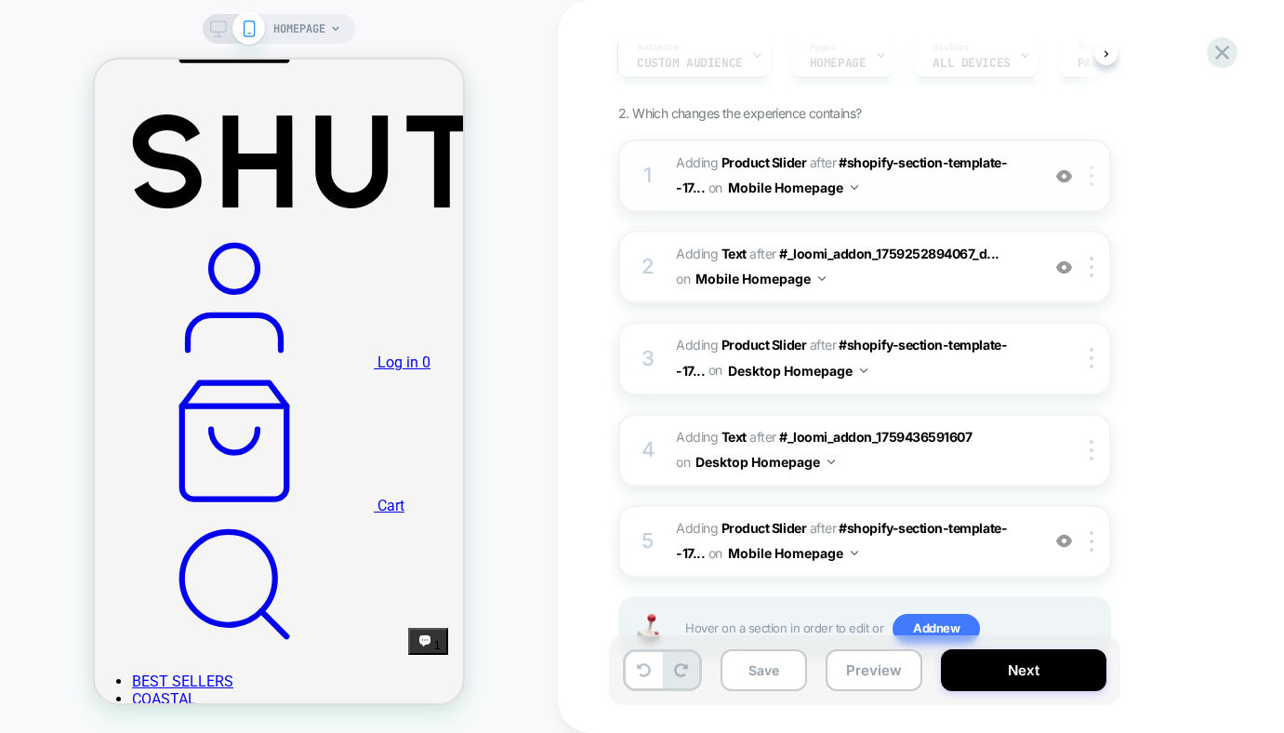
click at [1093, 174] on img at bounding box center [1092, 175] width 4 height 20
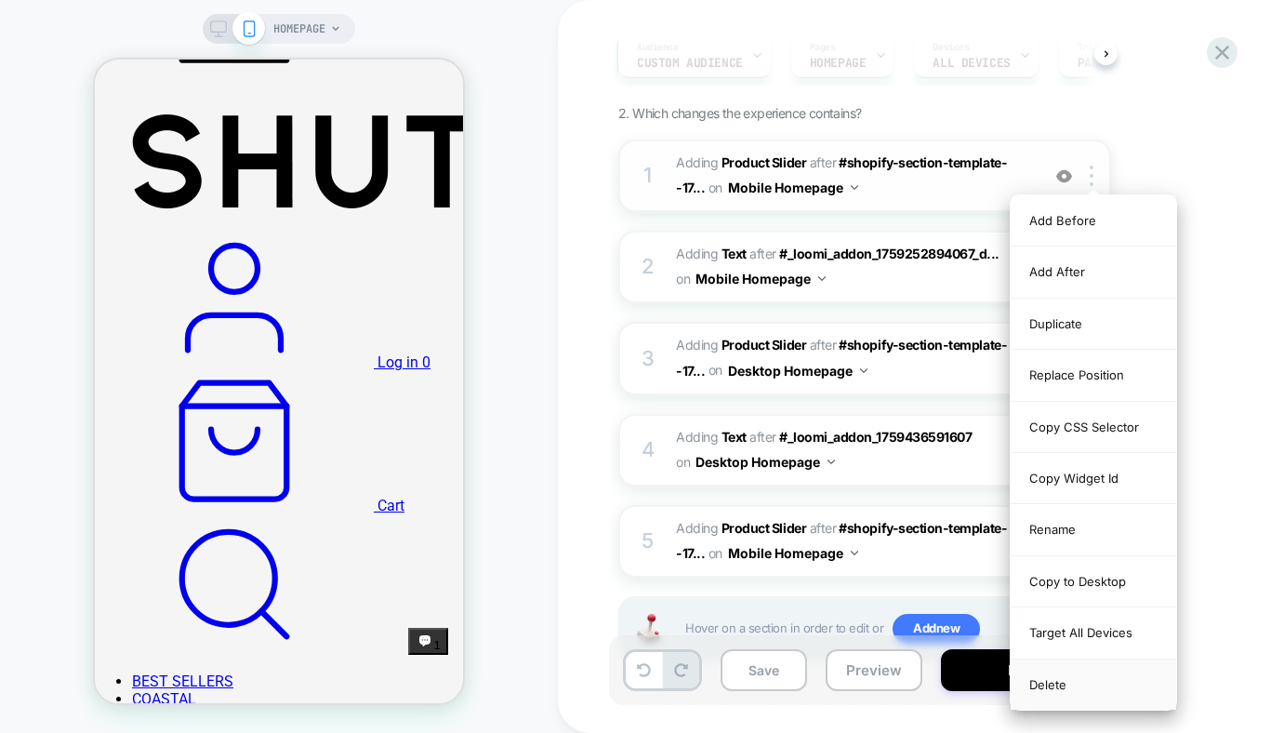
click at [1058, 609] on div "Delete" at bounding box center [1093, 684] width 165 height 50
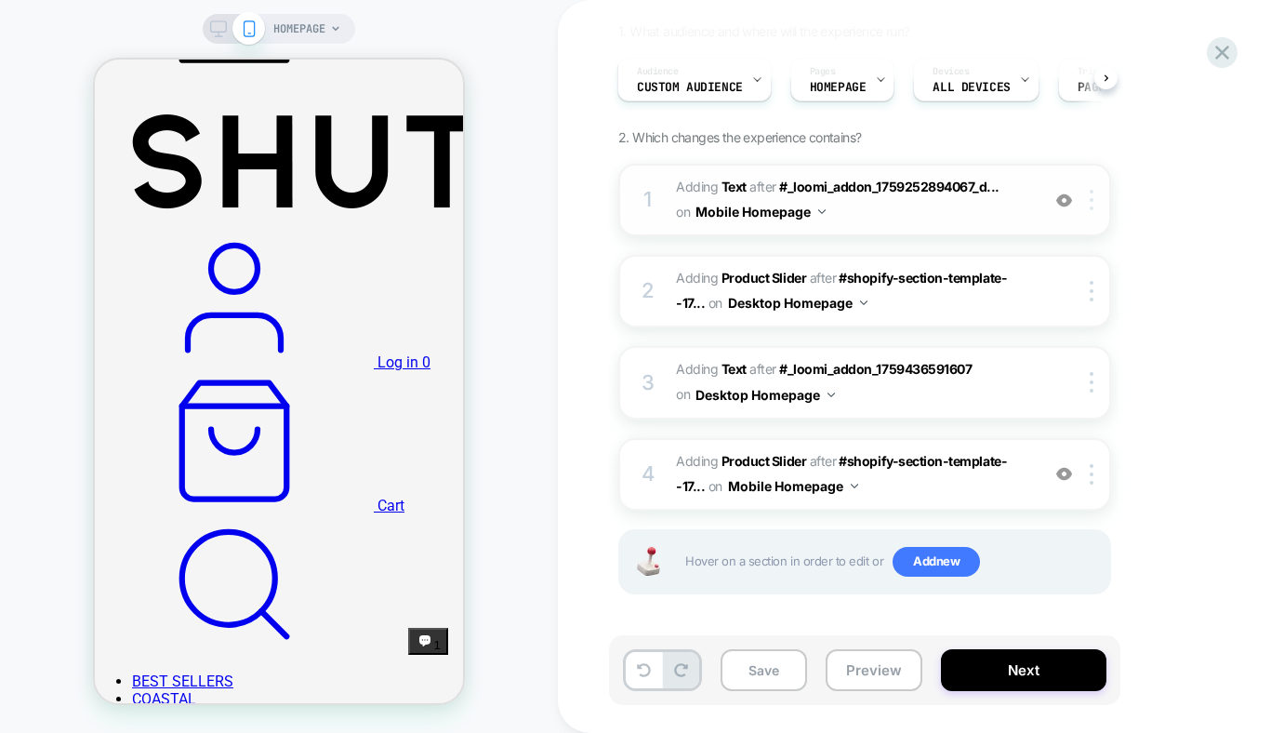
click at [1093, 194] on img at bounding box center [1092, 200] width 4 height 20
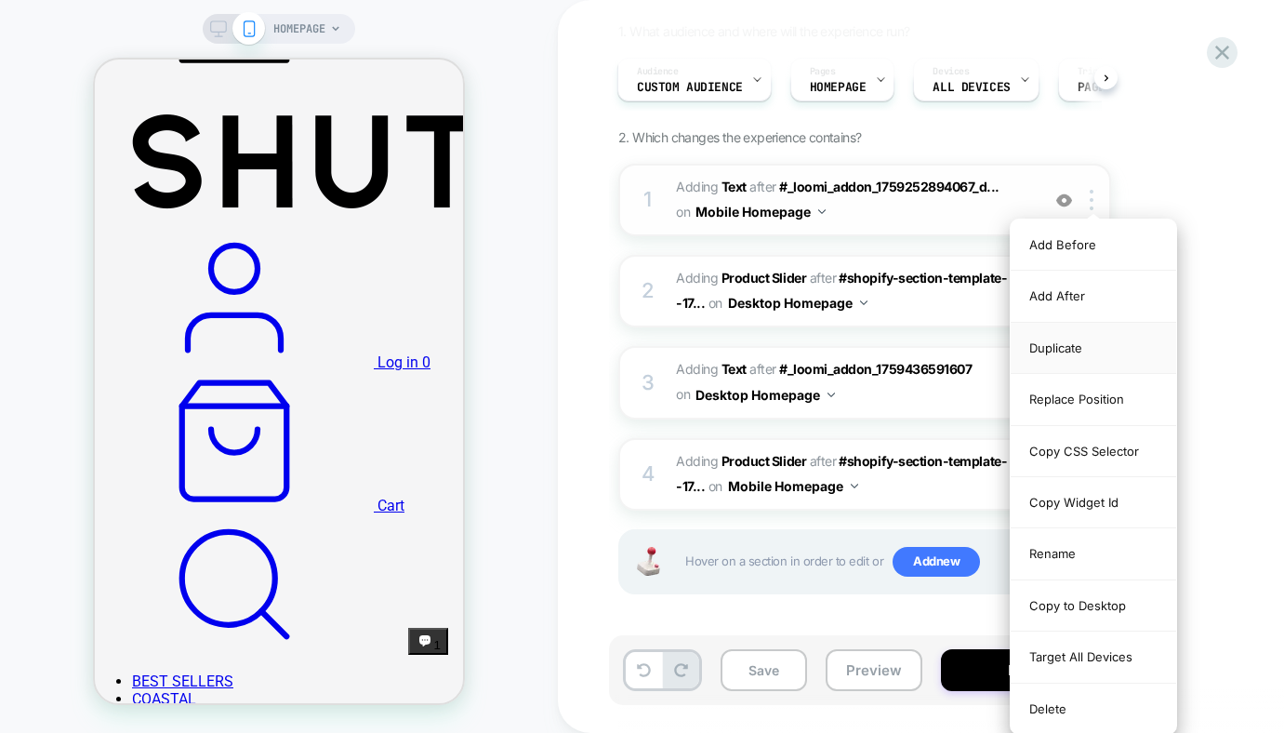
click at [1056, 338] on div "Duplicate" at bounding box center [1093, 348] width 165 height 51
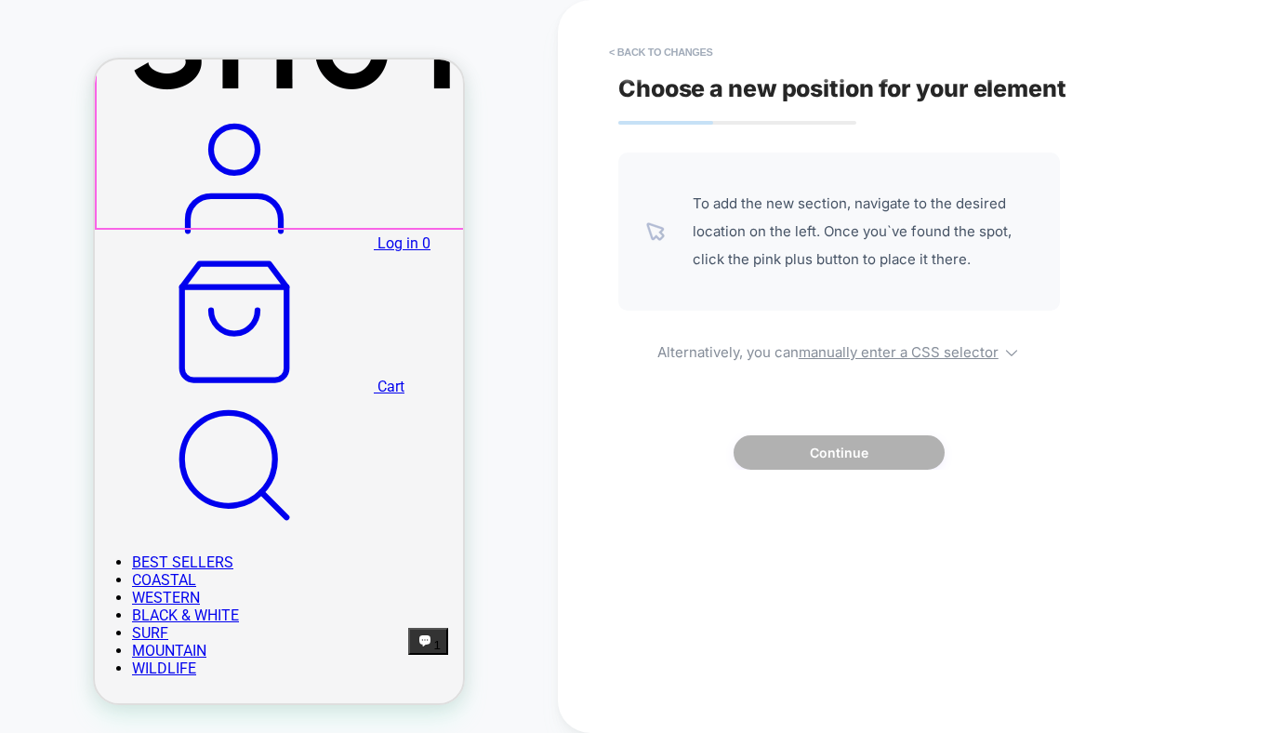
scroll to position [491, 0]
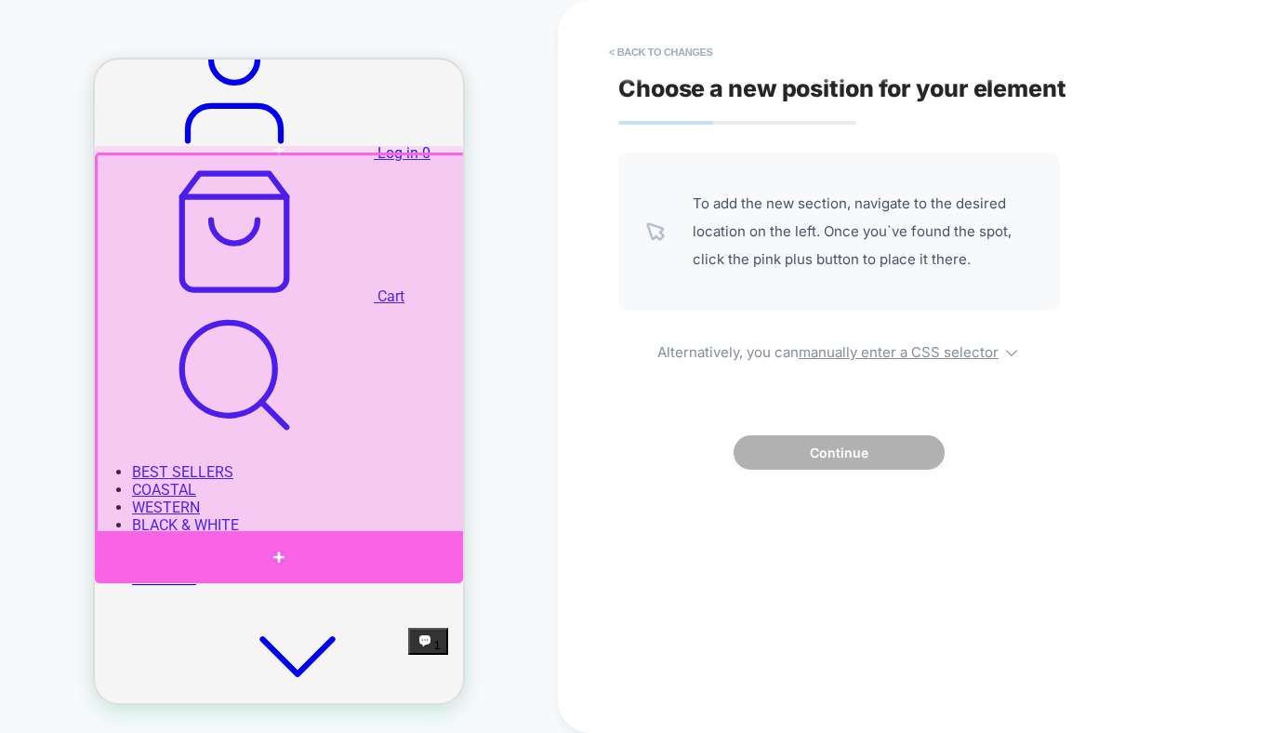
click at [282, 541] on div at bounding box center [279, 557] width 368 height 52
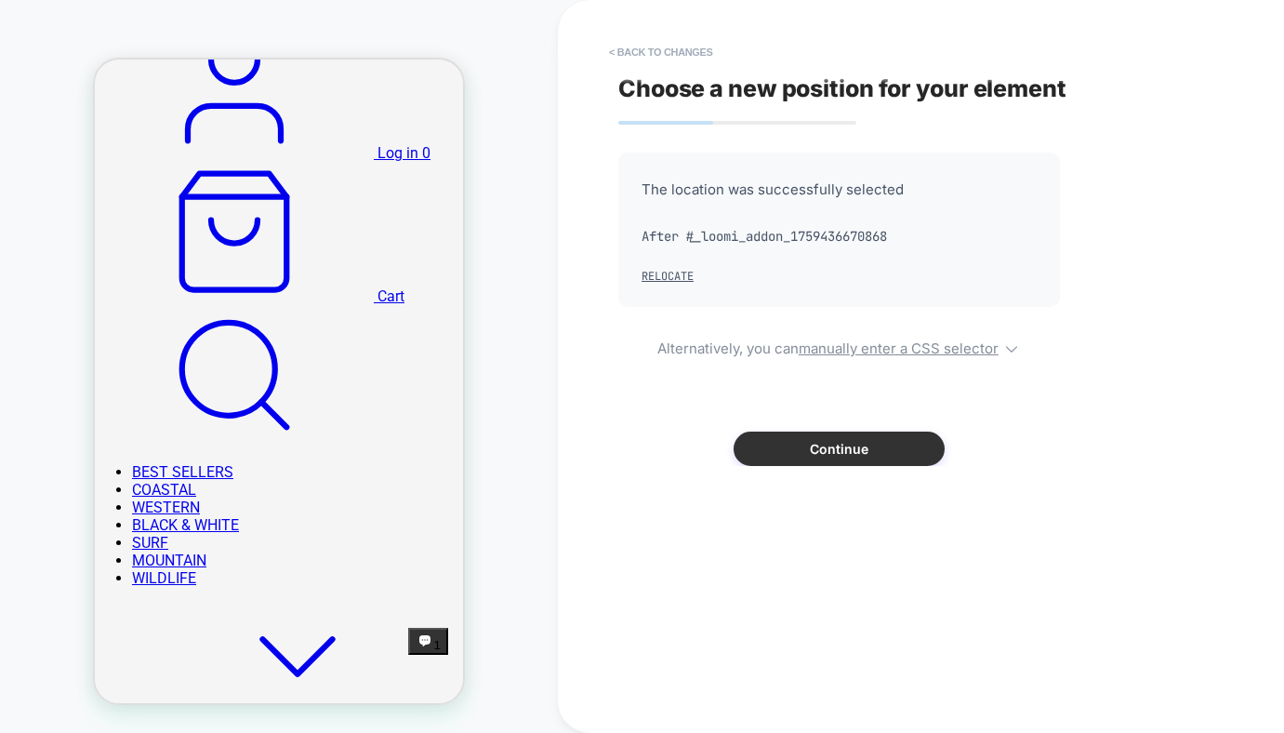
click at [822, 443] on button "Continue" at bounding box center [838, 448] width 211 height 34
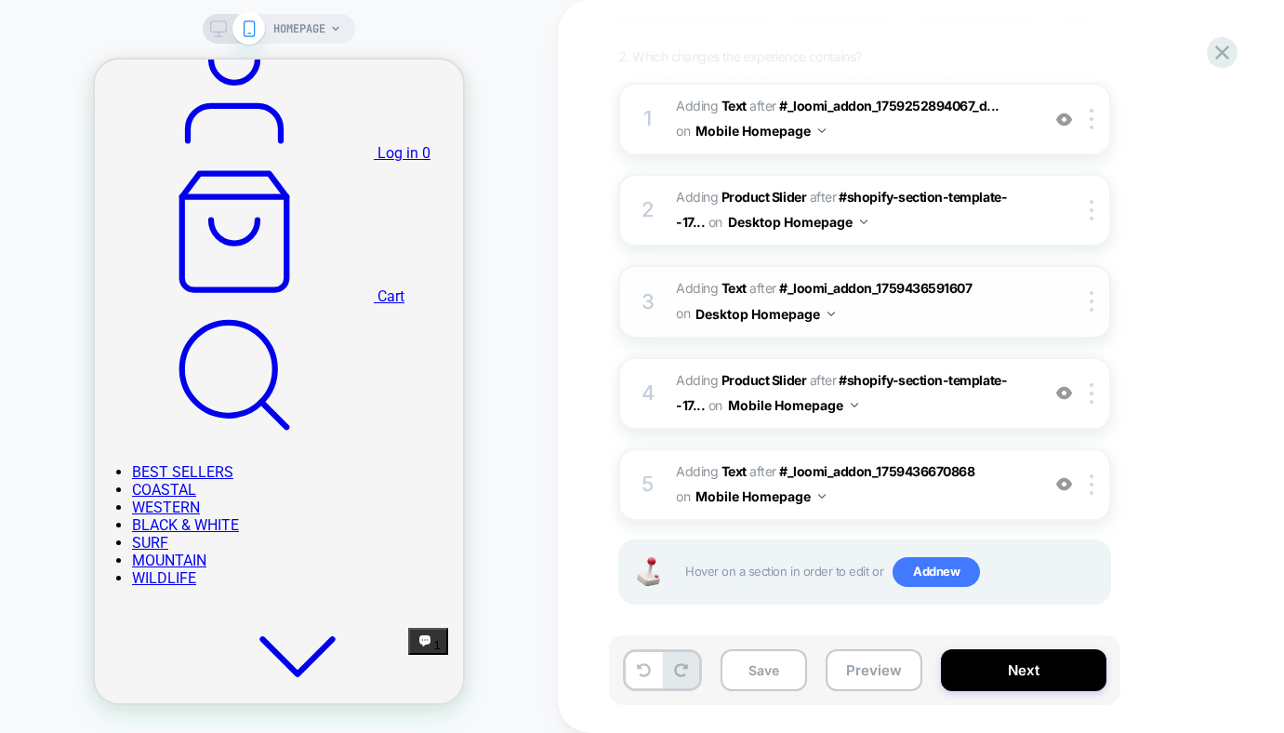
scroll to position [286, 0]
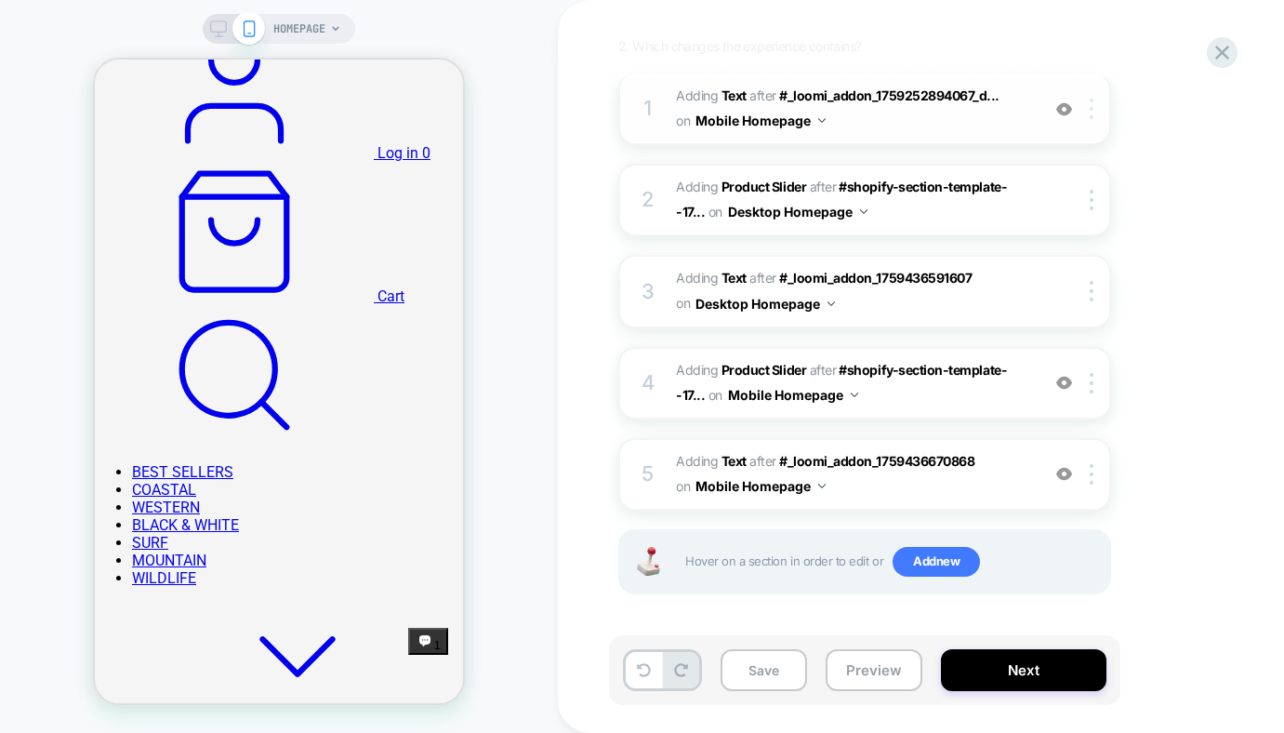
click at [1093, 112] on div at bounding box center [1094, 109] width 31 height 20
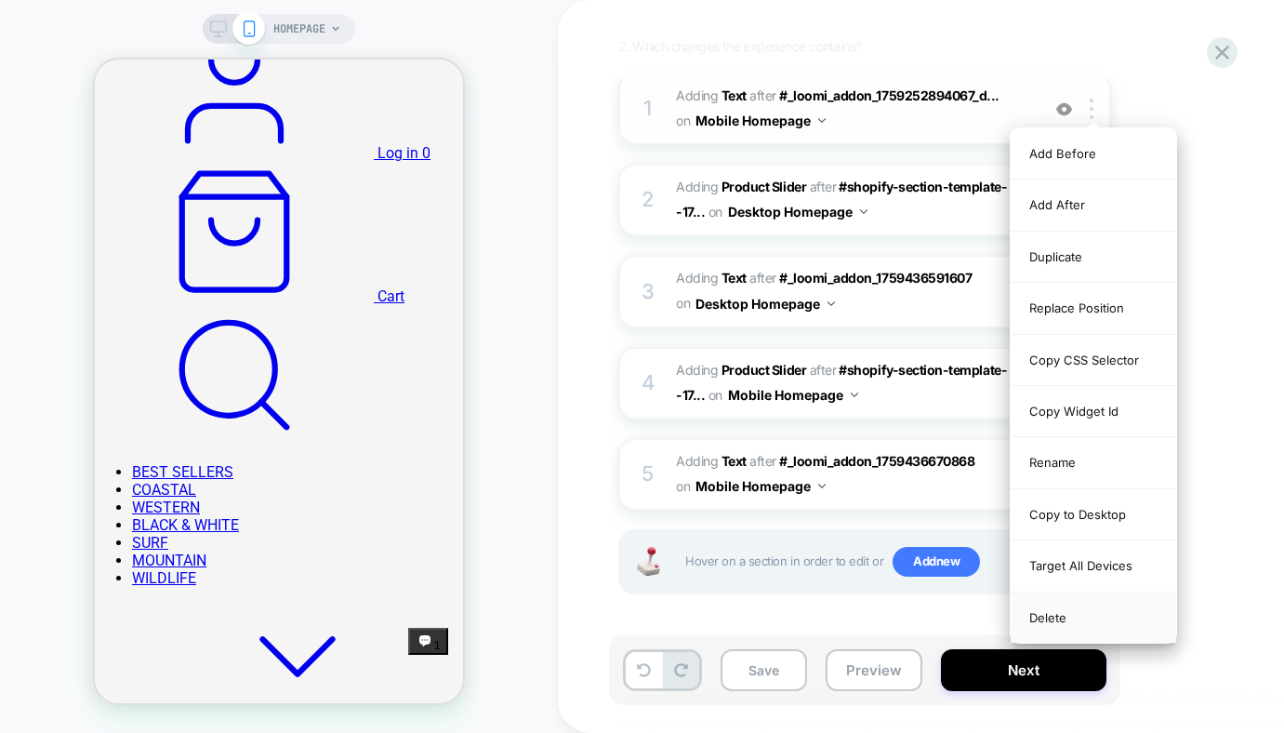
click at [1139, 609] on div "Delete" at bounding box center [1093, 617] width 165 height 50
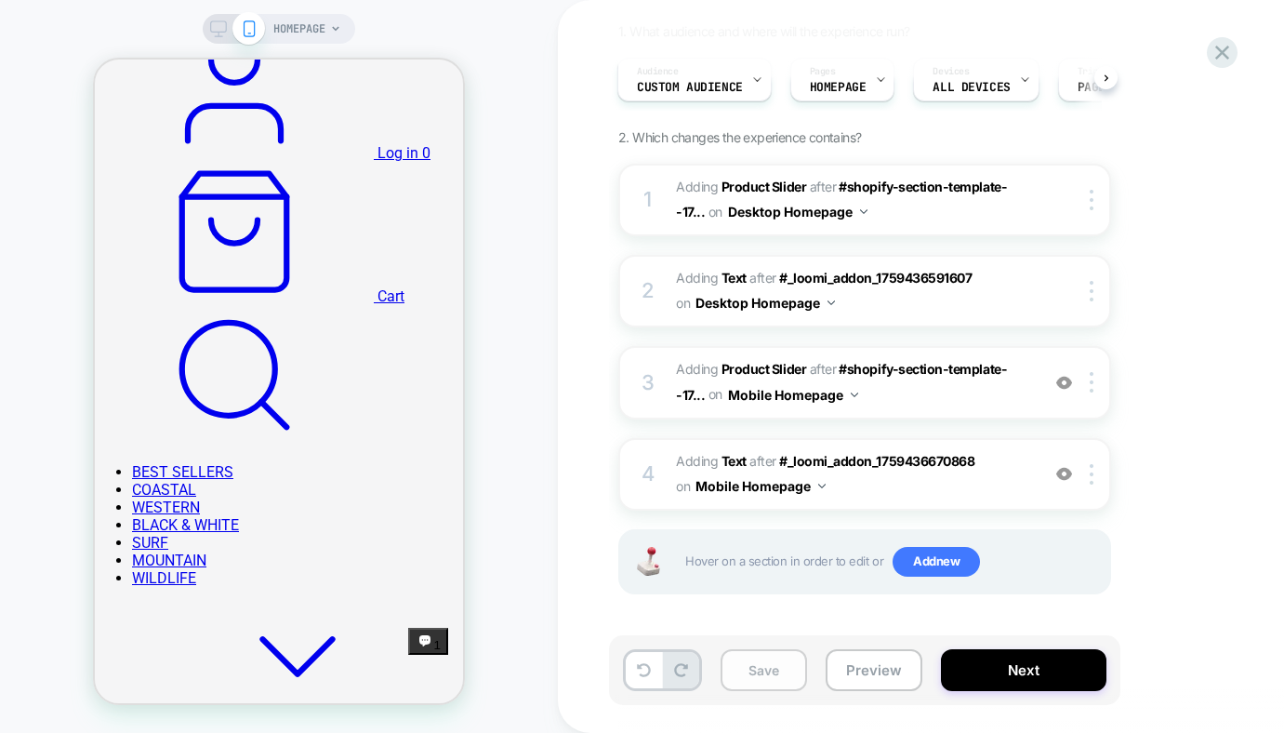
click at [767, 609] on button "Save" at bounding box center [763, 670] width 86 height 42
click at [1048, 609] on button "Next" at bounding box center [1023, 670] width 165 height 42
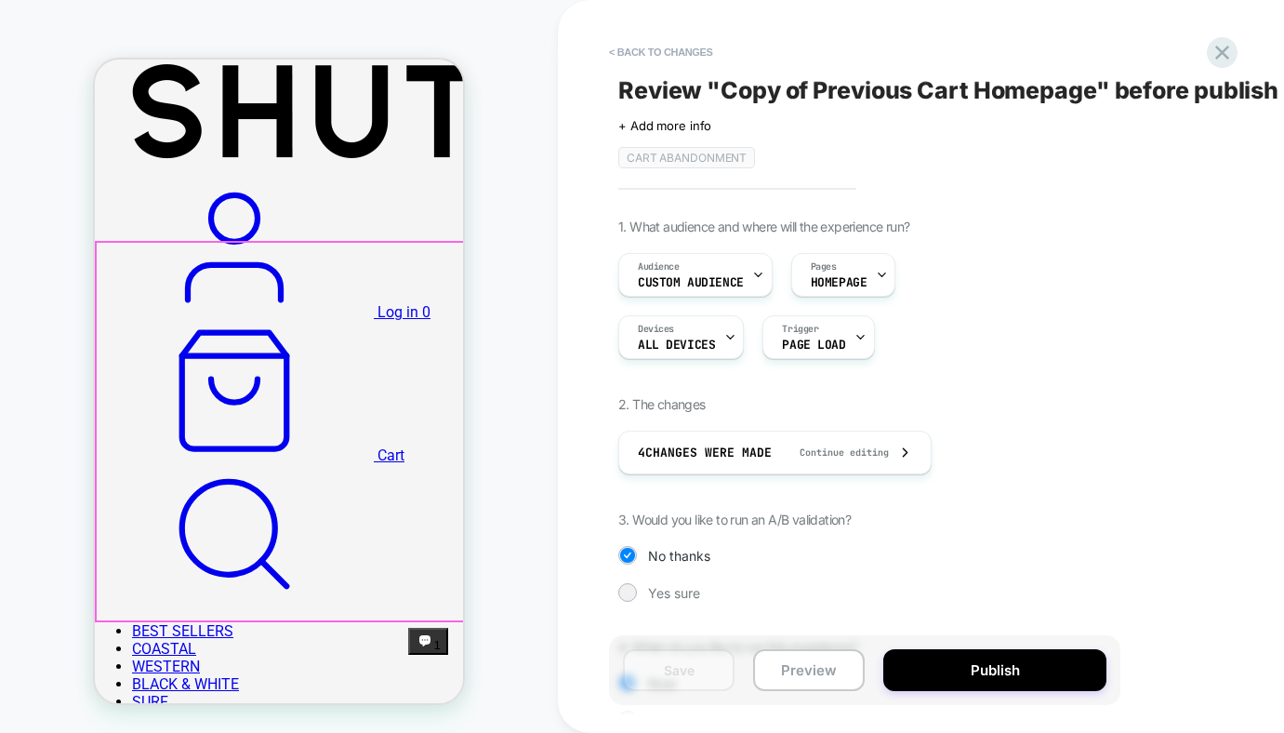
scroll to position [225, 0]
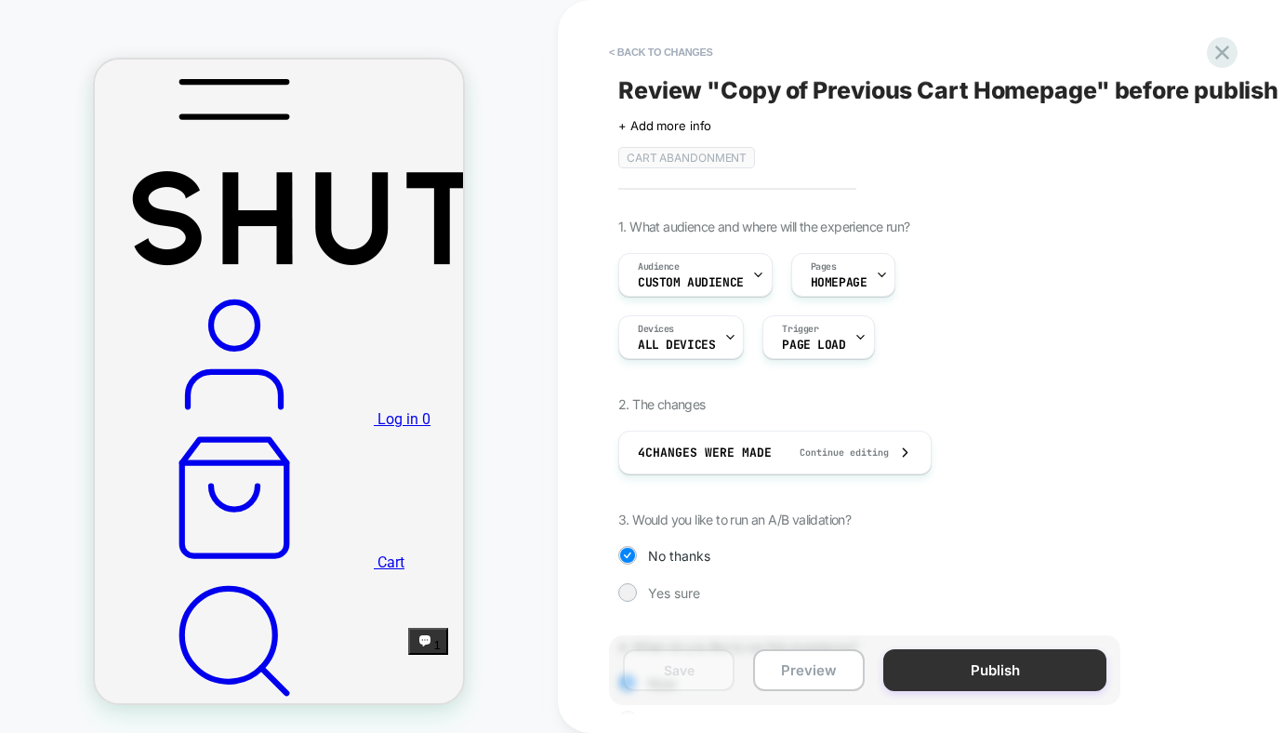
click at [1052, 609] on button "Publish" at bounding box center [994, 670] width 223 height 42
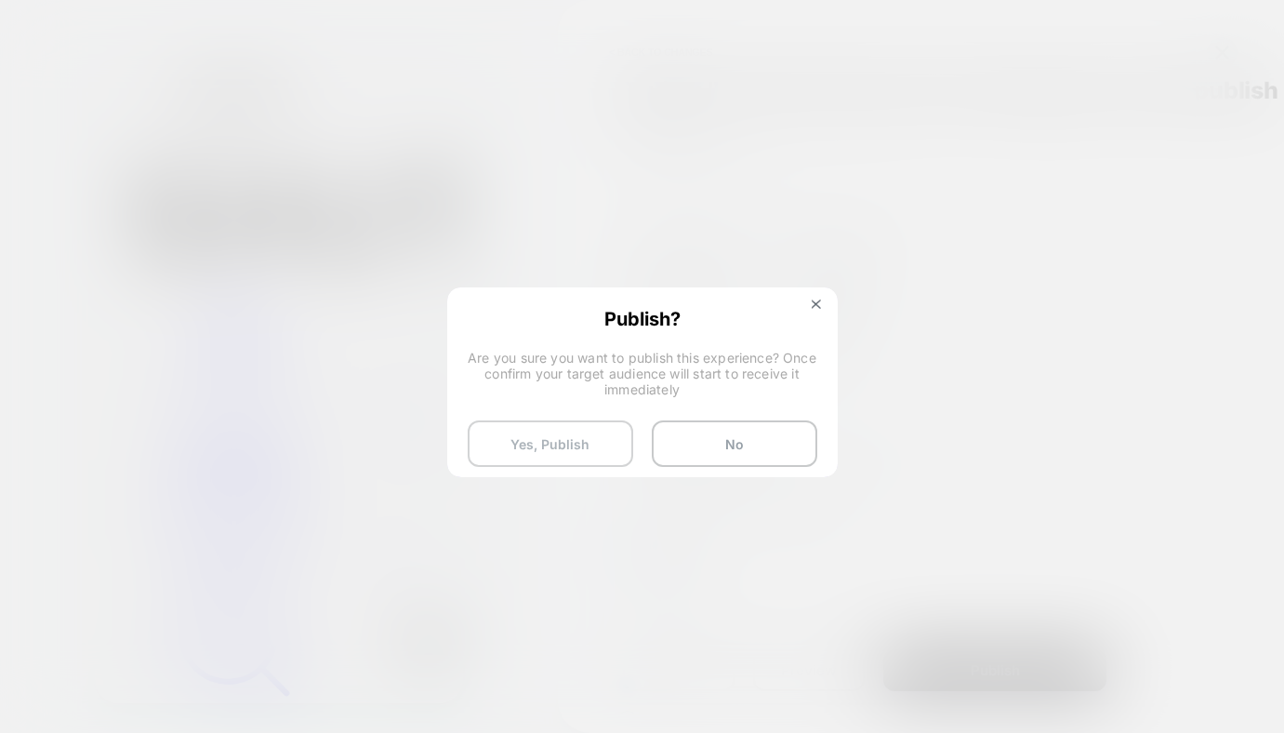
click at [533, 447] on button "Yes, Publish" at bounding box center [550, 443] width 165 height 46
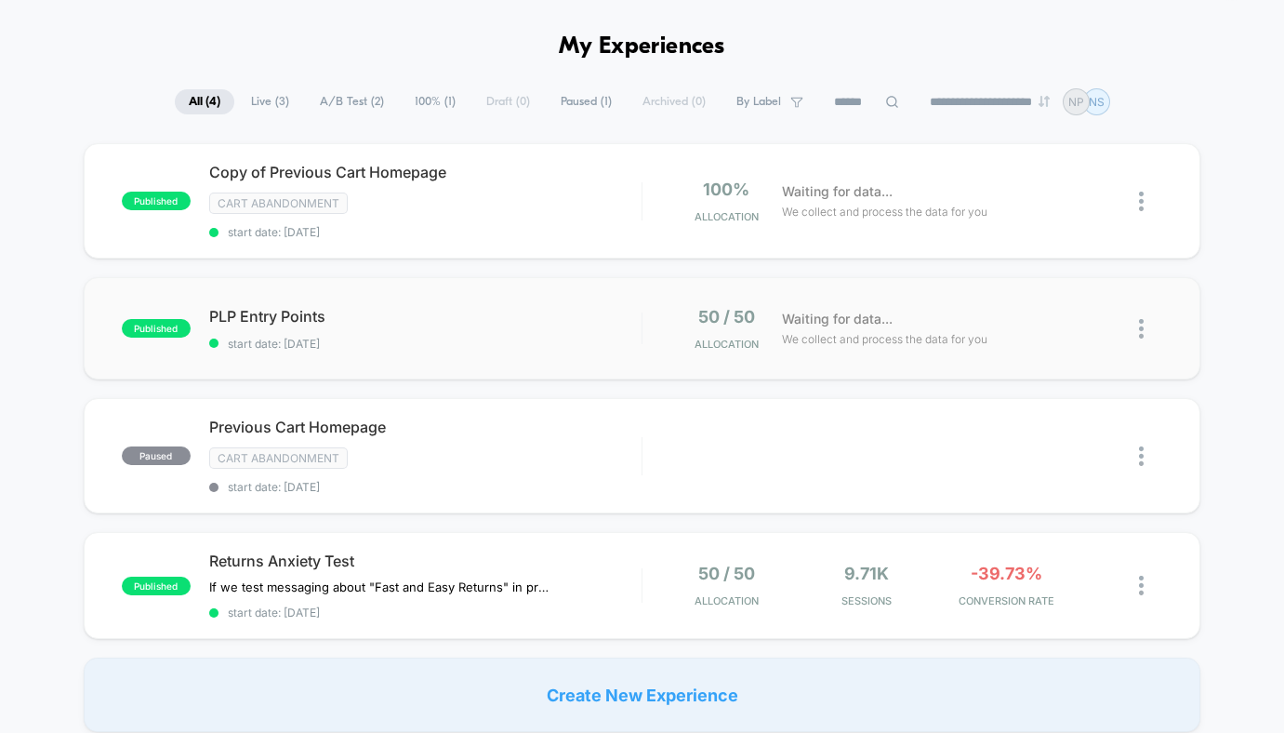
scroll to position [59, 0]
click at [1143, 331] on div at bounding box center [1150, 330] width 23 height 44
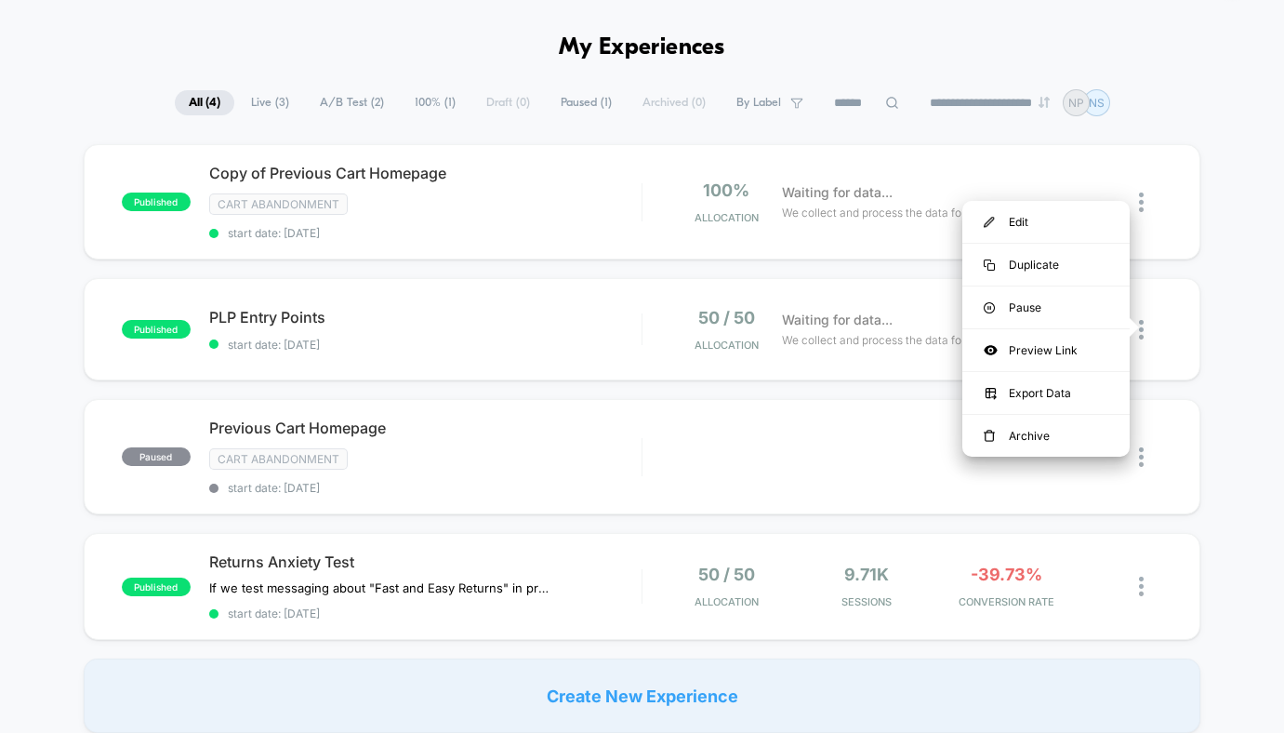
click at [824, 381] on div "published Copy of Previous Cart Homepage Cart Abandonment start date: [DATE] 10…" at bounding box center [642, 438] width 1284 height 588
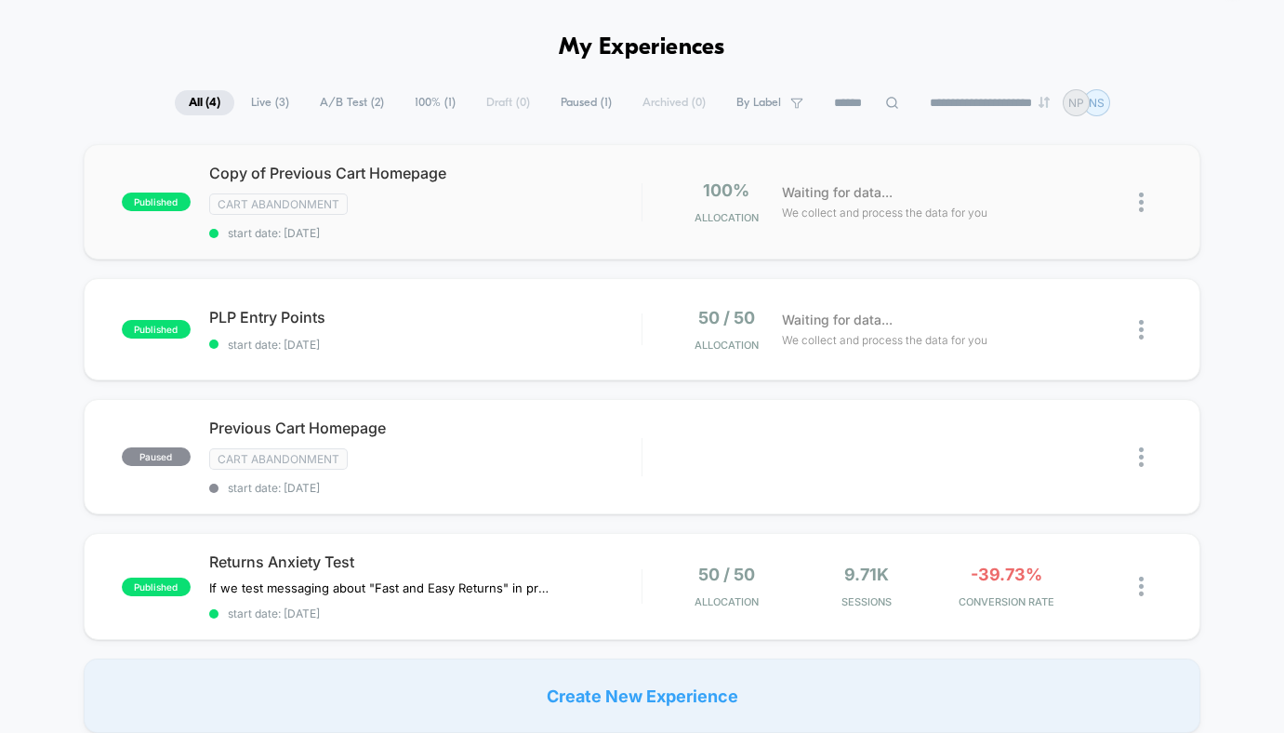
click at [1139, 202] on img at bounding box center [1141, 202] width 5 height 20
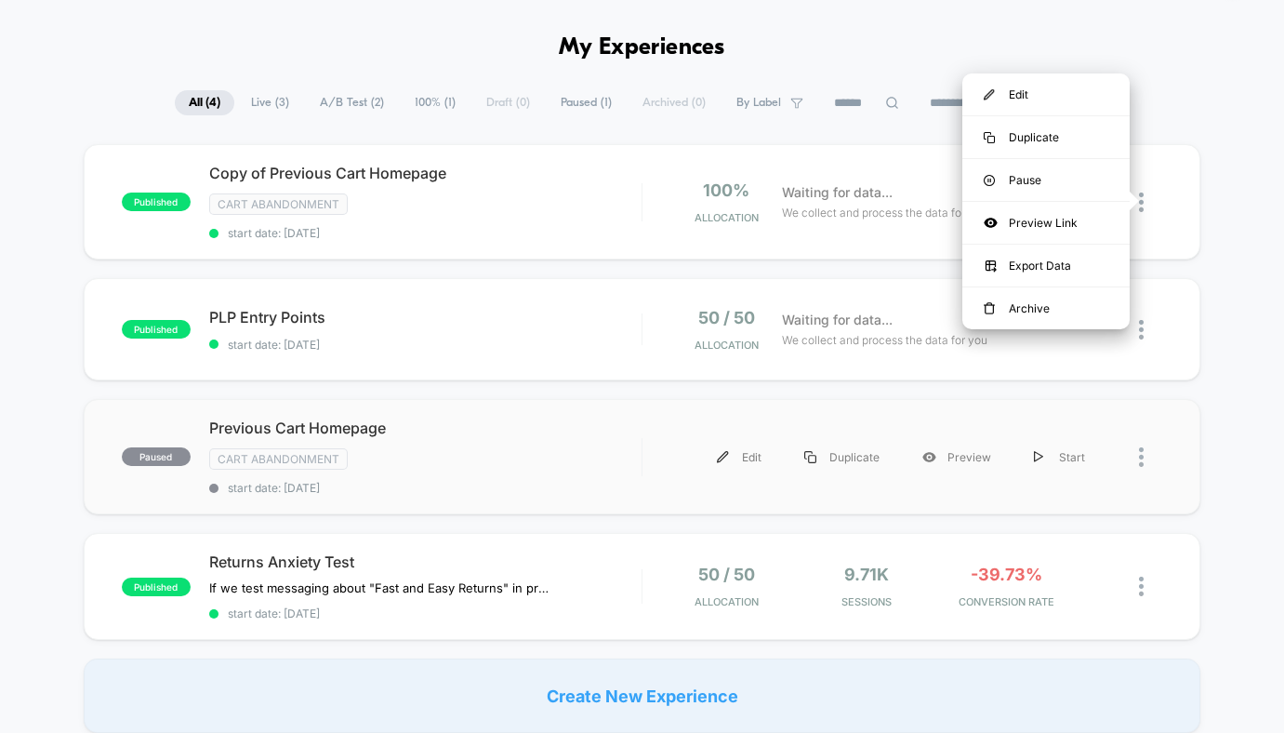
click at [1143, 457] on div at bounding box center [1150, 457] width 23 height 42
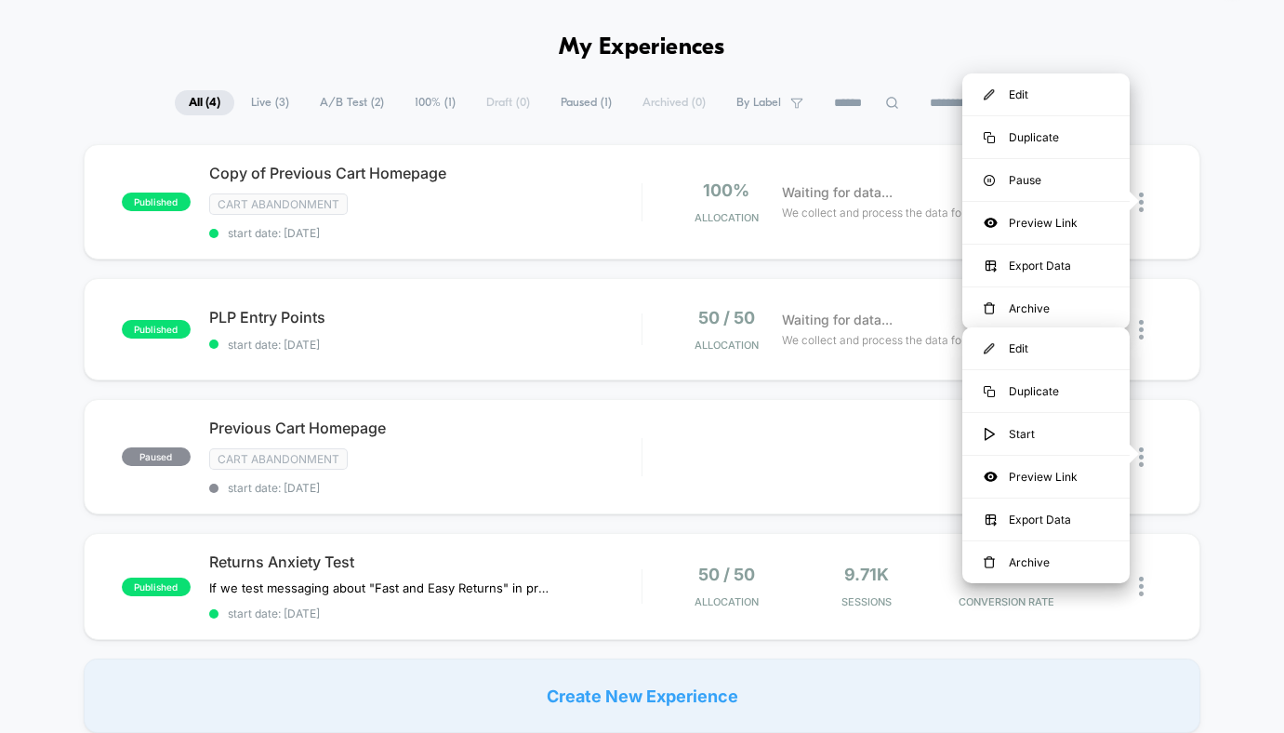
click at [486, 390] on div "published Copy of Previous Cart Homepage Cart Abandonment start date: [DATE] 10…" at bounding box center [642, 438] width 1284 height 588
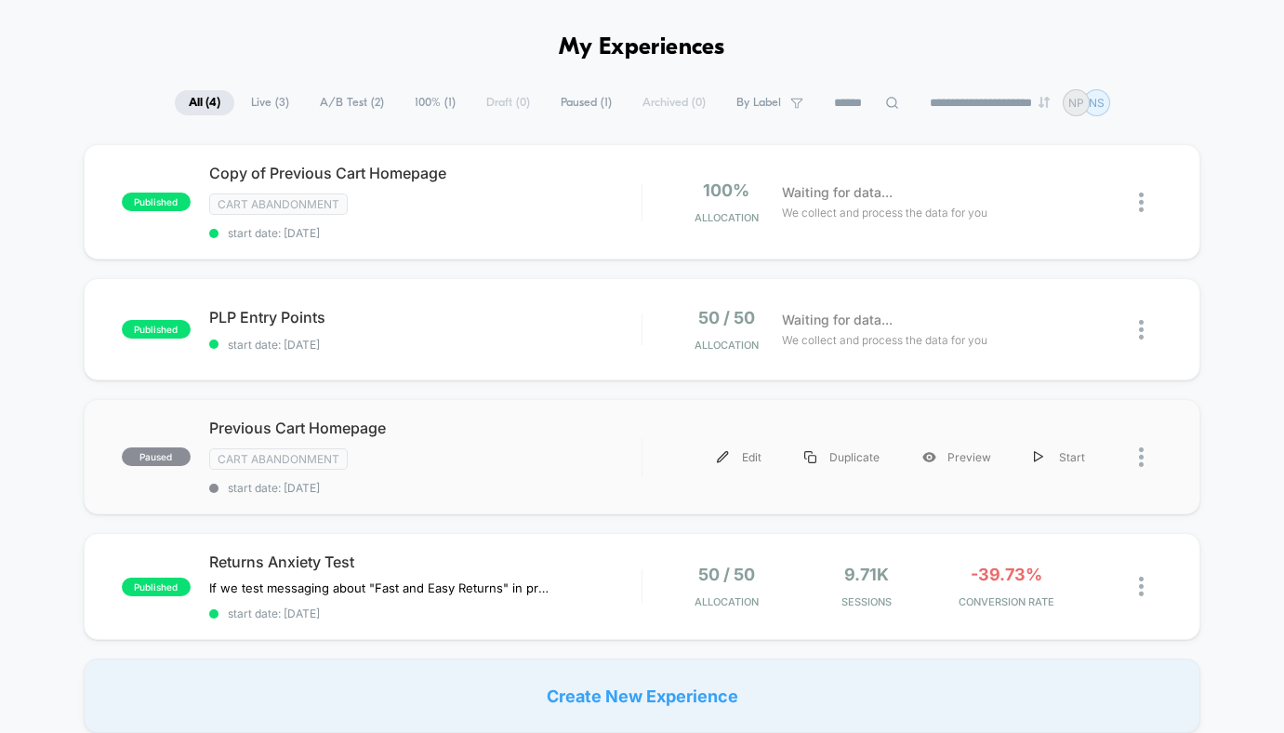
click at [1146, 451] on div at bounding box center [1150, 457] width 23 height 42
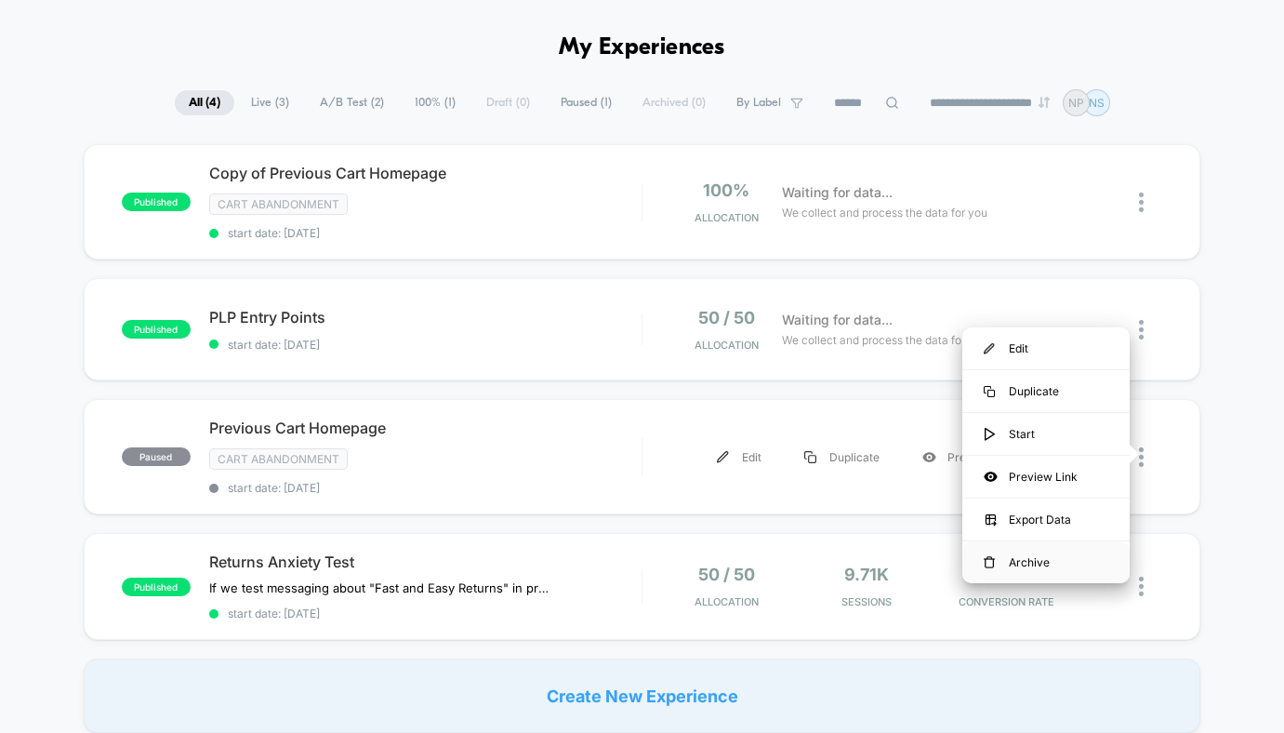
click at [1011, 552] on div "Archive" at bounding box center [1045, 562] width 167 height 42
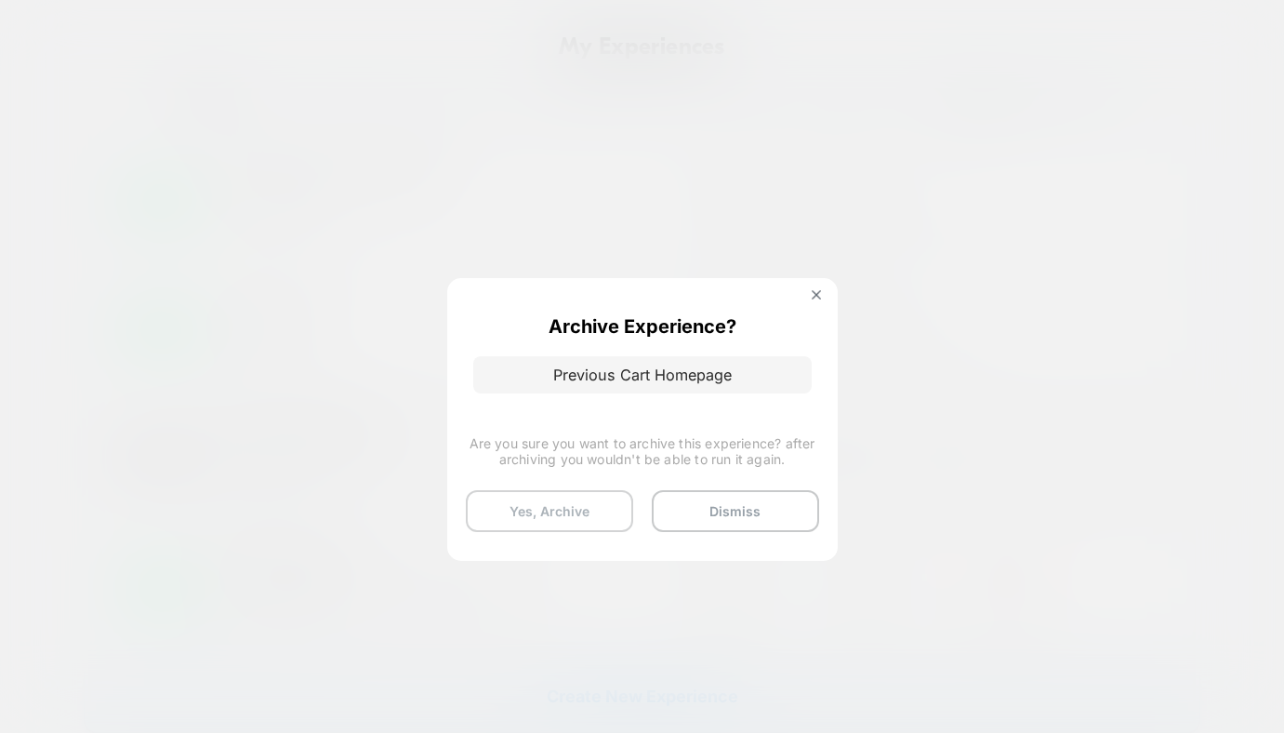
click at [585, 511] on button "Yes, Archive" at bounding box center [549, 511] width 167 height 42
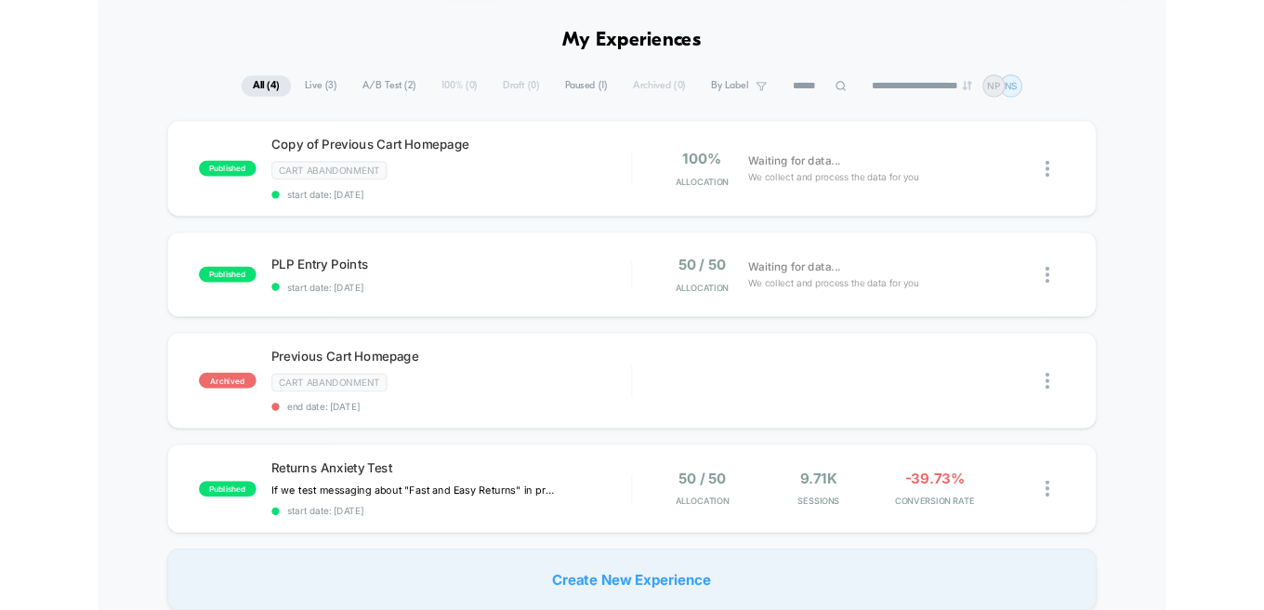
scroll to position [59, 0]
